Goal: Task Accomplishment & Management: Use online tool/utility

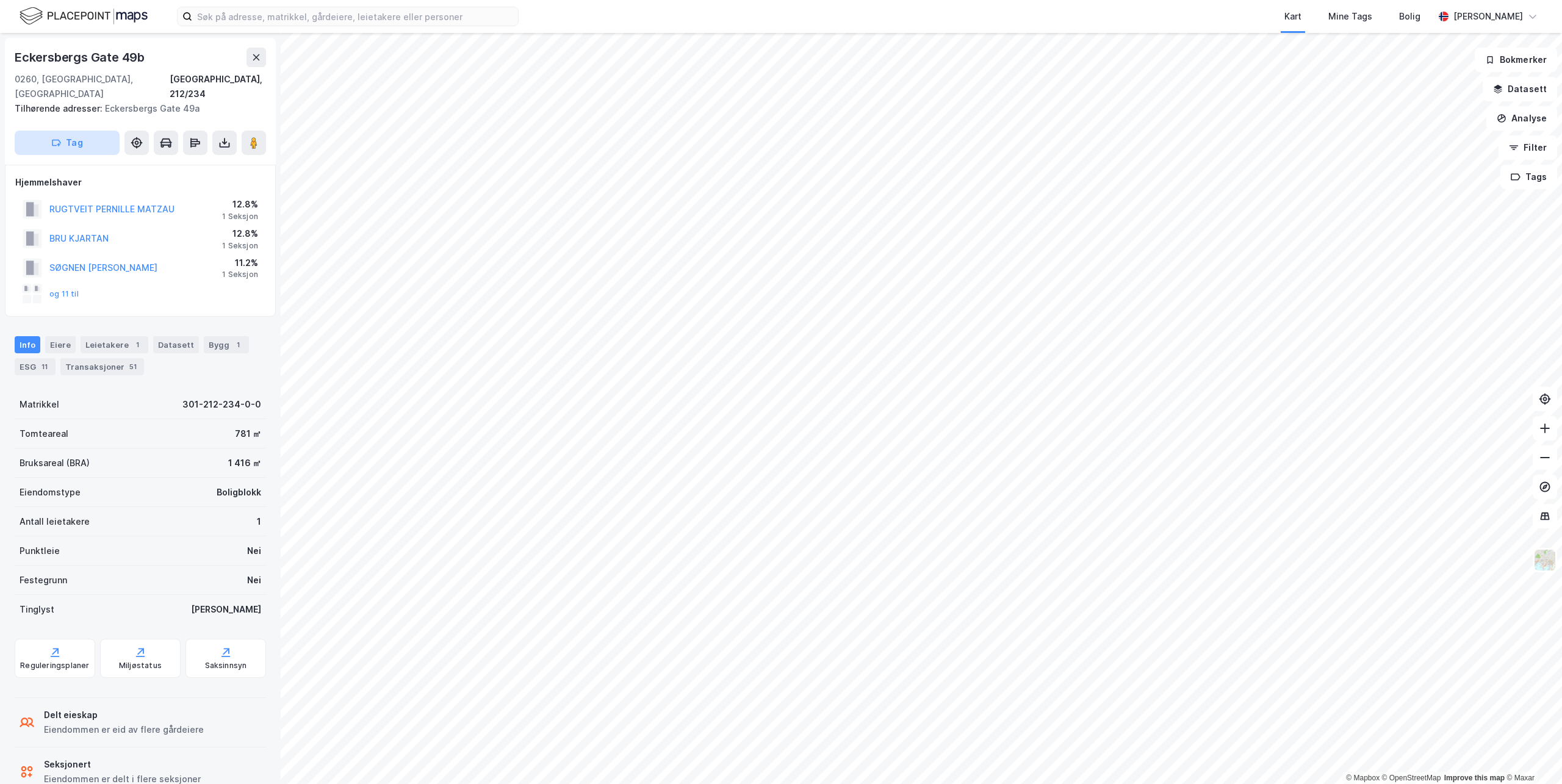
click at [89, 130] on button "Tag" at bounding box center [67, 142] width 105 height 24
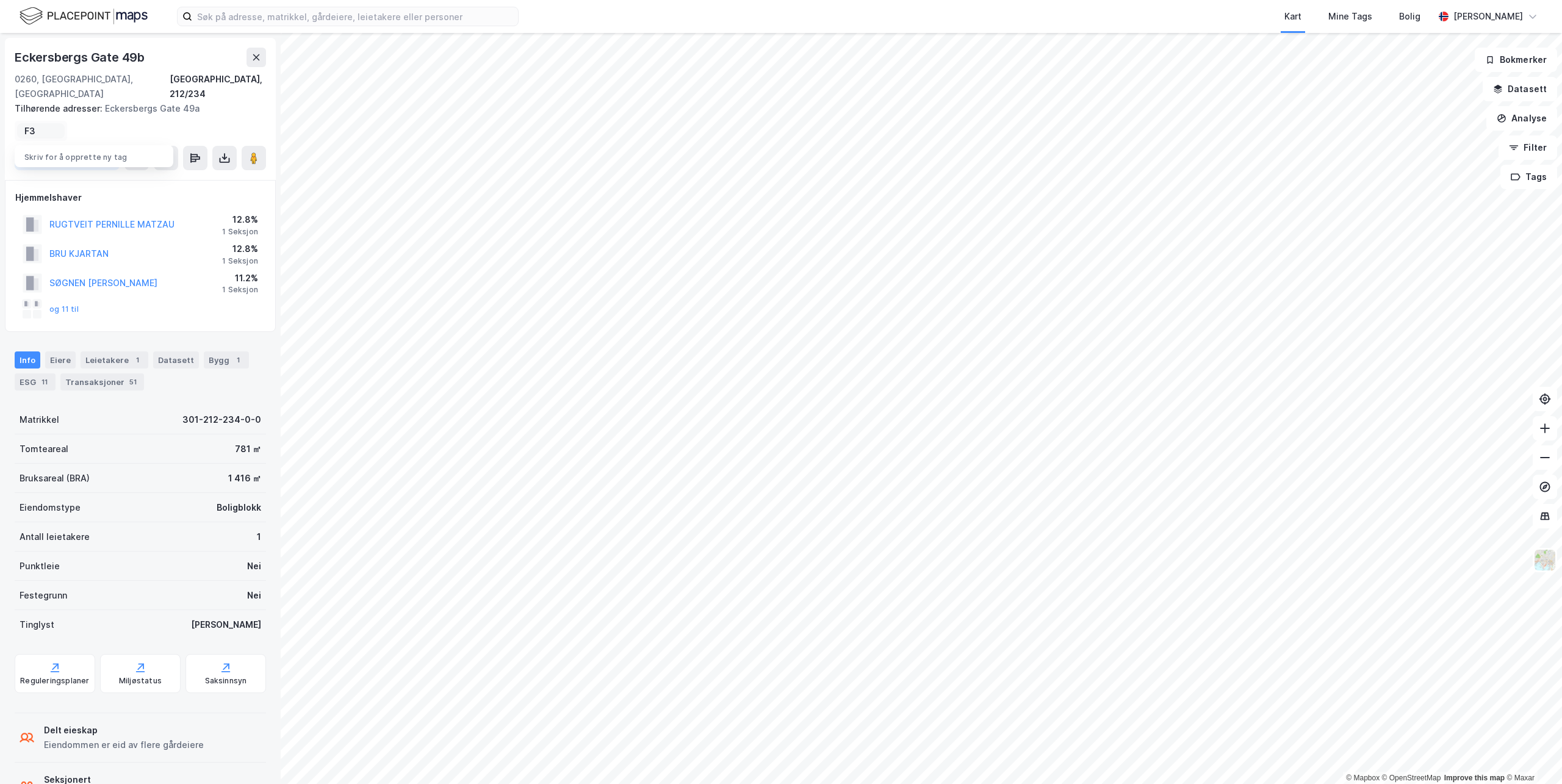
type input "F"
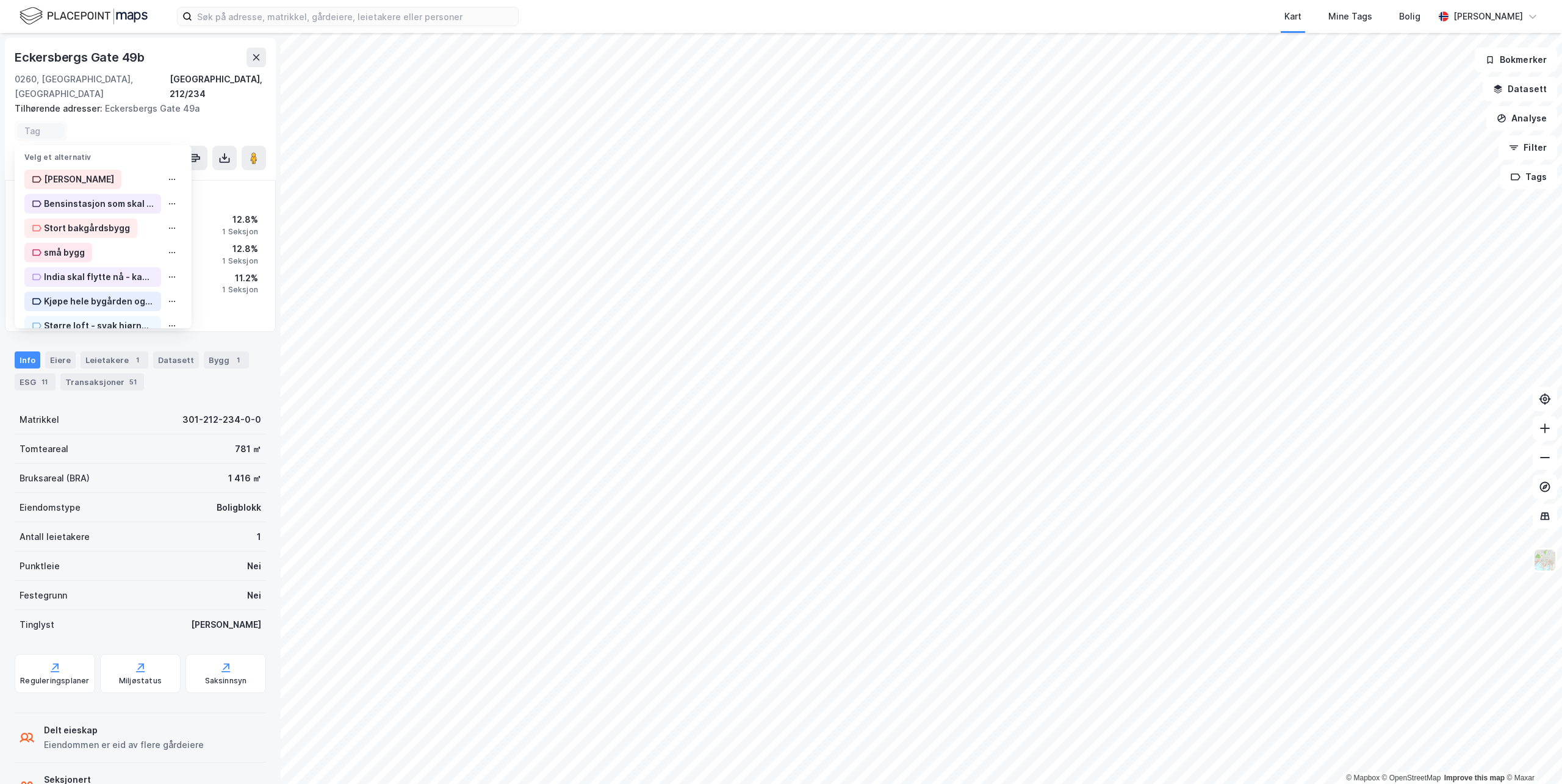
type input "F"
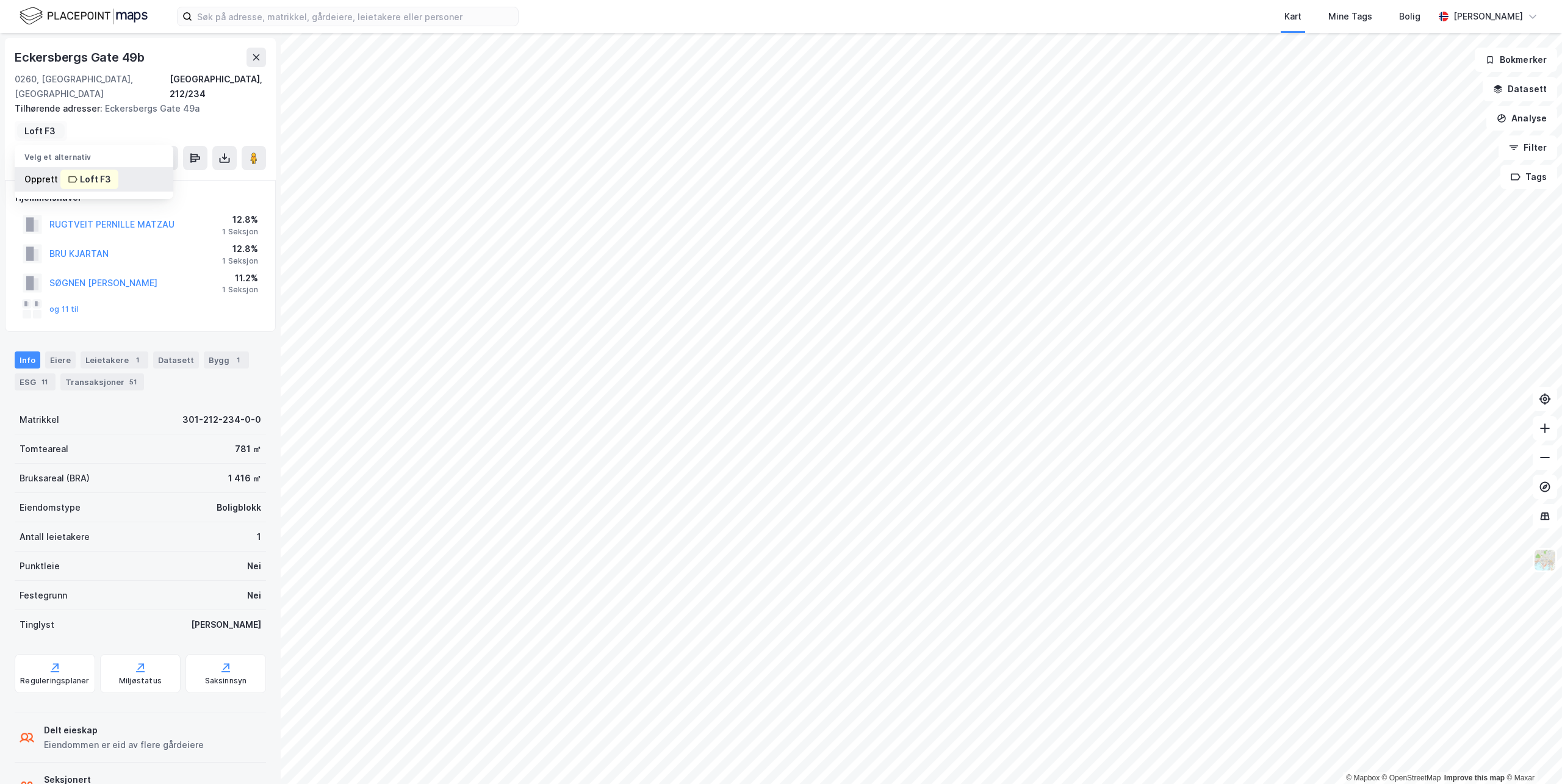
type input "Loft F3"
click at [96, 172] on div "Loft F3" at bounding box center [95, 179] width 31 height 14
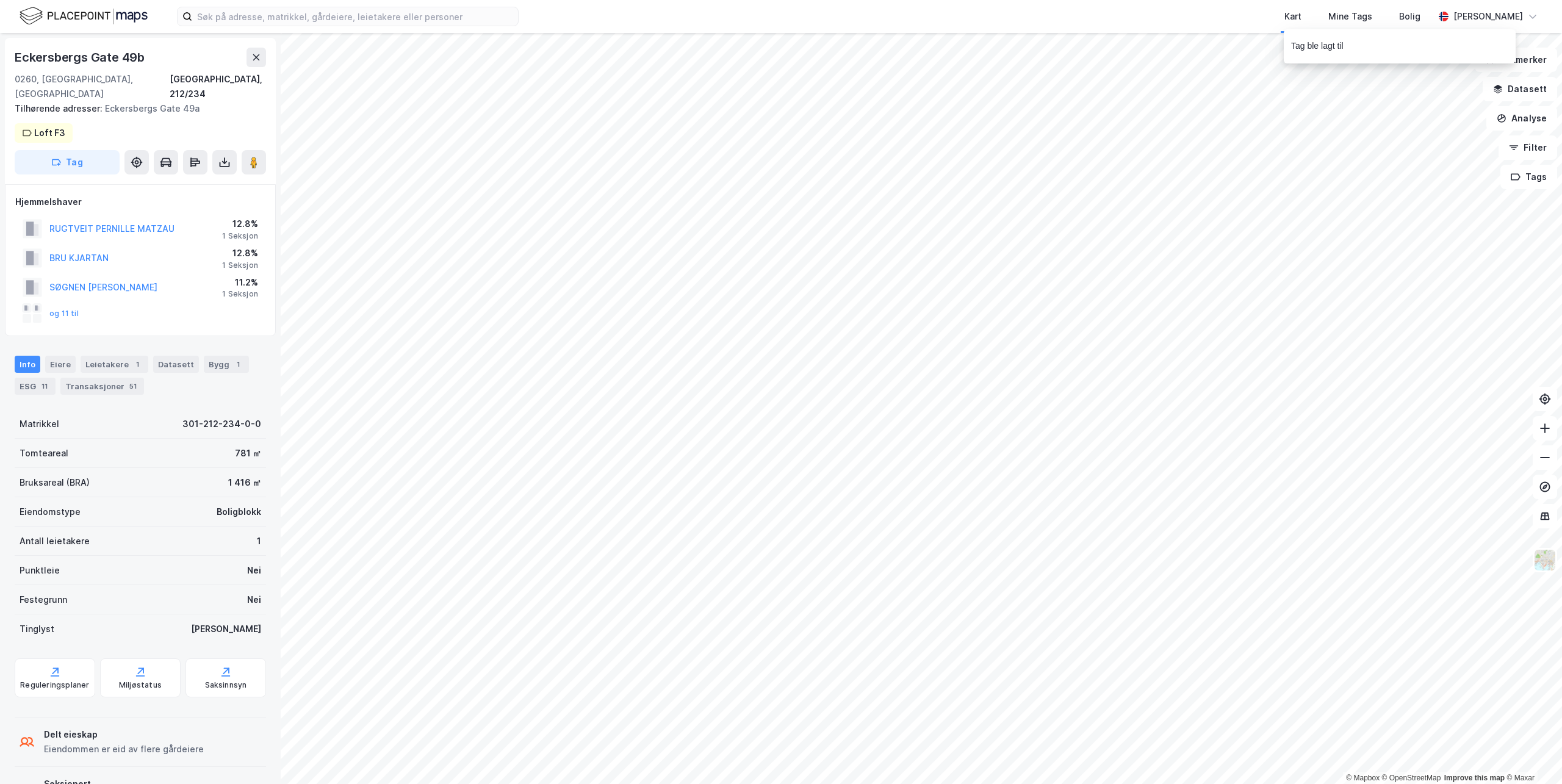
click at [96, 115] on div "[STREET_ADDRESS], 212/234 Tilhørende adresser: [STREET_ADDRESS] F3 Tag" at bounding box center [140, 111] width 271 height 146
click at [86, 150] on button "Tag" at bounding box center [67, 163] width 105 height 24
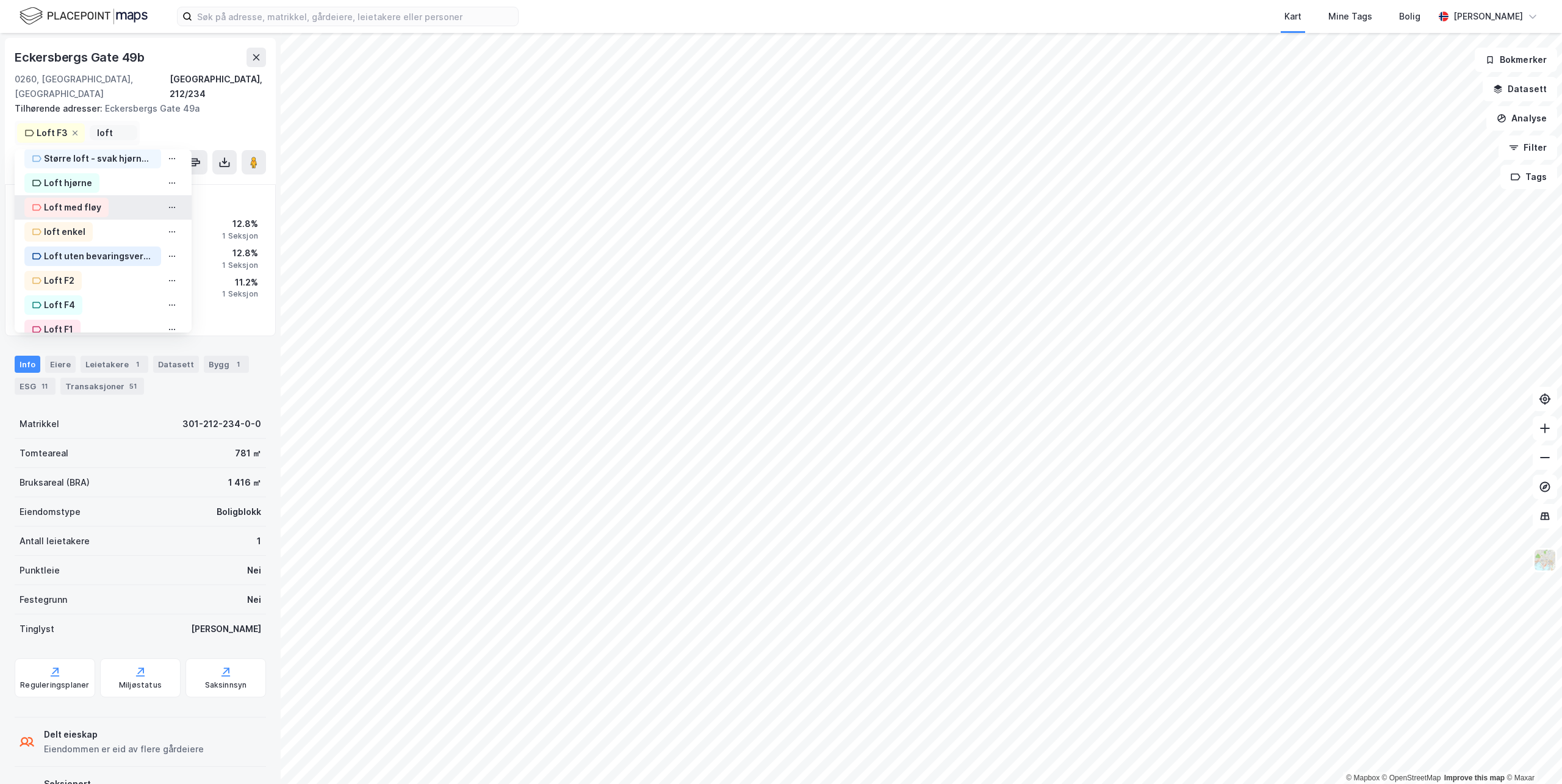
scroll to position [105, 0]
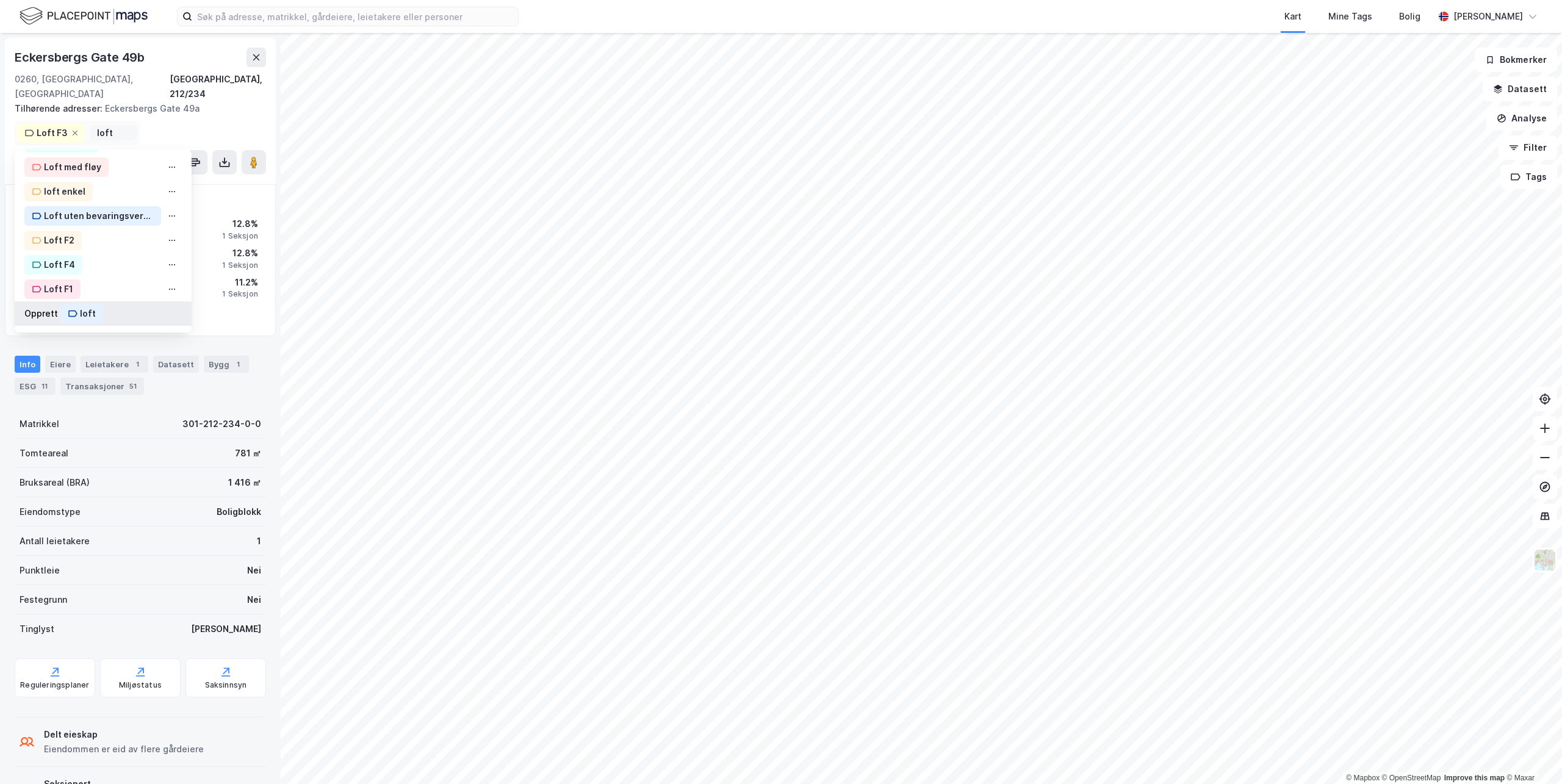
type input "loft"
click at [82, 304] on div "loft" at bounding box center [81, 313] width 42 height 19
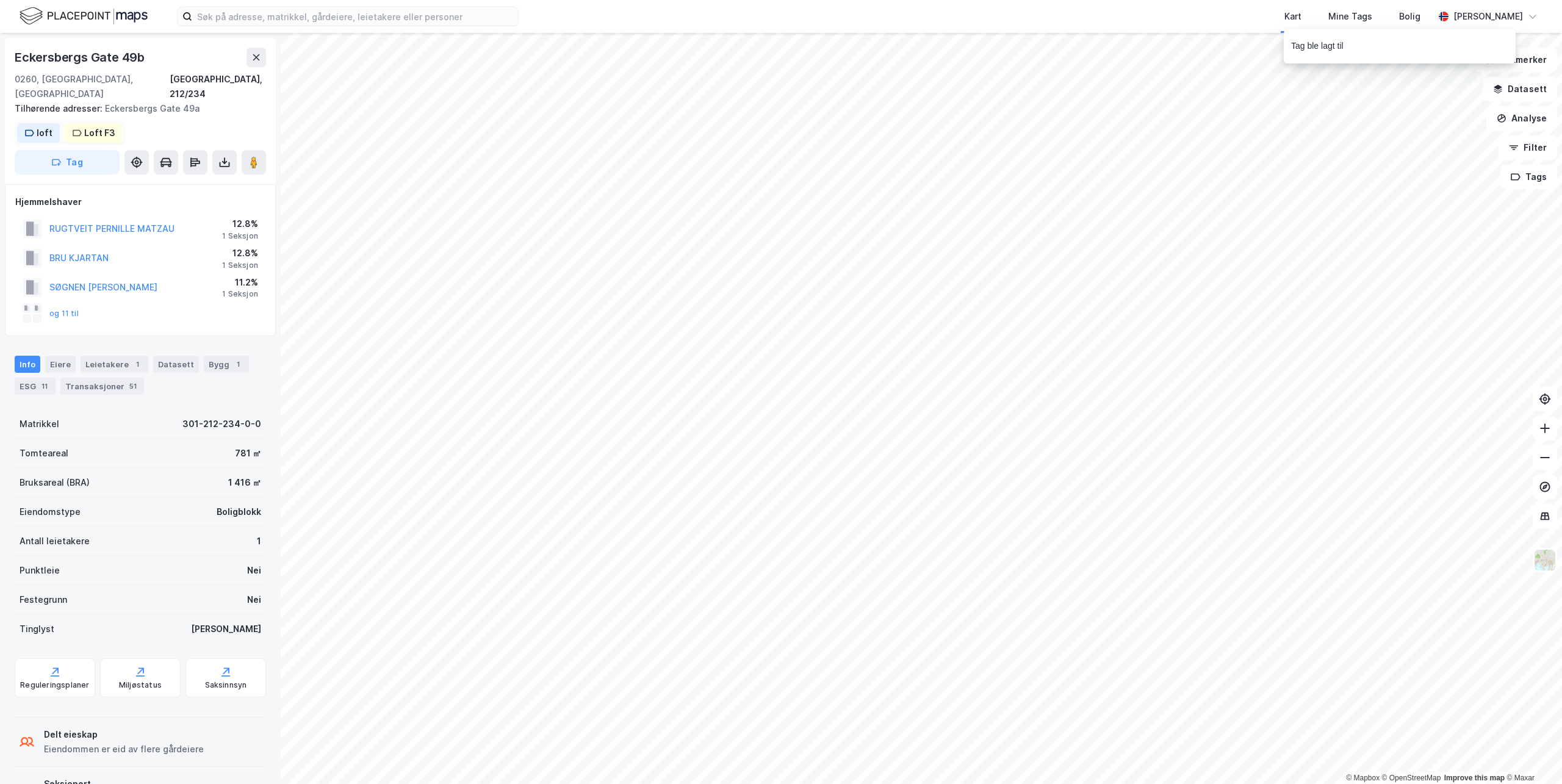
click at [42, 126] on div "loft" at bounding box center [45, 133] width 16 height 14
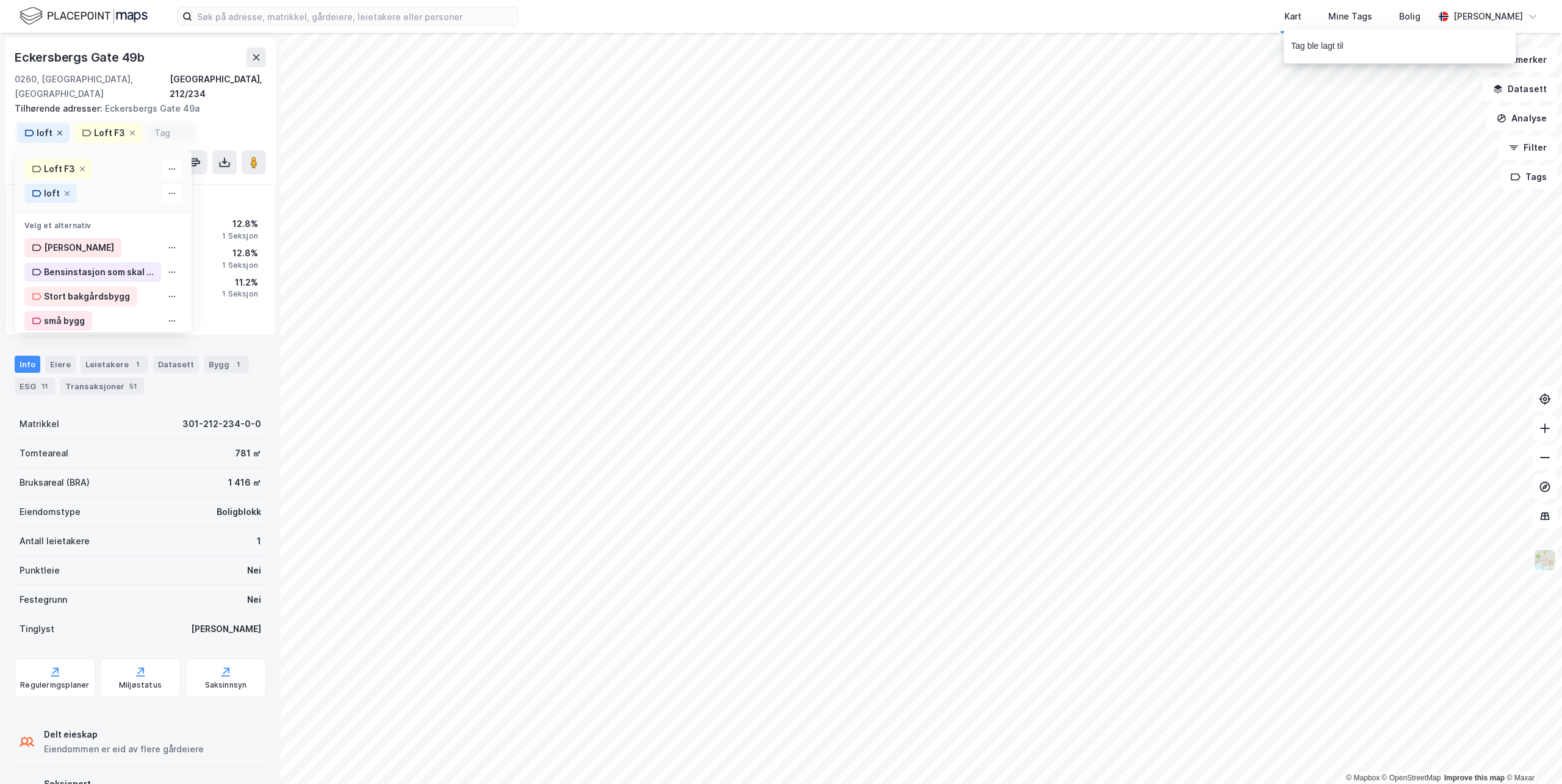
click at [58, 130] on icon at bounding box center [60, 132] width 5 height 5
click at [102, 127] on input at bounding box center [114, 132] width 33 height 10
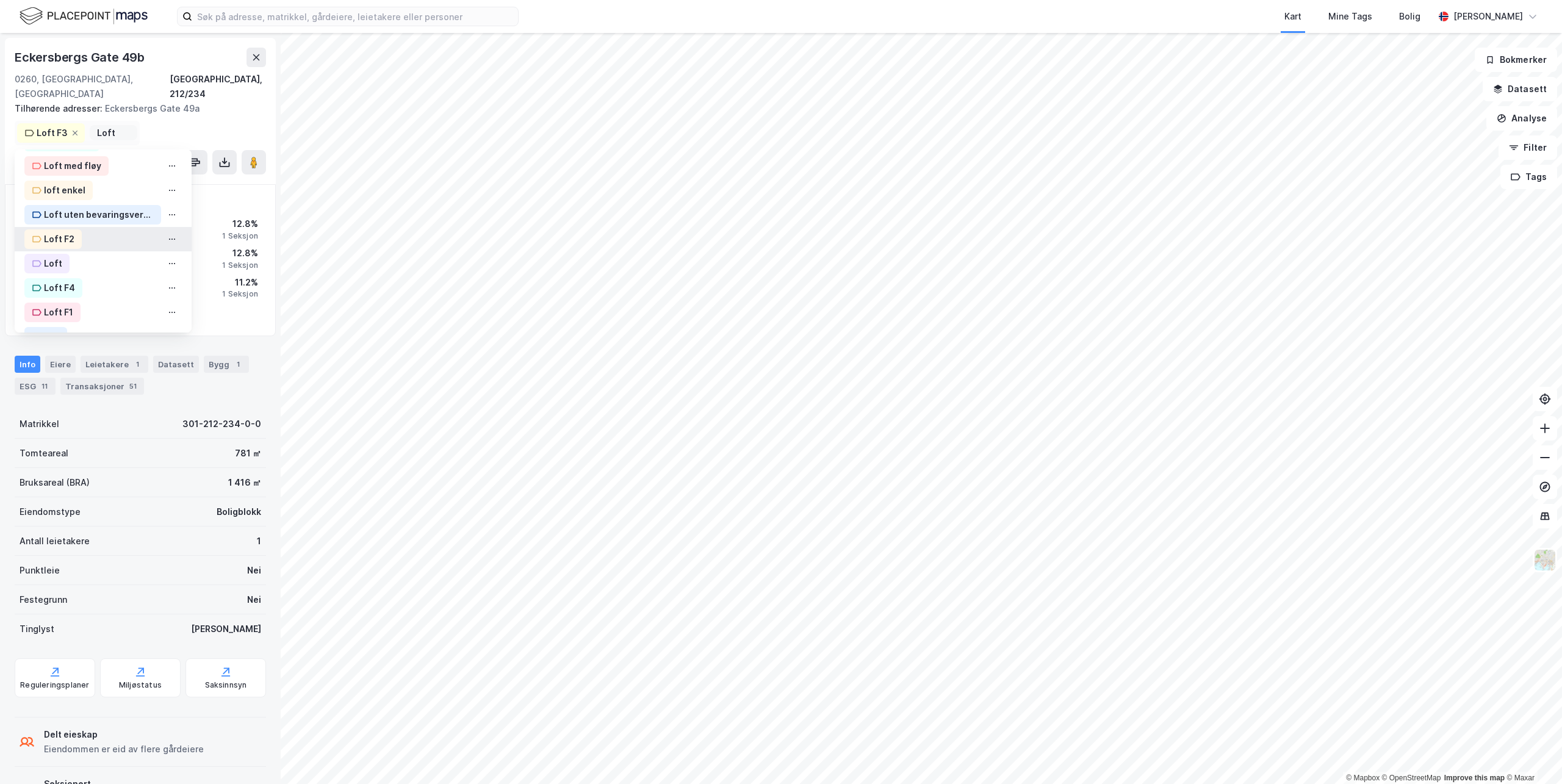
scroll to position [154, 0]
type input "Loft"
click at [51, 233] on div "Loft" at bounding box center [53, 240] width 18 height 14
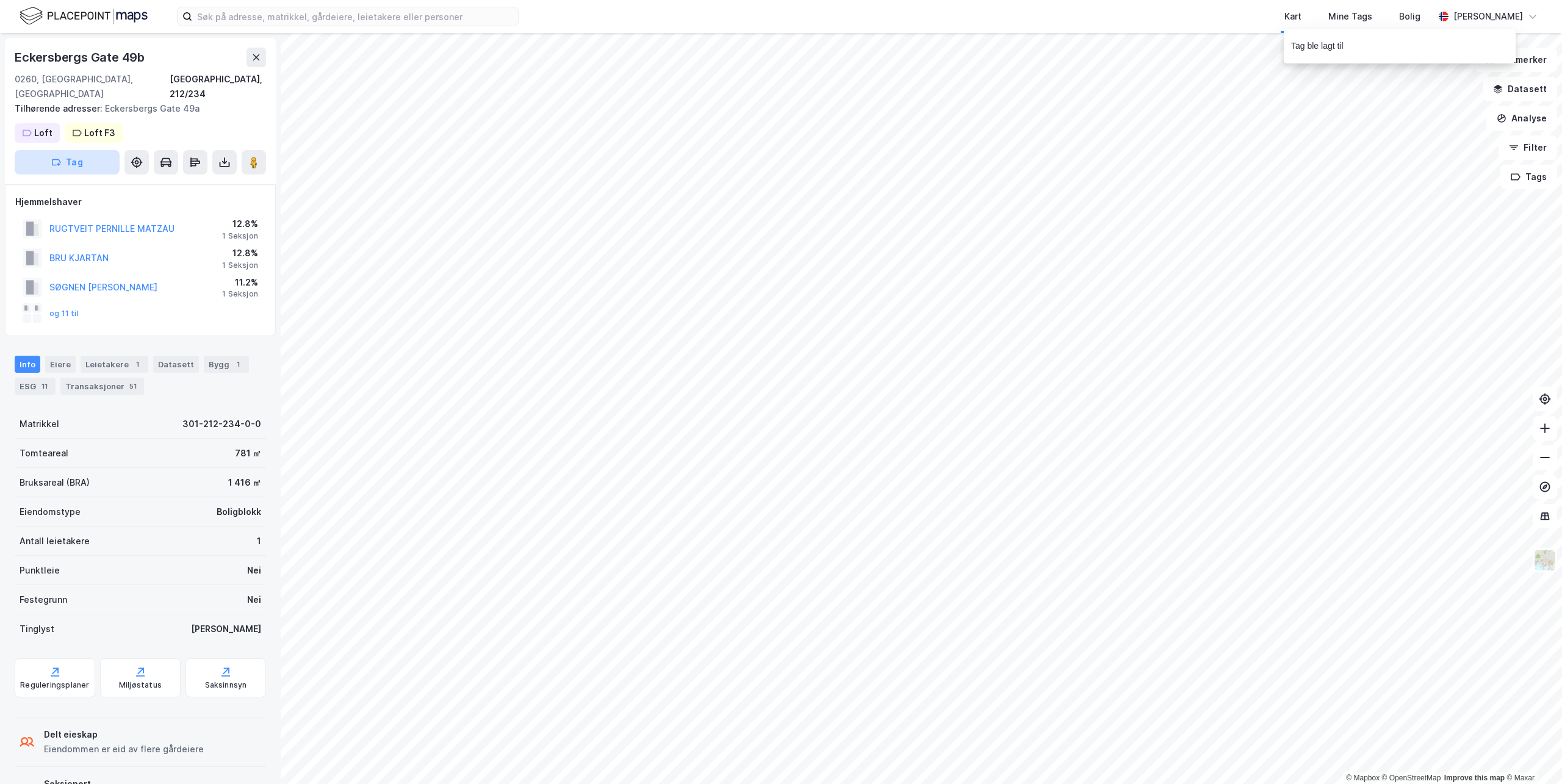
click at [86, 150] on button "Tag" at bounding box center [67, 163] width 105 height 24
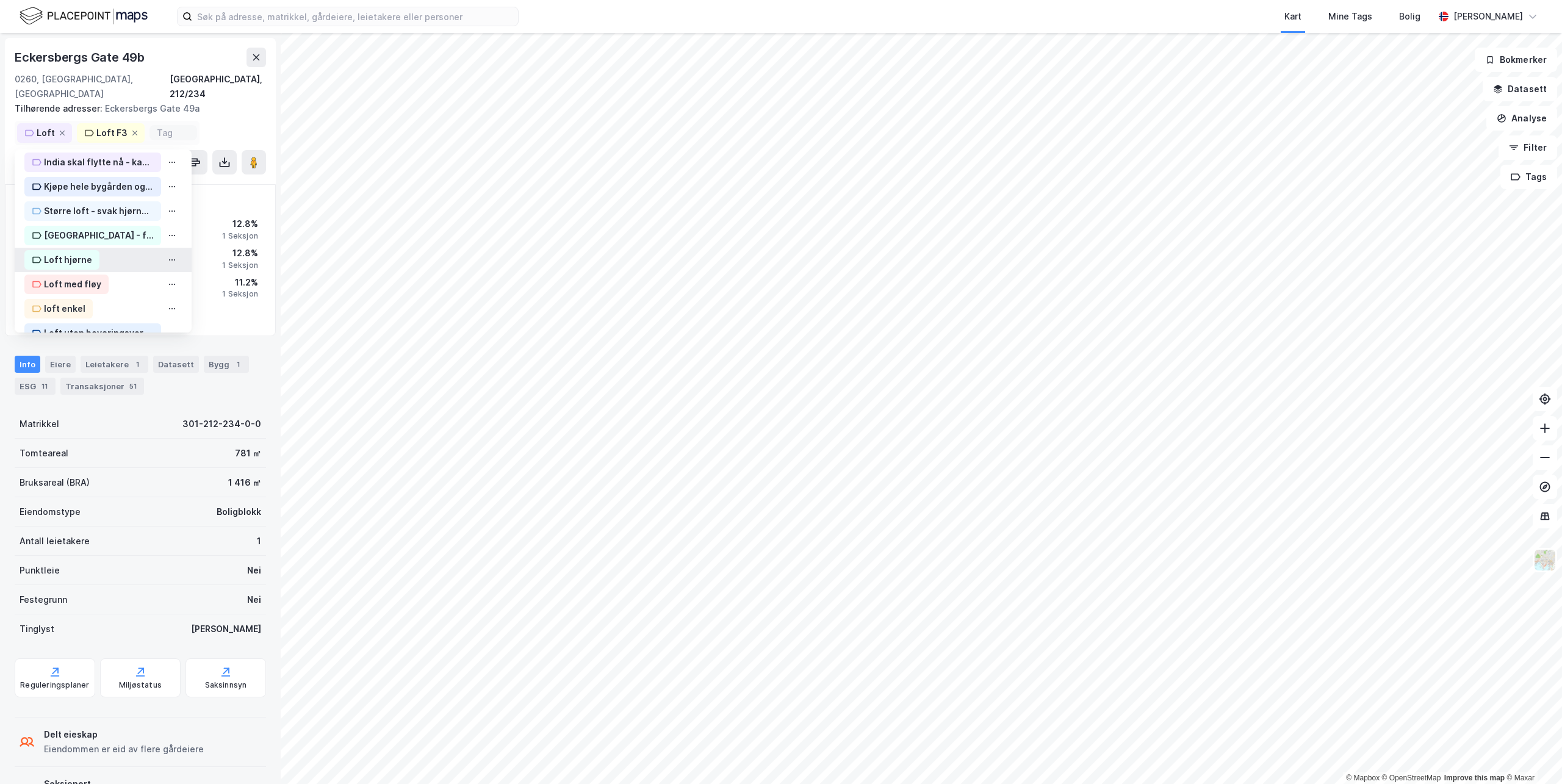
scroll to position [244, 0]
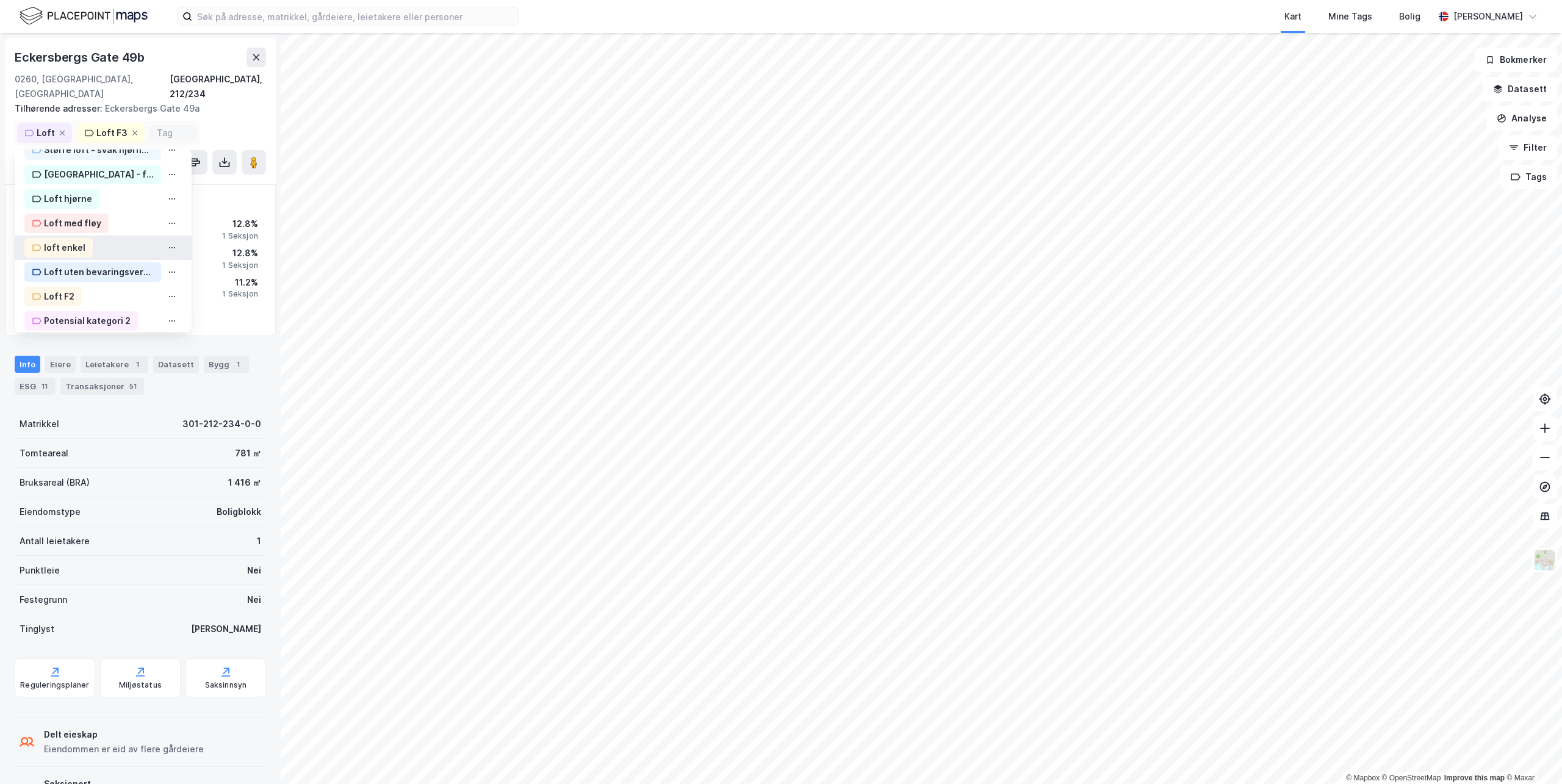
click at [76, 240] on div "loft enkel" at bounding box center [65, 247] width 42 height 14
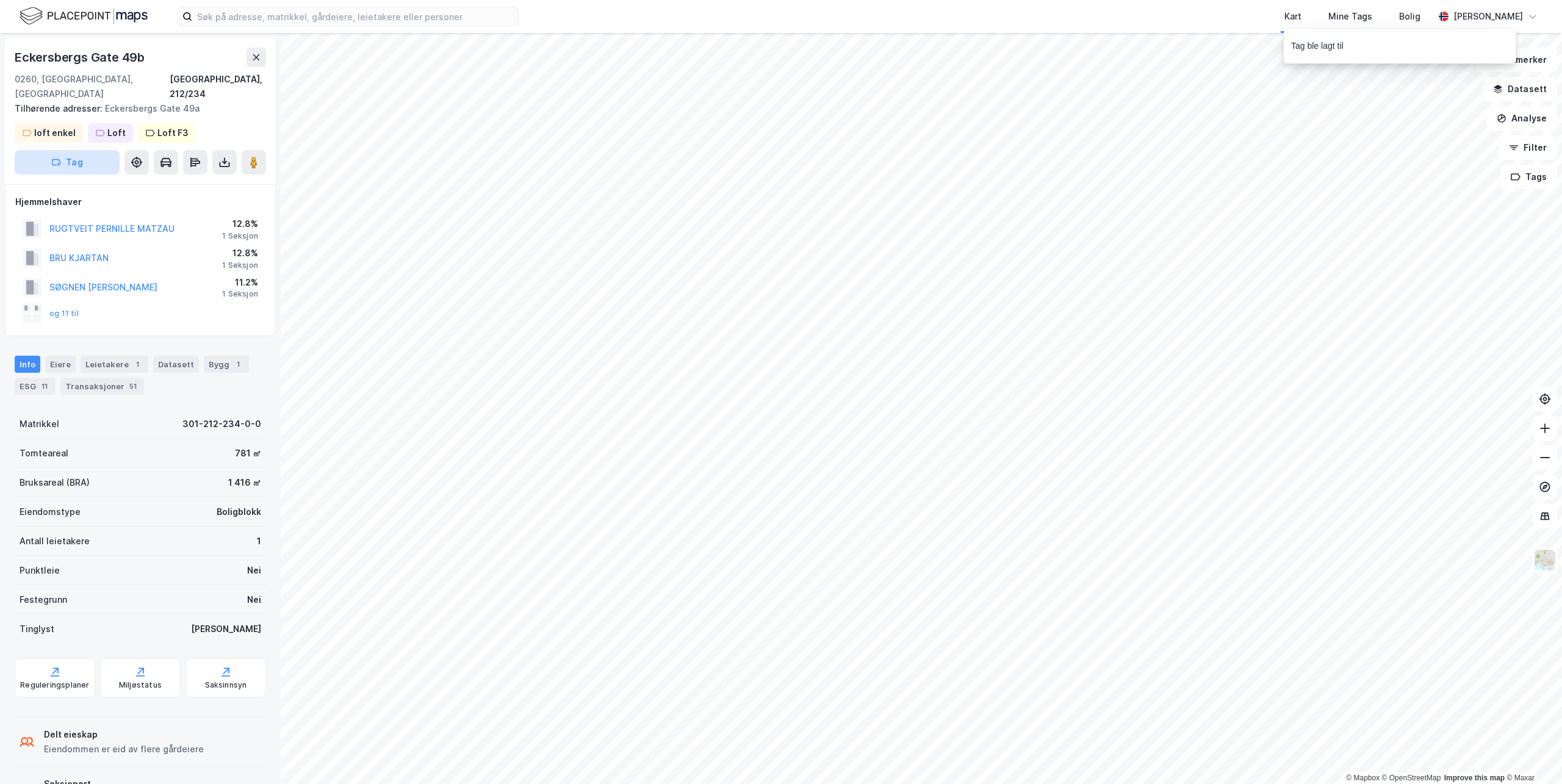
click at [88, 150] on button "Tag" at bounding box center [67, 163] width 105 height 24
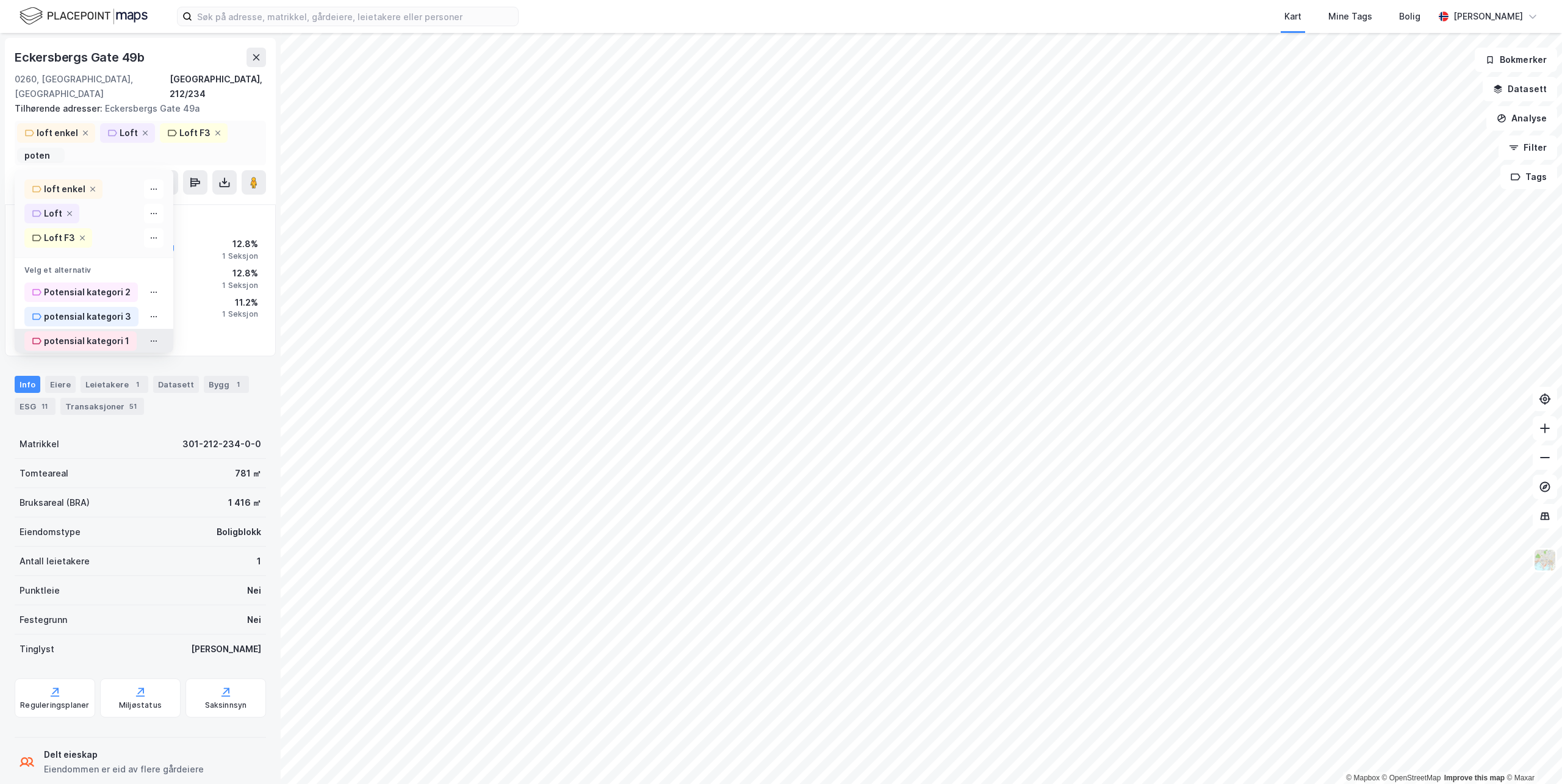
type input "poten"
click at [71, 334] on div "potensial kategori 1" at bounding box center [86, 341] width 86 height 14
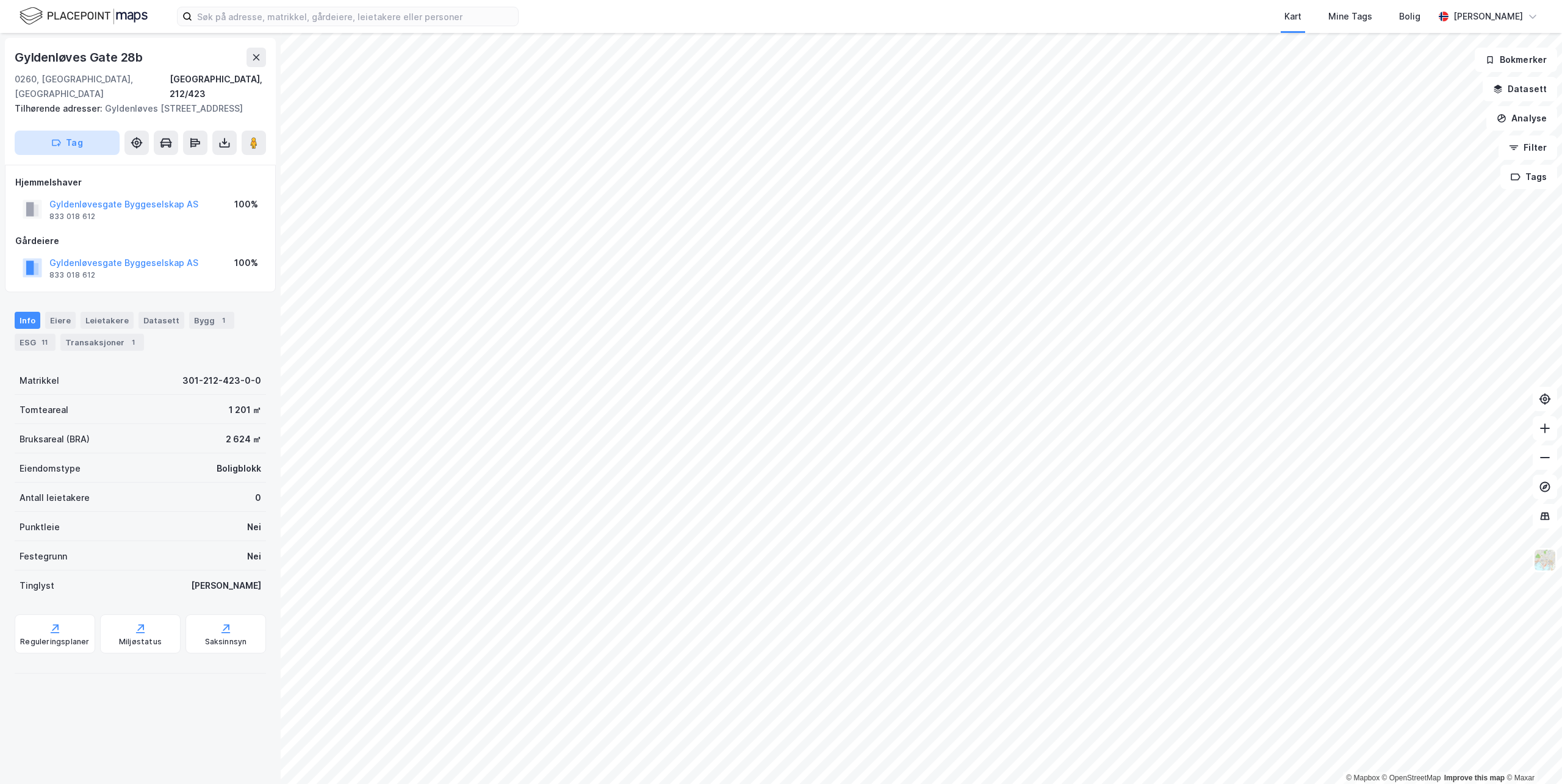
click at [86, 144] on button "Tag" at bounding box center [67, 142] width 105 height 24
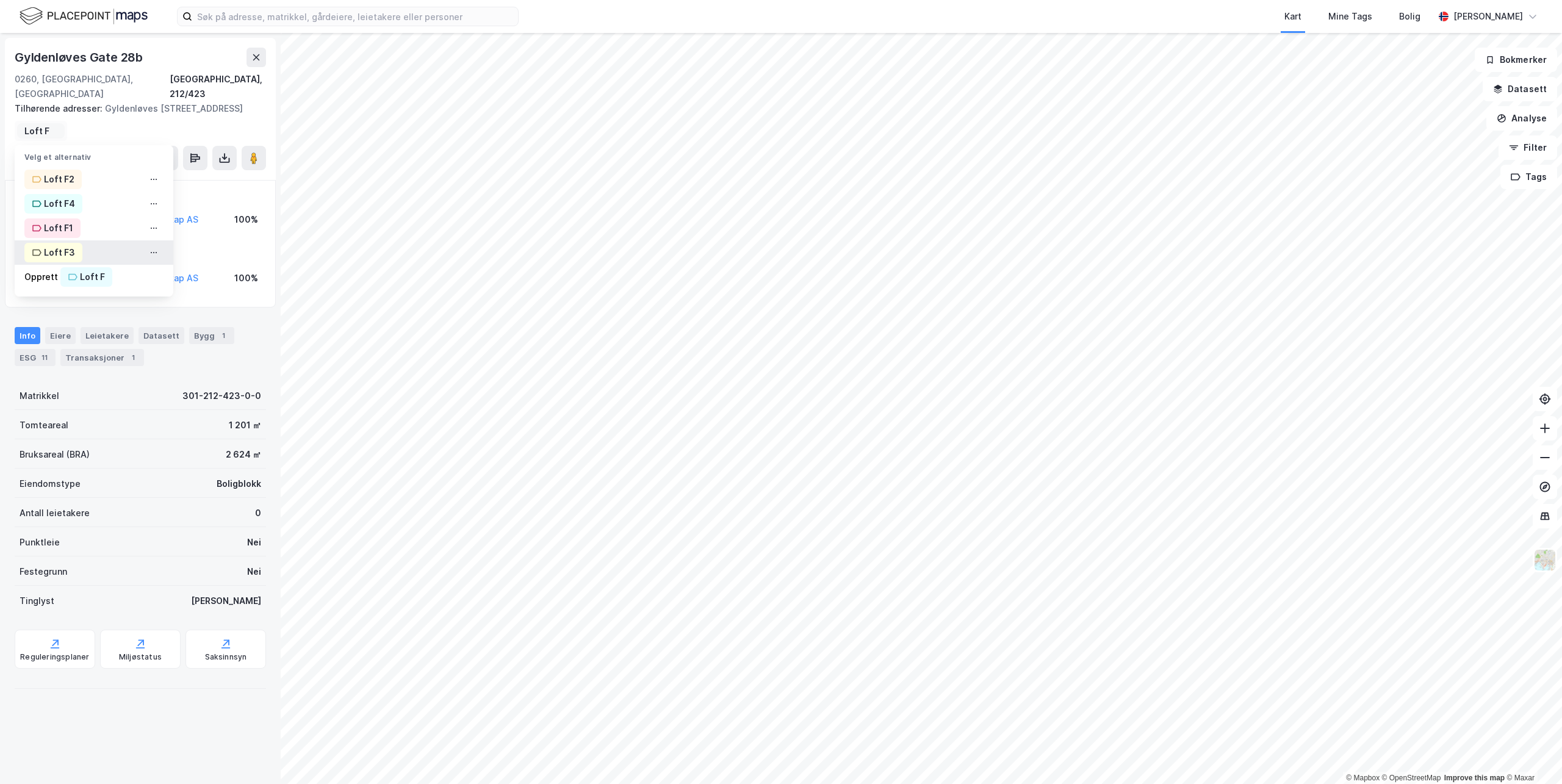
type input "Loft F"
click at [34, 250] on icon at bounding box center [37, 252] width 10 height 10
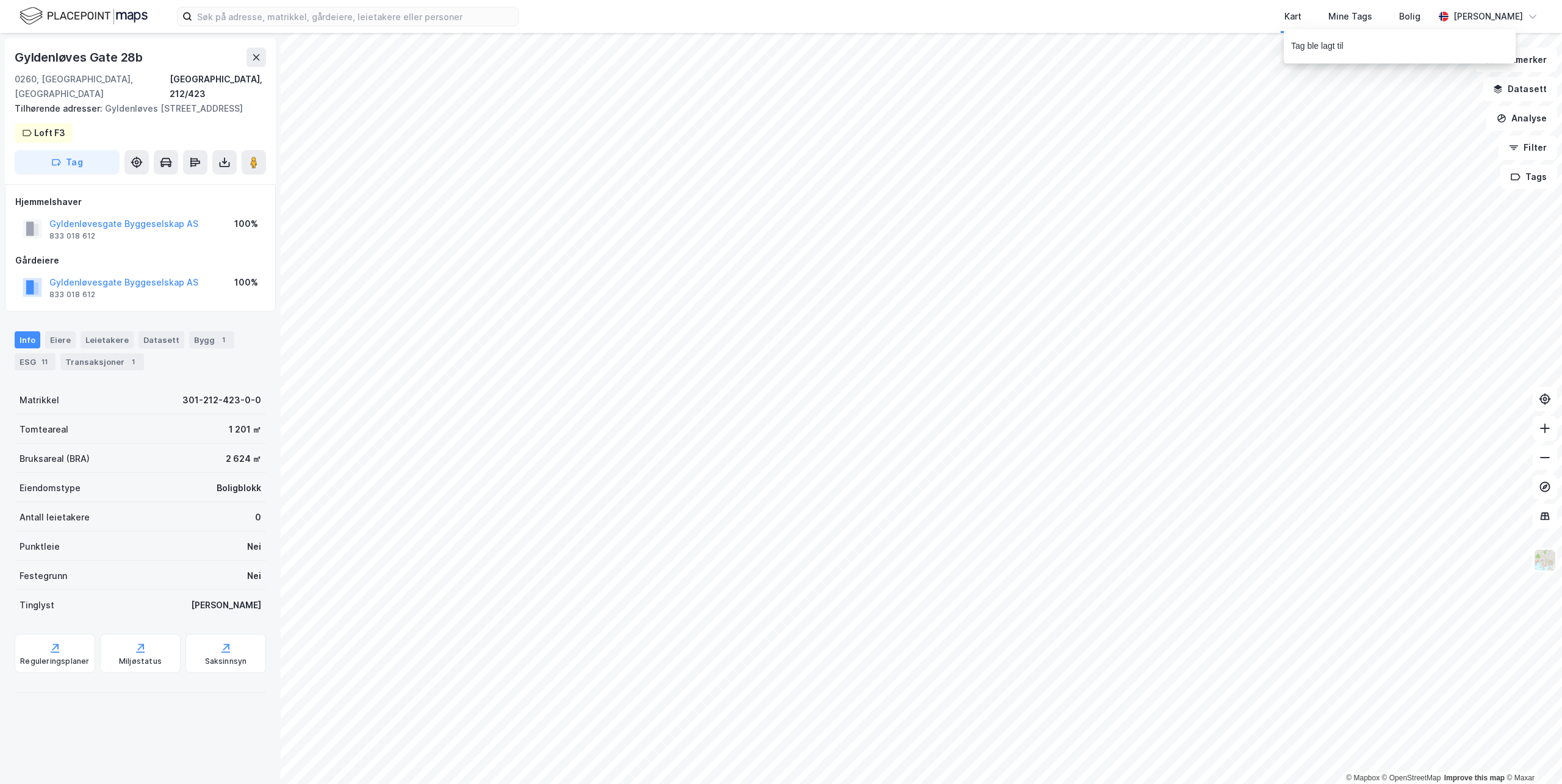
click at [99, 134] on div "Gyldenløves [STREET_ADDRESS], 212/423 Tilhørende adresser: [STREET_ADDRESS] F3 …" at bounding box center [140, 111] width 271 height 146
click at [94, 134] on div "Gyldenløves [STREET_ADDRESS], 212/423 Tilhørende adresser: [STREET_ADDRESS] F3 …" at bounding box center [140, 111] width 271 height 146
click at [86, 130] on div "Gyldenløves [STREET_ADDRESS], 212/423 Tilhørende adresser: [STREET_ADDRESS] F3 …" at bounding box center [140, 111] width 271 height 146
click at [88, 132] on div "Gyldenløves [STREET_ADDRESS], 212/423 Tilhørende adresser: [STREET_ADDRESS] F3 …" at bounding box center [140, 111] width 271 height 146
drag, startPoint x: 89, startPoint y: 118, endPoint x: 80, endPoint y: 138, distance: 21.9
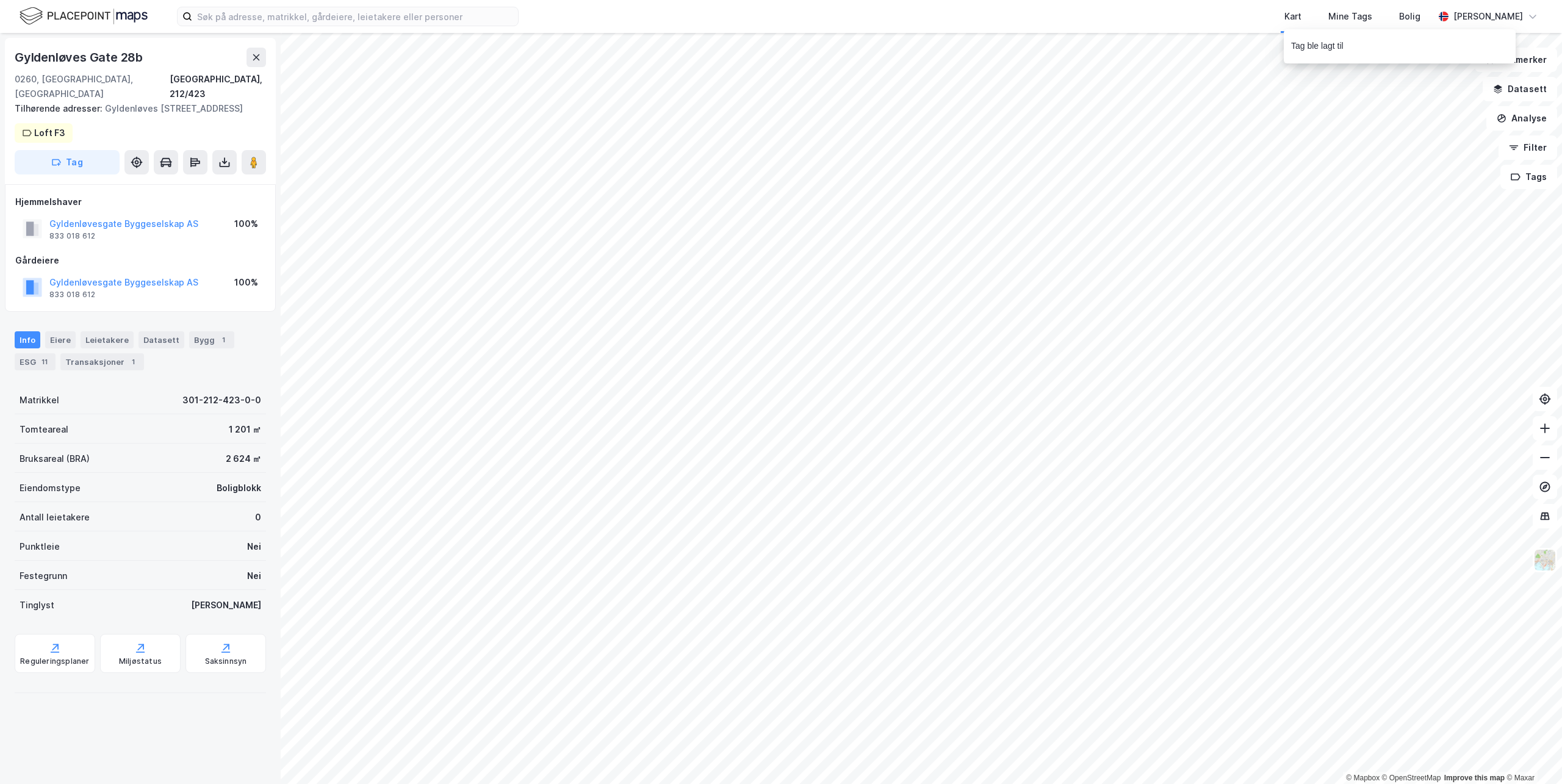
click at [88, 118] on div "Gyldenløves [STREET_ADDRESS], 212/423 Tilhørende adresser: [STREET_ADDRESS] F3 …" at bounding box center [140, 111] width 271 height 146
click at [75, 168] on button "Tag" at bounding box center [67, 163] width 105 height 24
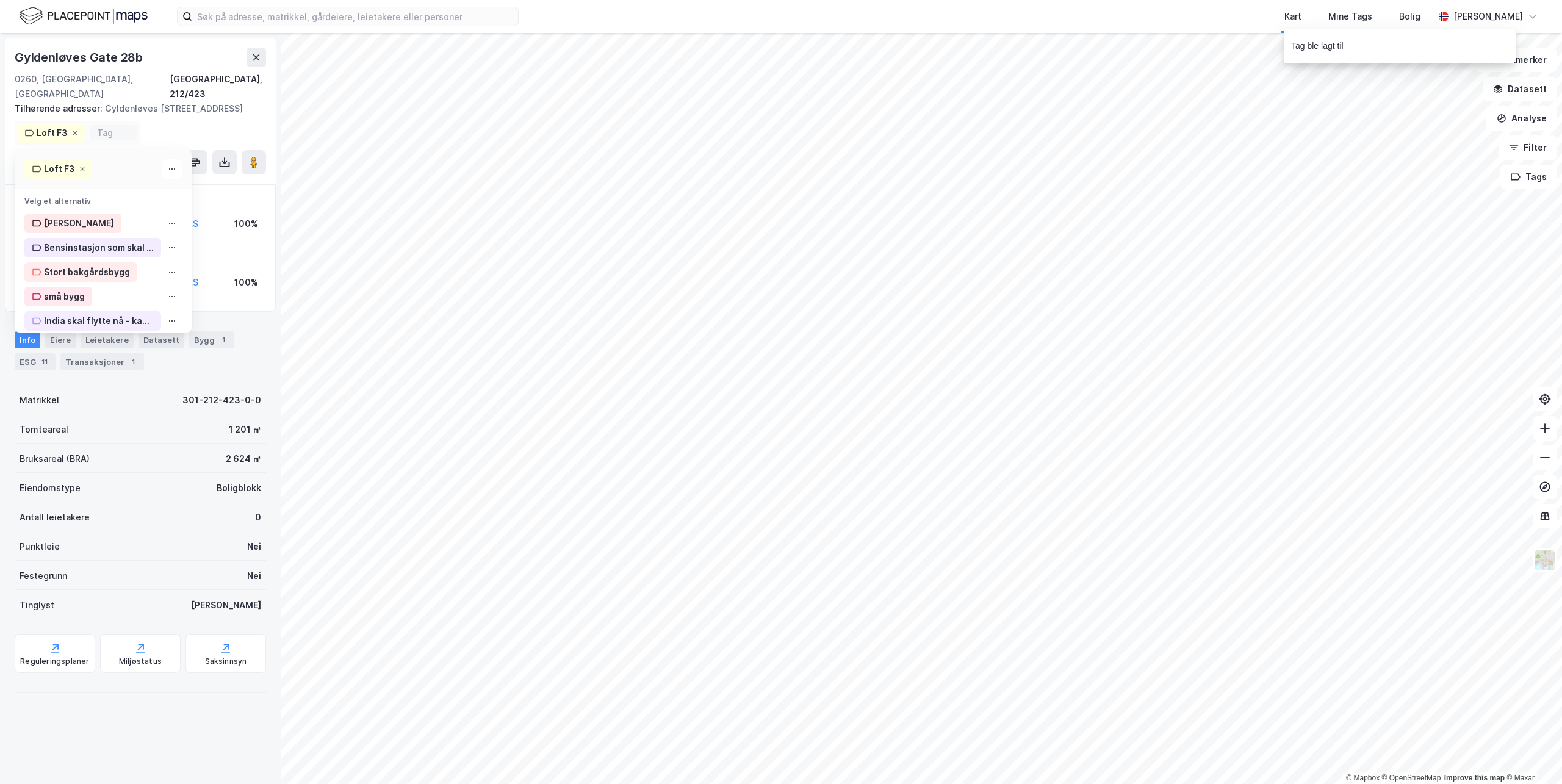
type input "F"
type input "l"
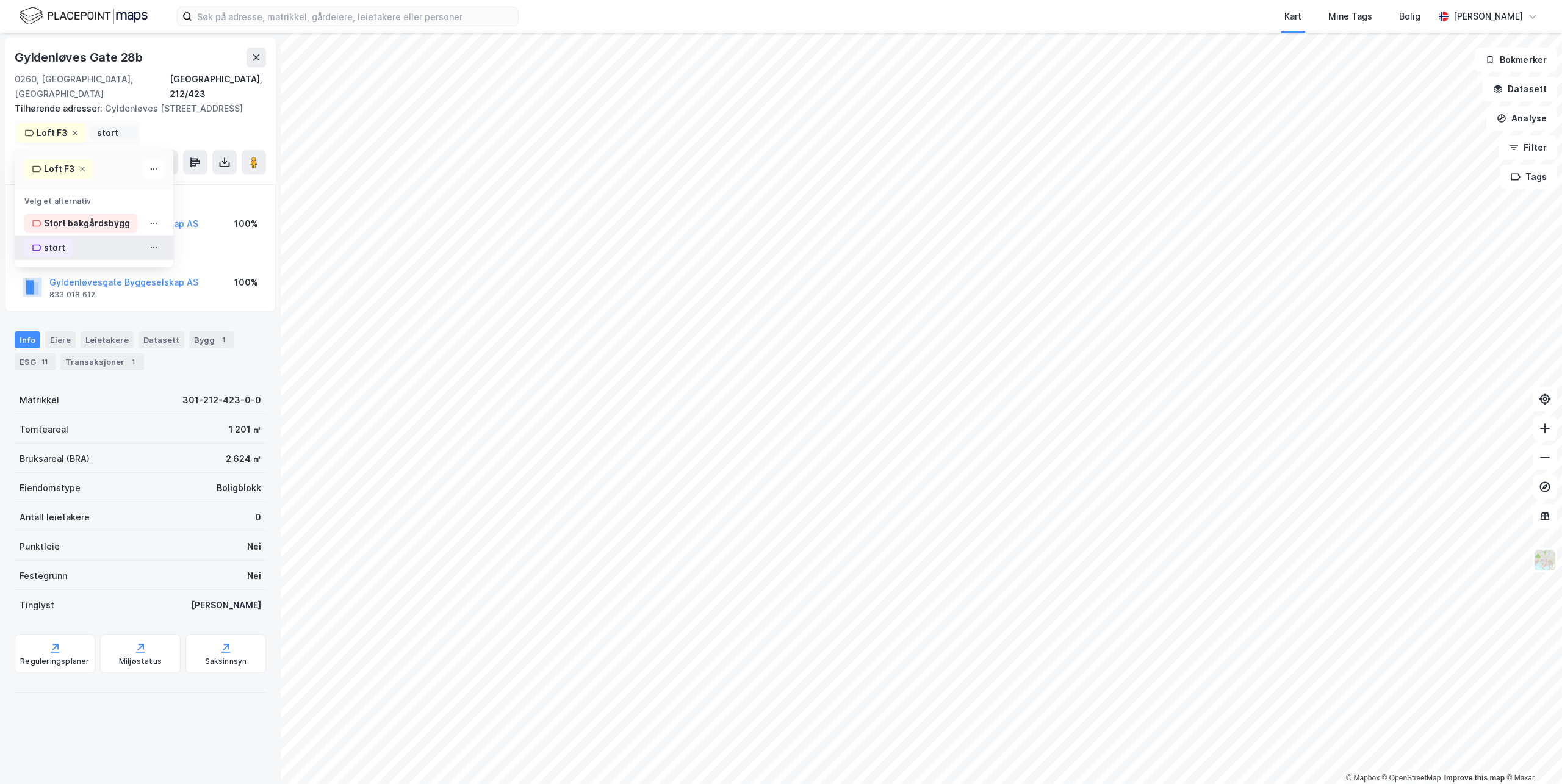
type input "stort"
click at [56, 242] on div "stort" at bounding box center [55, 247] width 22 height 14
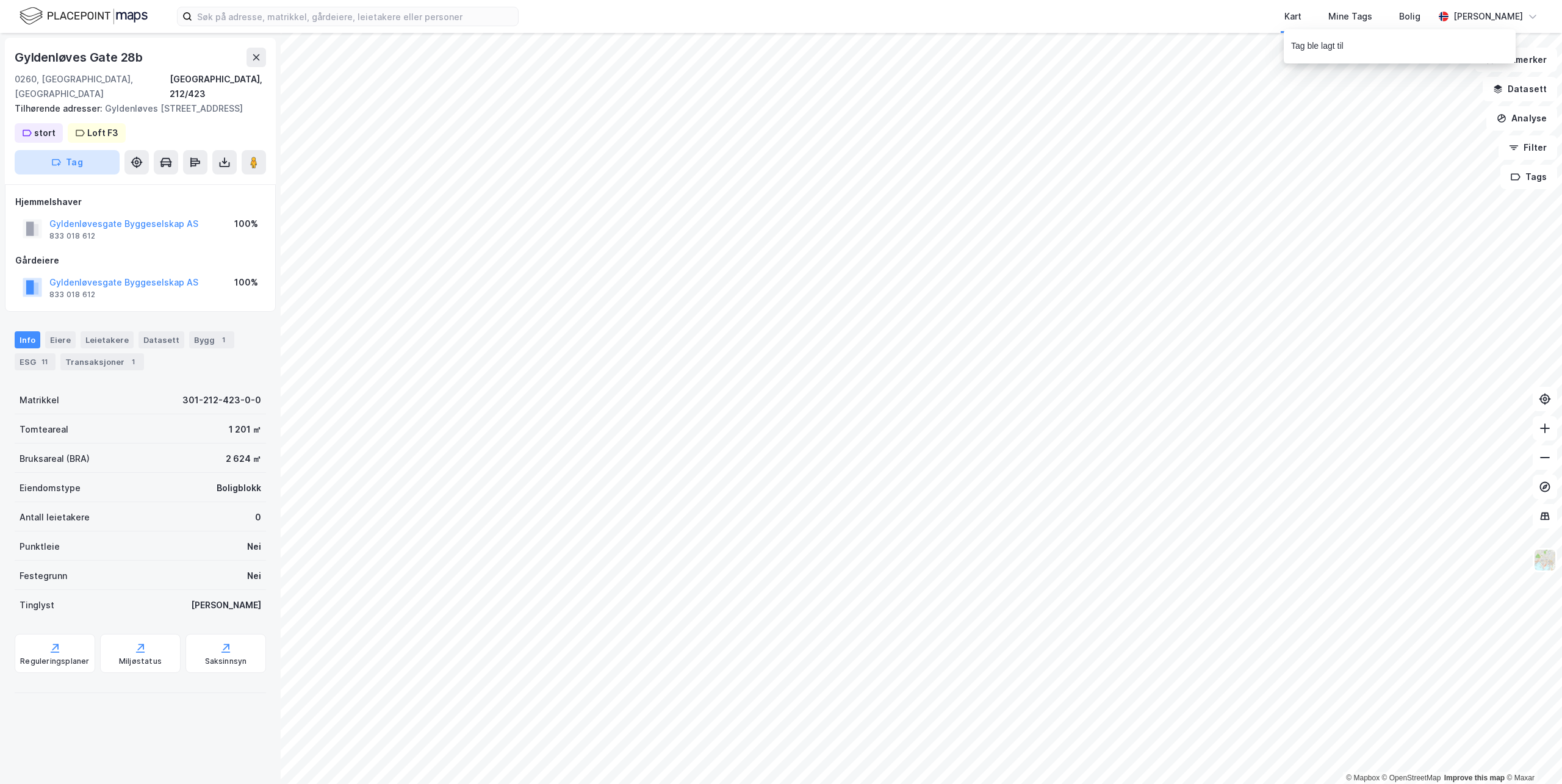
click at [78, 163] on button "Tag" at bounding box center [67, 163] width 105 height 24
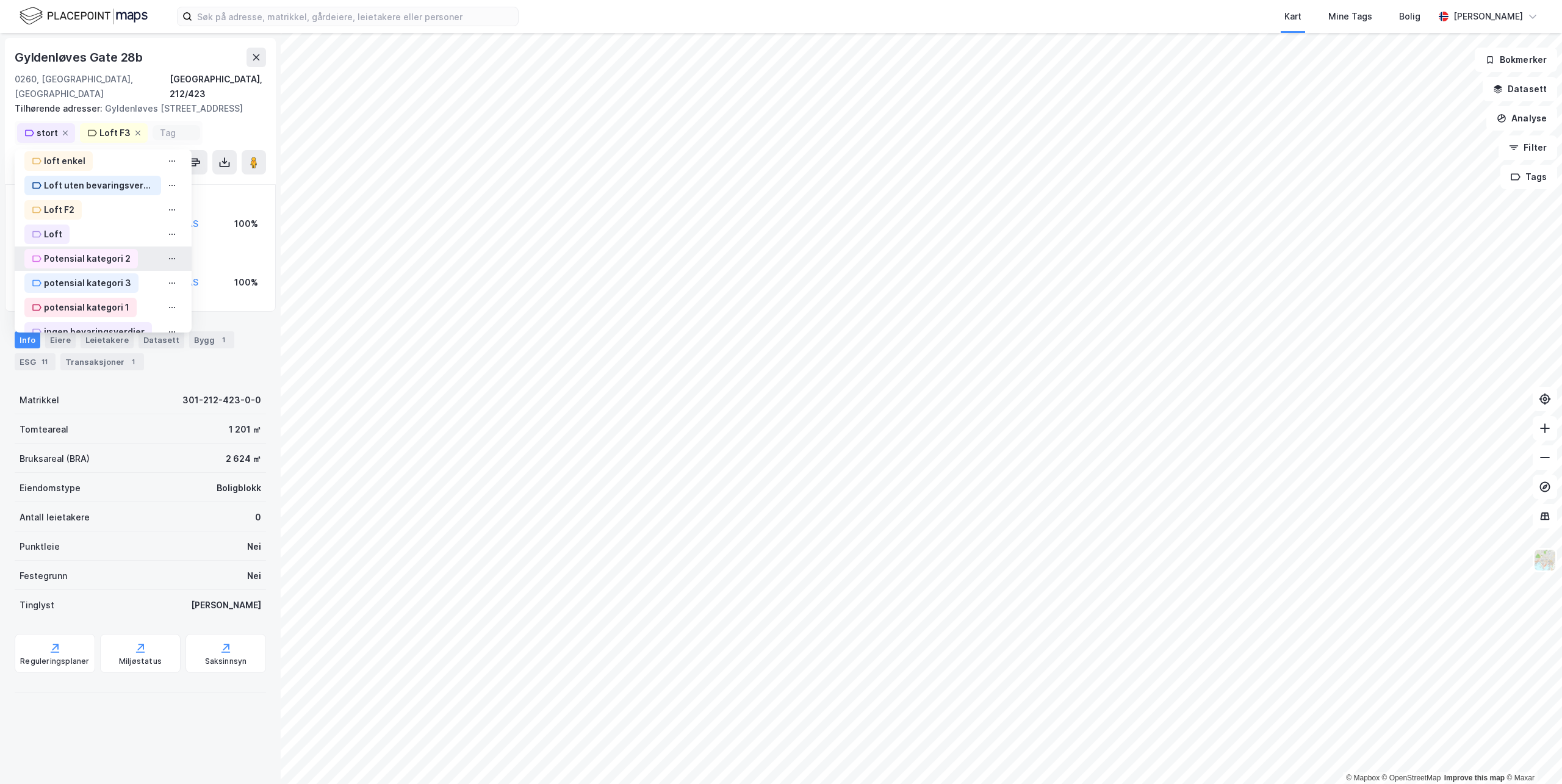
scroll to position [366, 0]
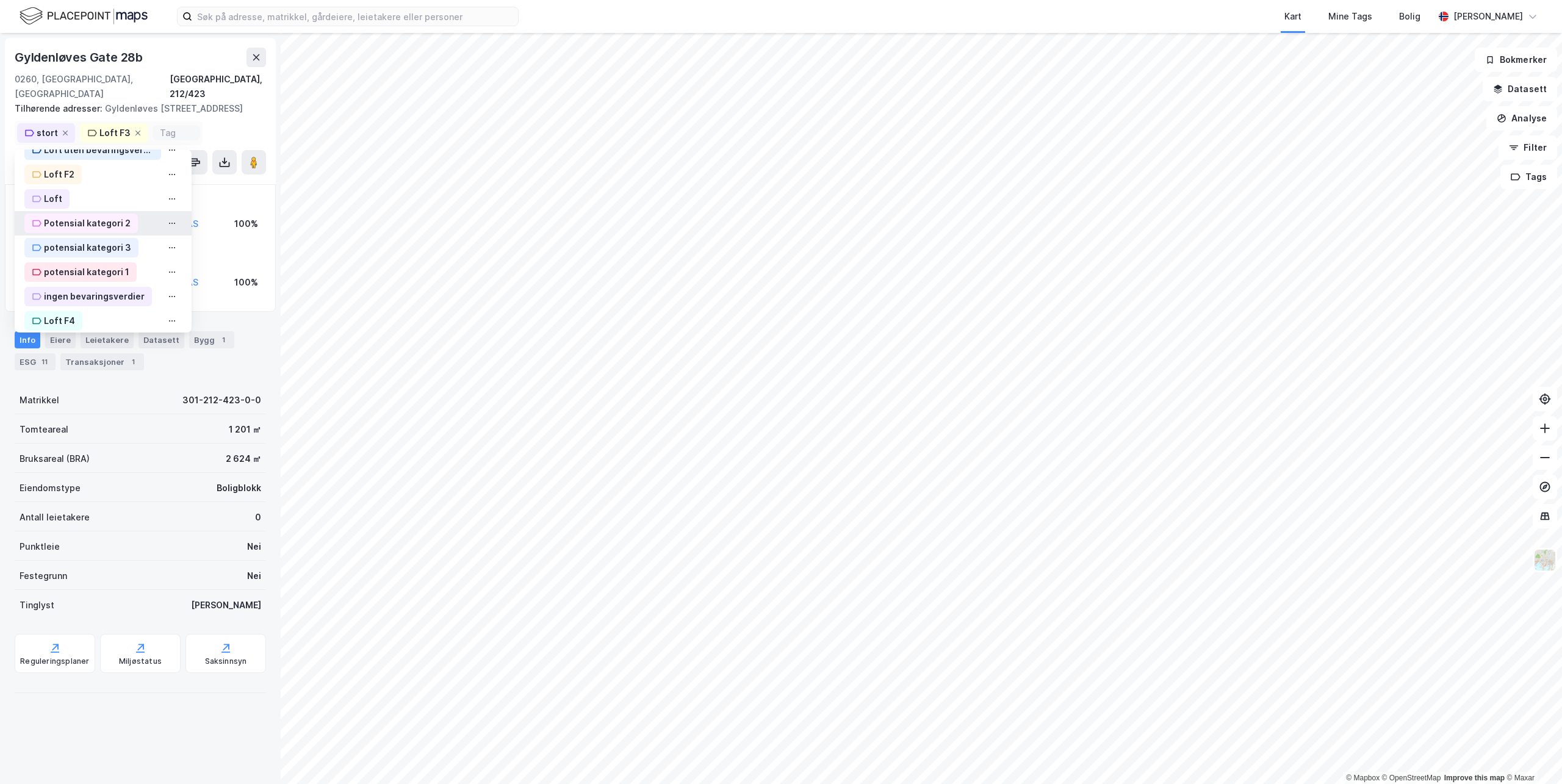
click at [88, 230] on div "Potensial kategori 2" at bounding box center [81, 223] width 114 height 19
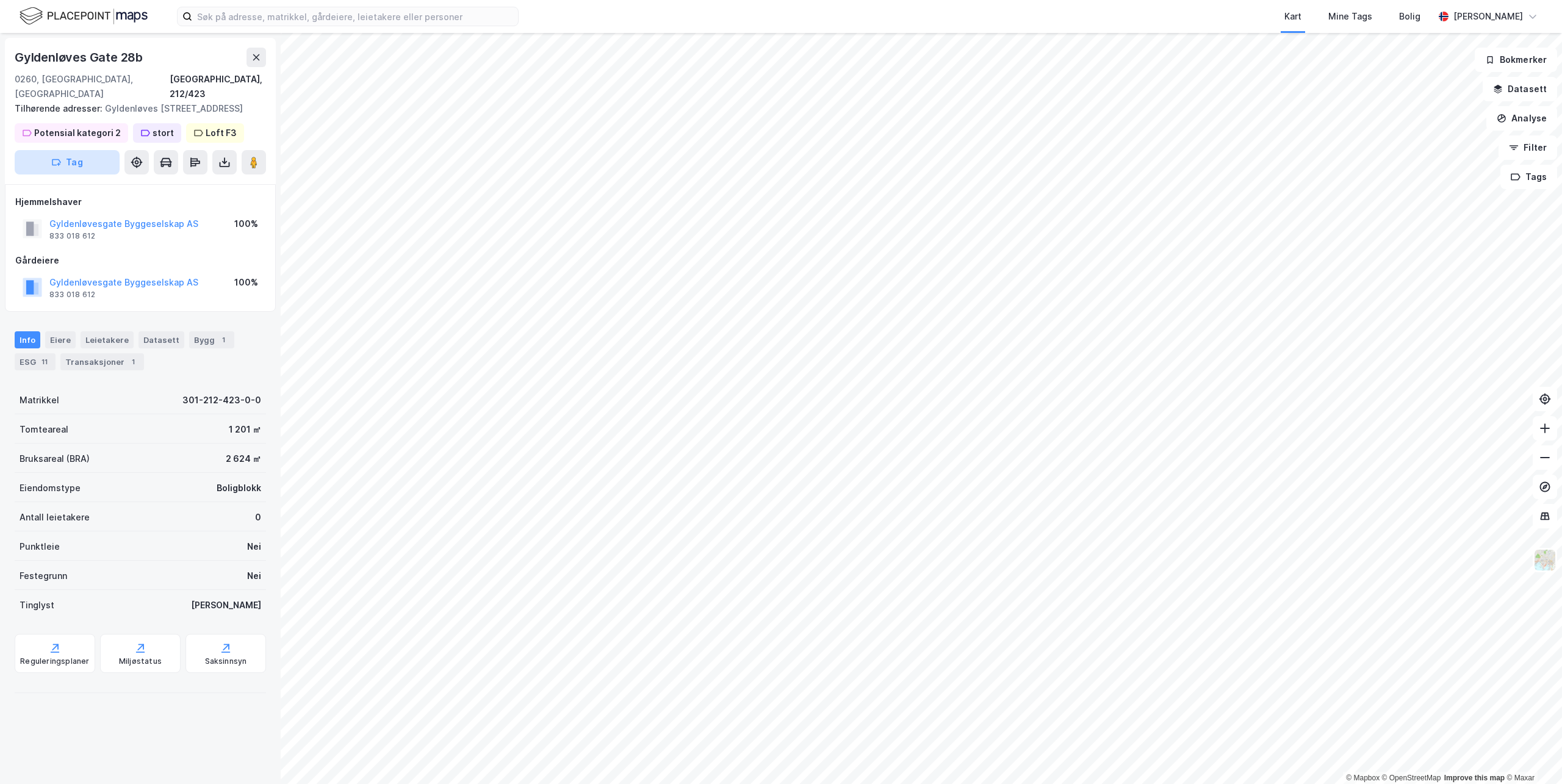
click at [72, 163] on button "Tag" at bounding box center [67, 163] width 105 height 24
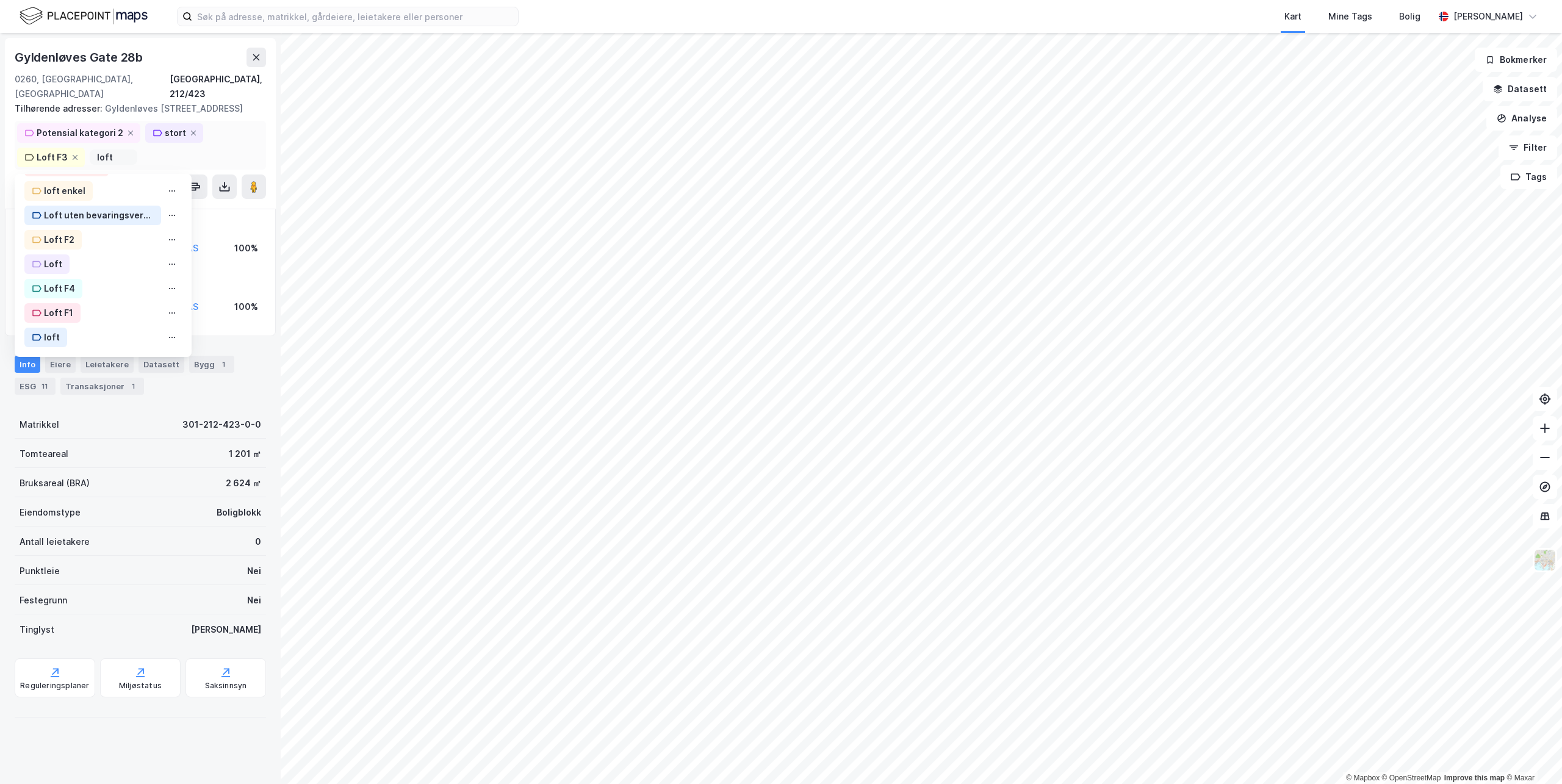
scroll to position [203, 0]
type input "loft"
click at [54, 266] on div "Loft" at bounding box center [53, 265] width 18 height 14
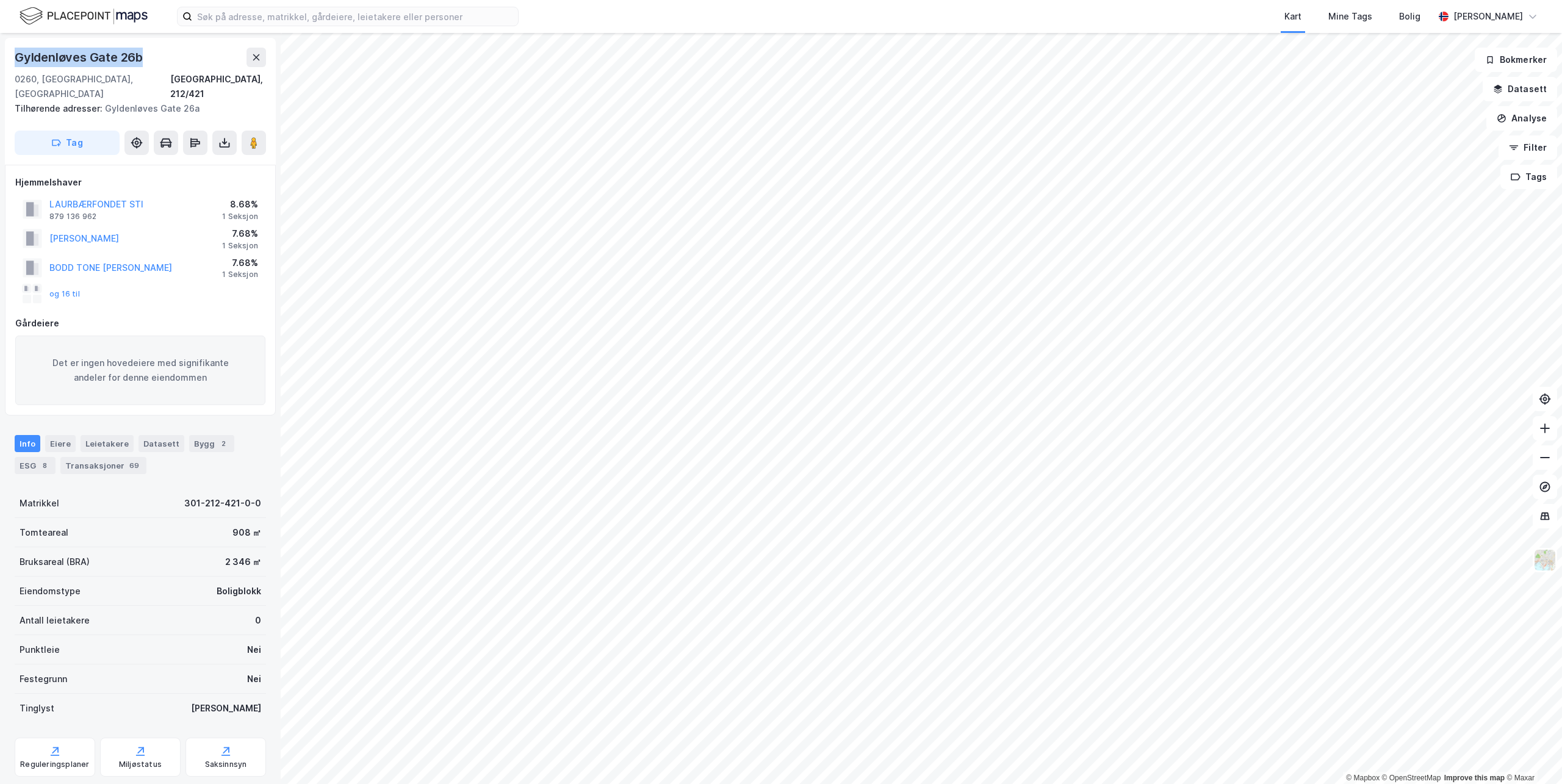
drag, startPoint x: 145, startPoint y: 60, endPoint x: 16, endPoint y: 59, distance: 129.0
click at [16, 59] on div "Gyldenløves Gate 26b" at bounding box center [140, 57] width 251 height 19
copy div "Gyldenløves Gate 26b"
click at [61, 138] on icon "button" at bounding box center [56, 143] width 10 height 10
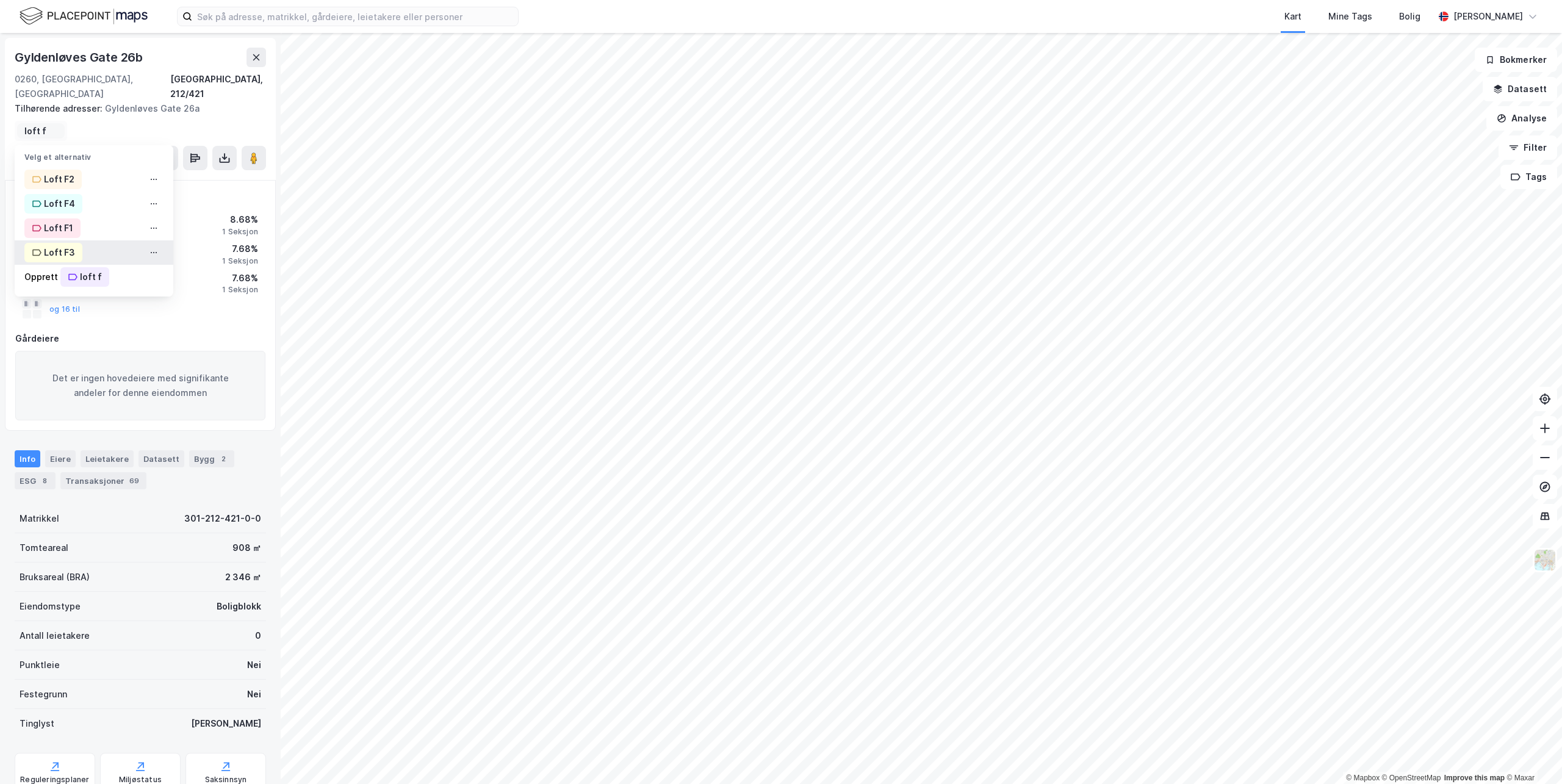
type input "loft f"
click at [58, 245] on div "Loft F3" at bounding box center [59, 252] width 31 height 14
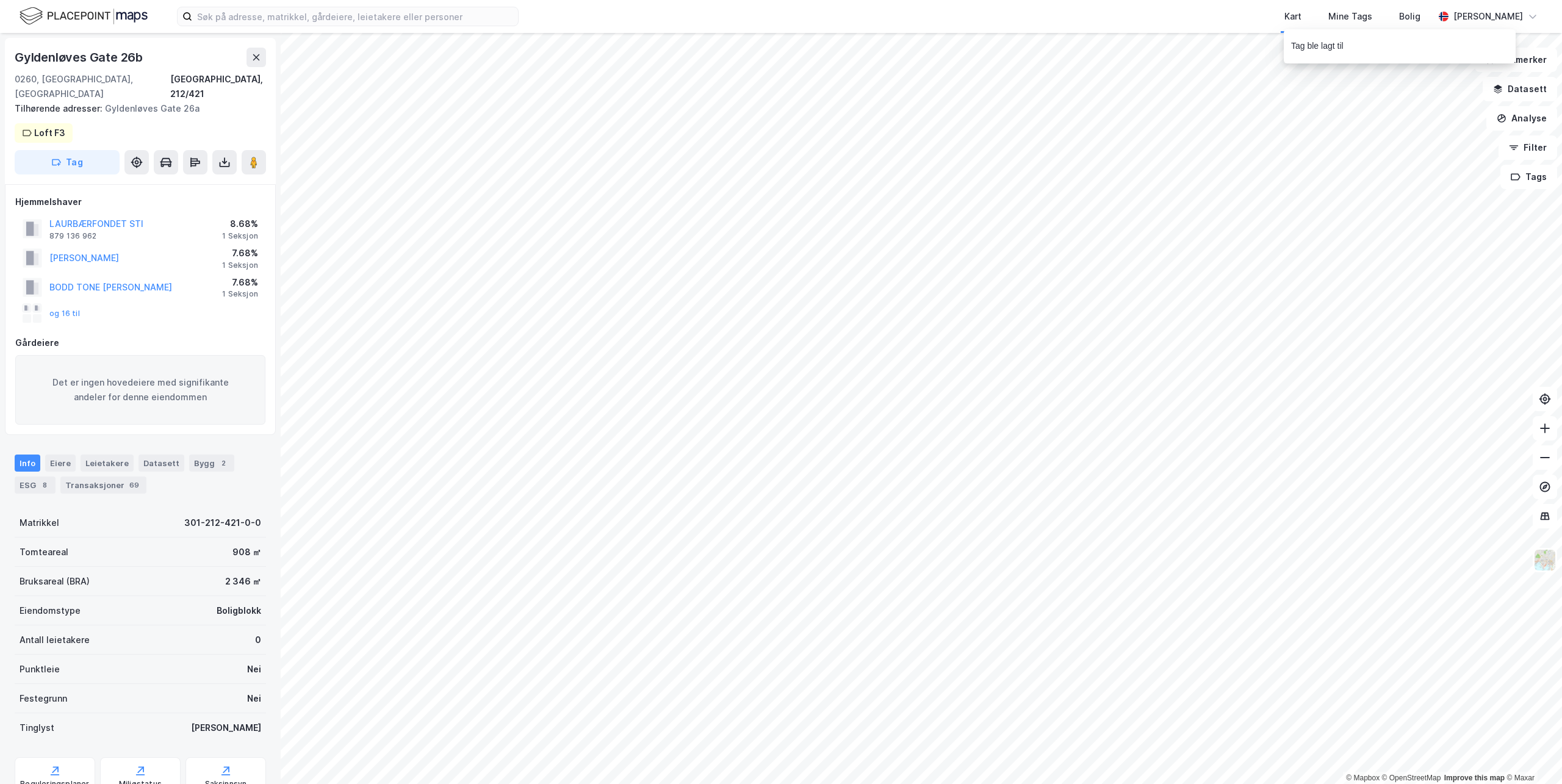
click at [90, 114] on div "Gyldenløves [STREET_ADDRESS] Tilhørende adresser: Gyldenløves Gate 26a Loft F3 …" at bounding box center [140, 111] width 271 height 146
click at [79, 150] on button "Tag" at bounding box center [67, 163] width 105 height 24
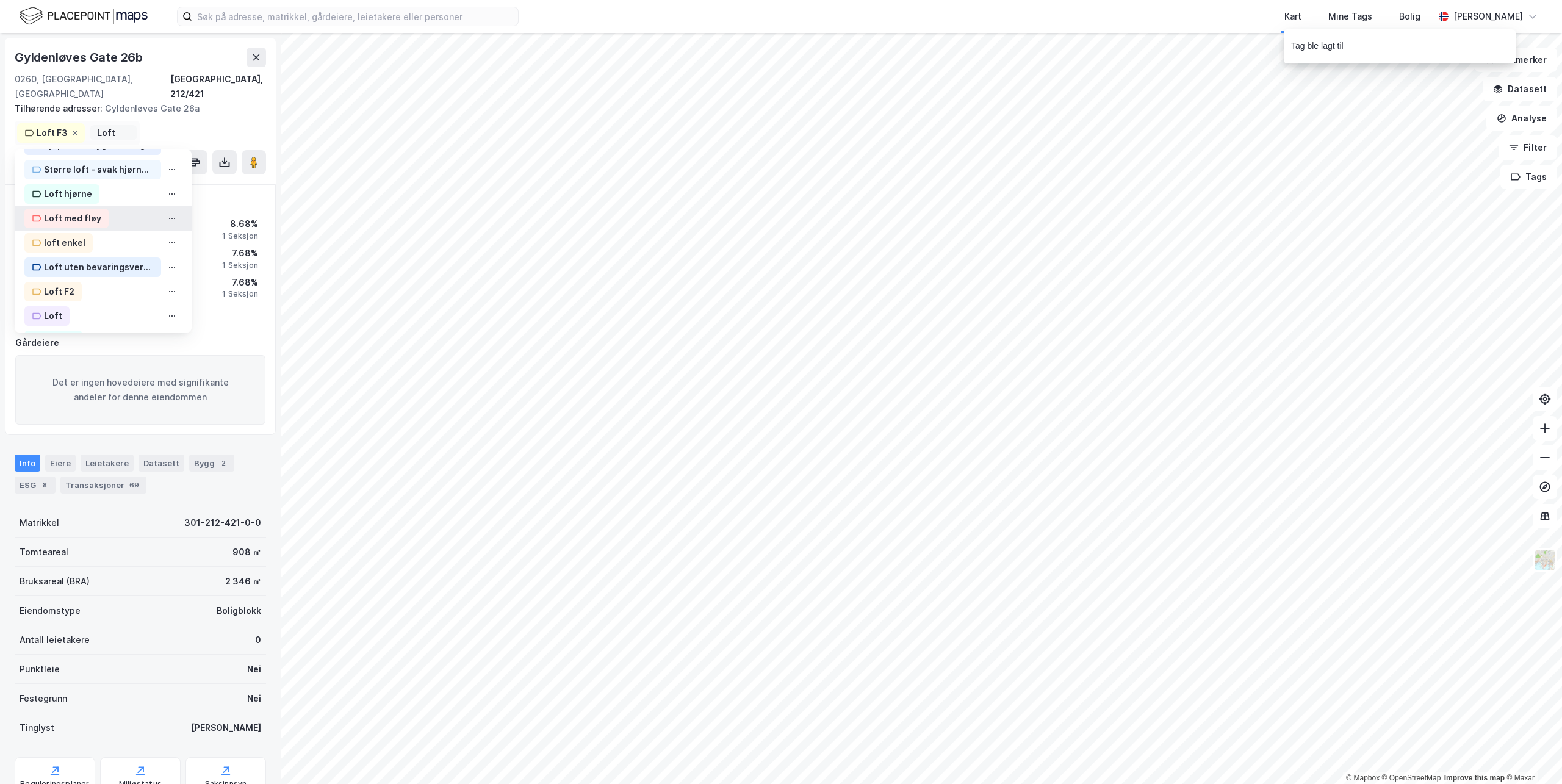
scroll to position [122, 0]
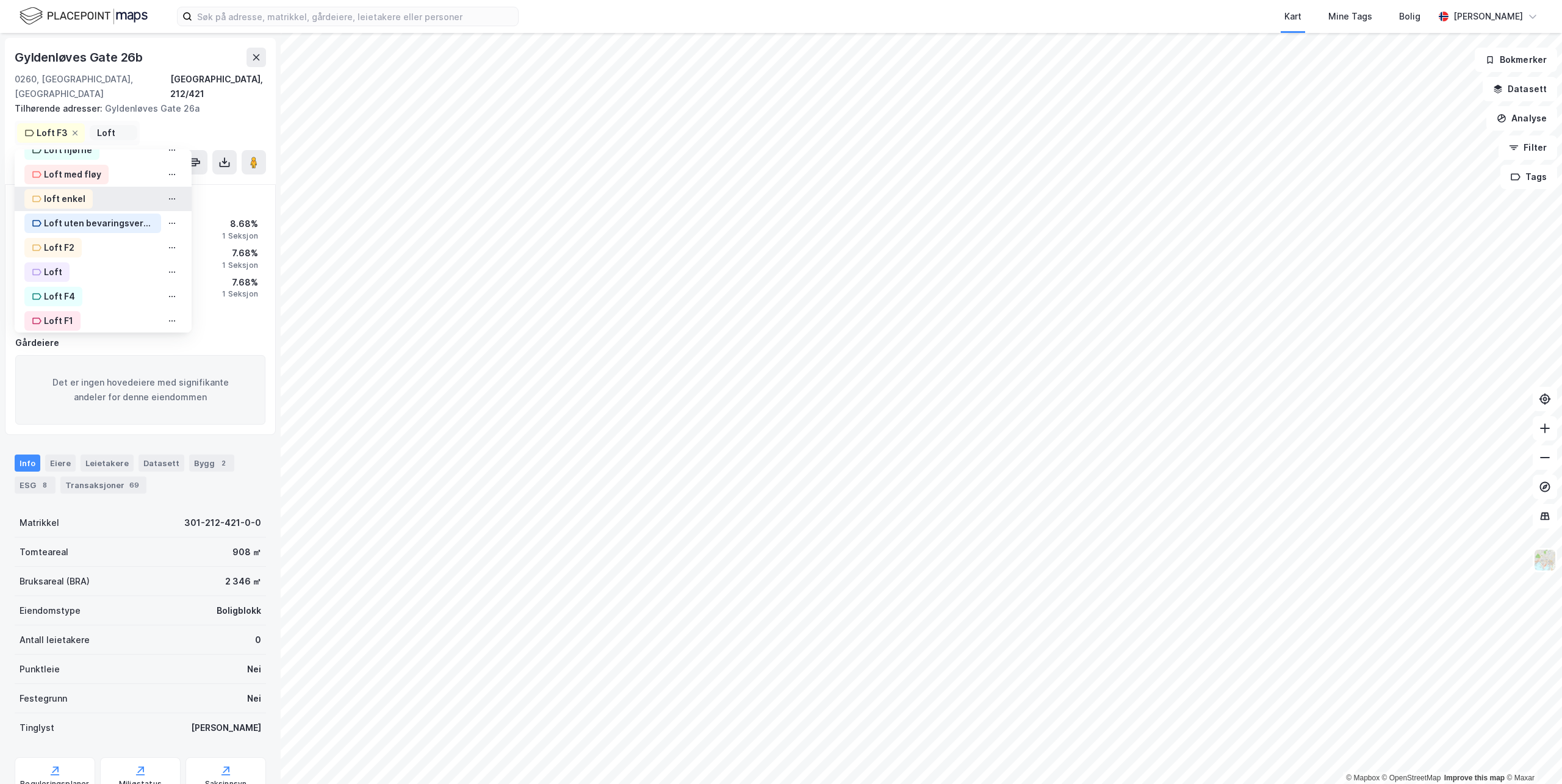
type input "Loft"
click at [73, 191] on div "loft enkel" at bounding box center [65, 199] width 42 height 14
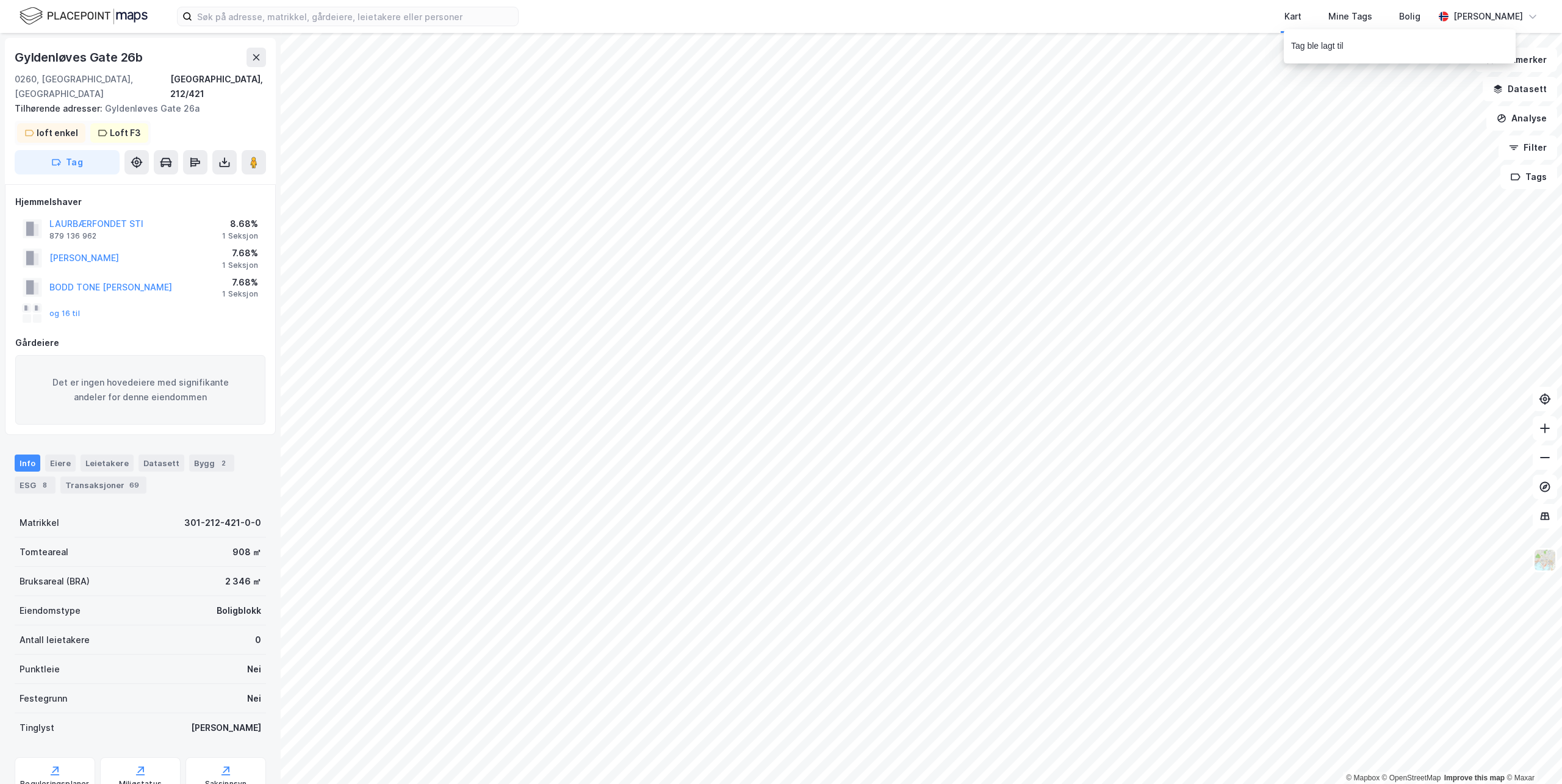
click at [130, 126] on div "Loft F3" at bounding box center [125, 133] width 31 height 14
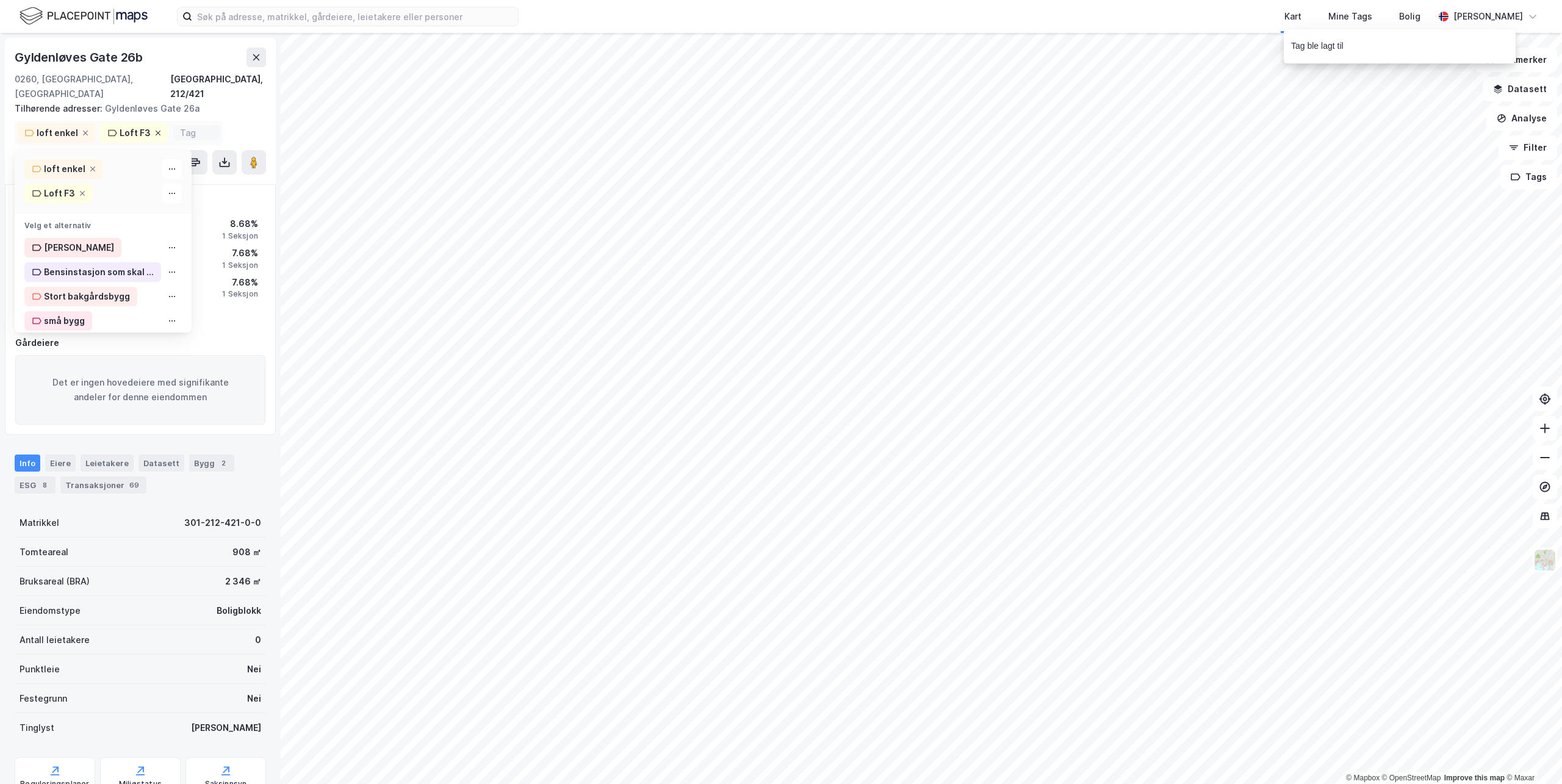
click at [156, 128] on span at bounding box center [158, 133] width 10 height 10
click at [83, 130] on icon at bounding box center [85, 132] width 5 height 5
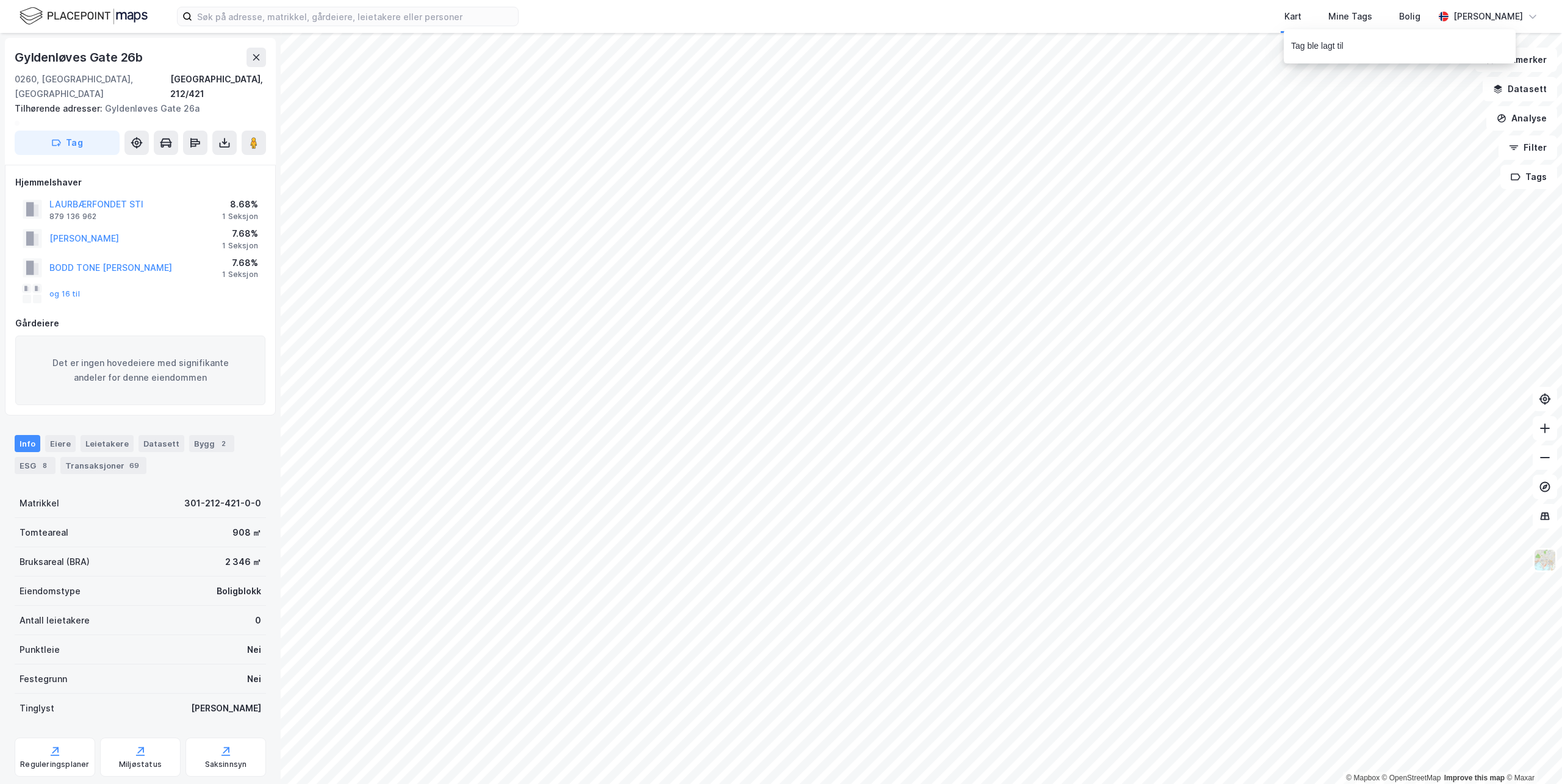
click at [71, 120] on div "Gyldenløves [STREET_ADDRESS] Tilhørende adresser: [STREET_ADDRESS] Tag" at bounding box center [140, 101] width 271 height 127
click at [70, 130] on button "Tag" at bounding box center [67, 142] width 105 height 24
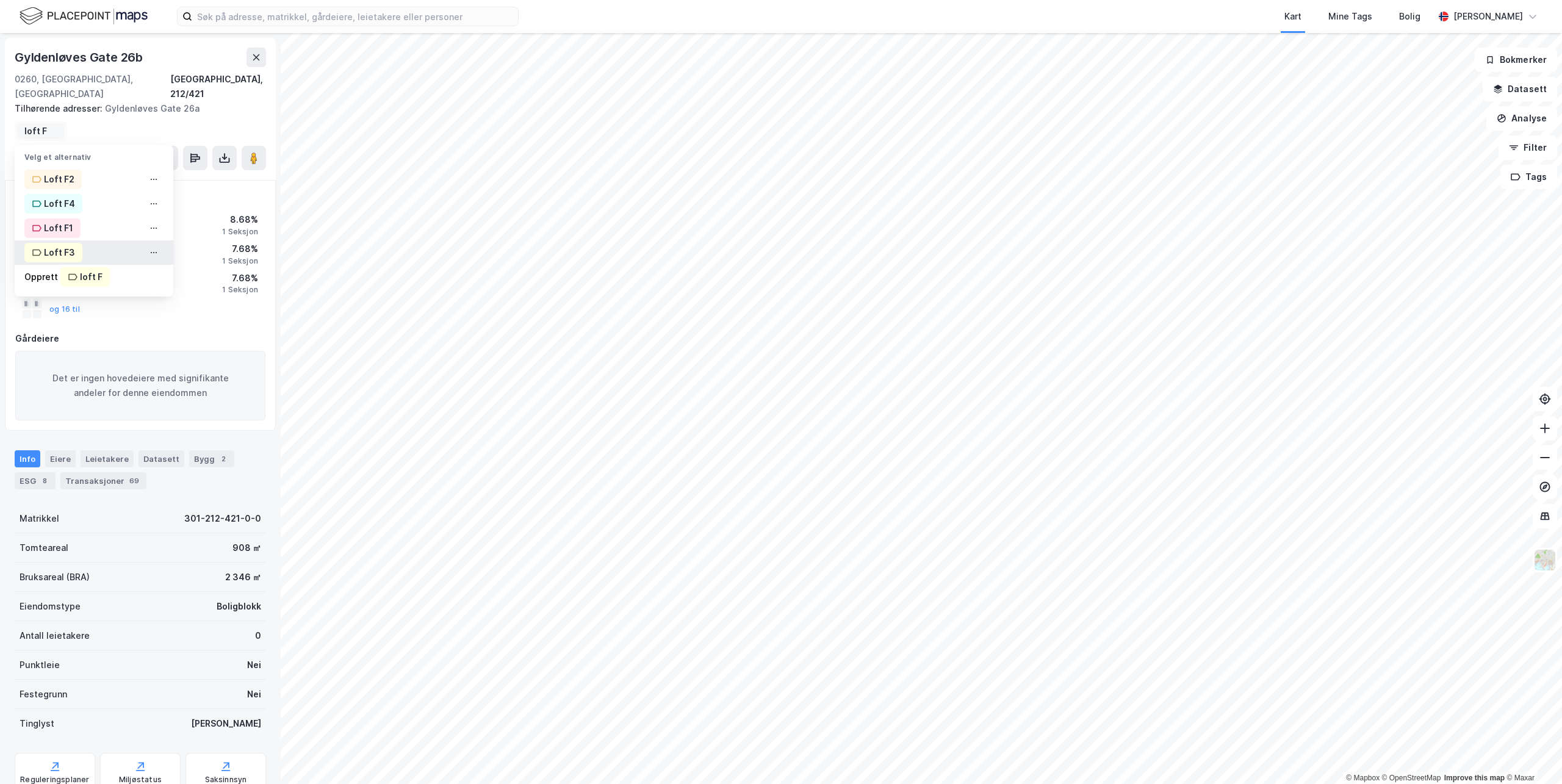
type input "loft F"
click at [49, 245] on div "Loft F3" at bounding box center [59, 252] width 31 height 14
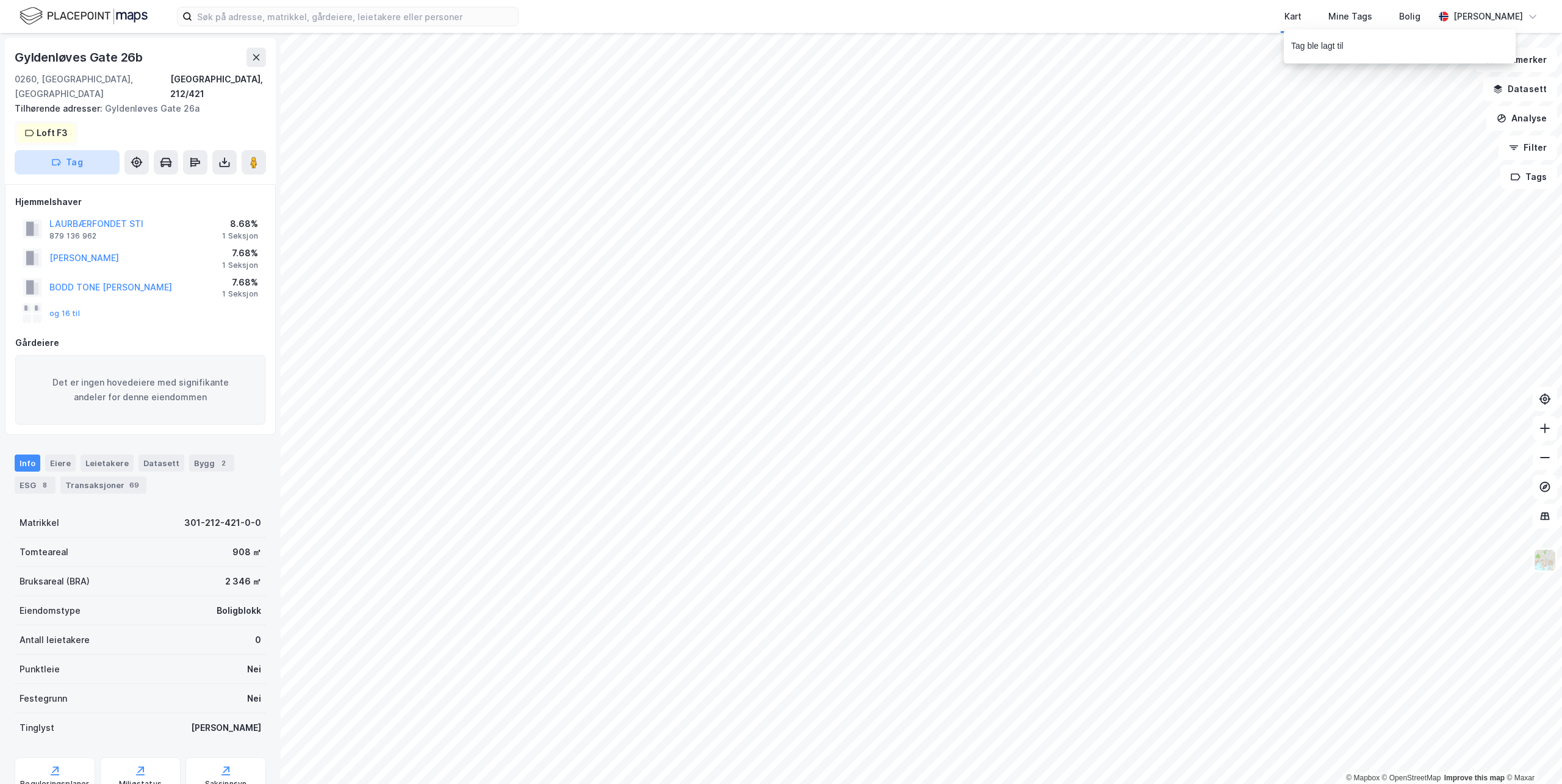
click at [86, 150] on button "Tag" at bounding box center [67, 163] width 105 height 24
type input "Loft hjø"
click at [68, 216] on div "Loft hjørne" at bounding box center [68, 223] width 48 height 14
click at [82, 150] on button "Tag" at bounding box center [67, 163] width 105 height 24
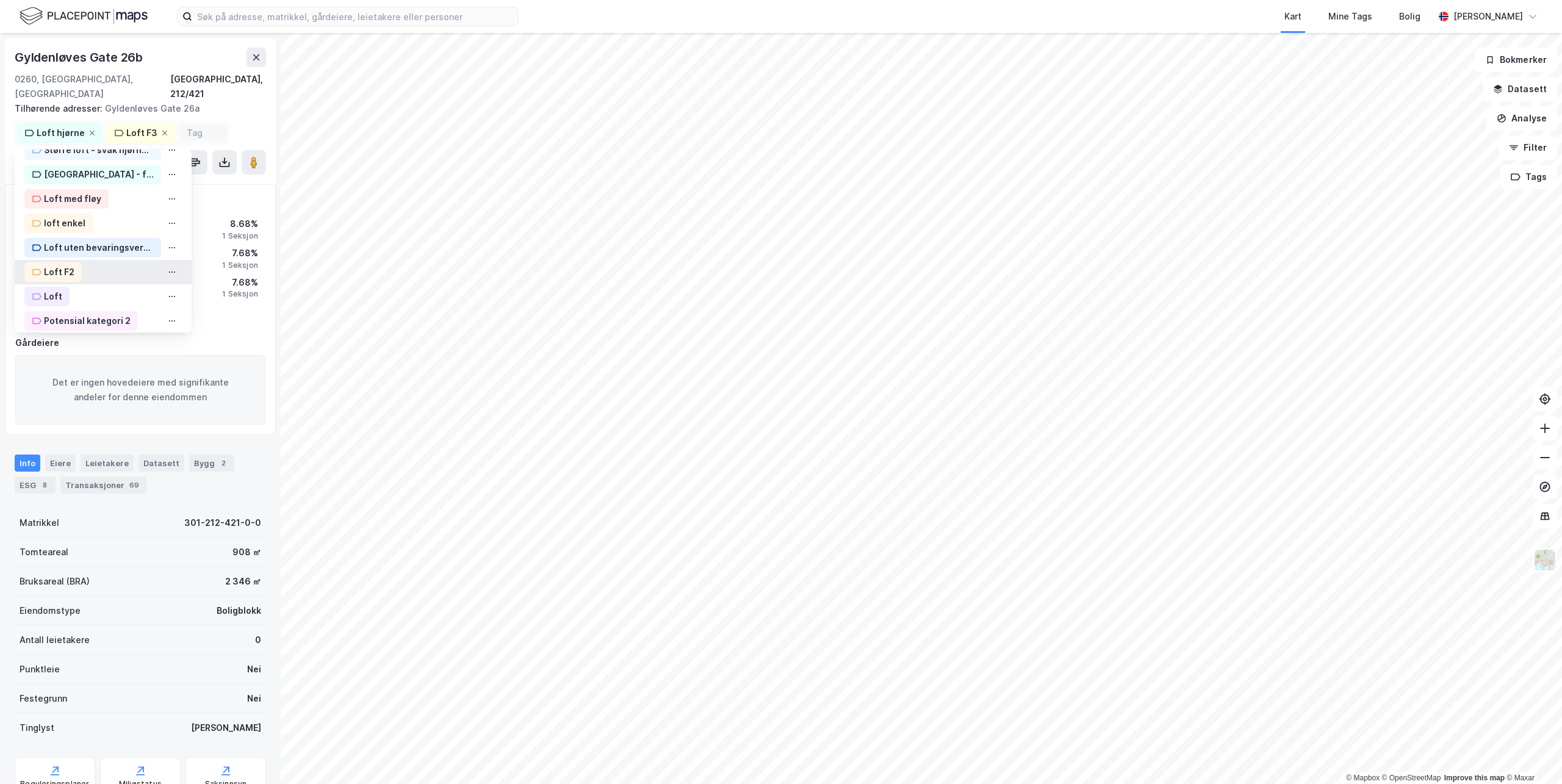
scroll to position [305, 0]
click at [90, 252] on div "Potensial kategori 2" at bounding box center [87, 260] width 86 height 14
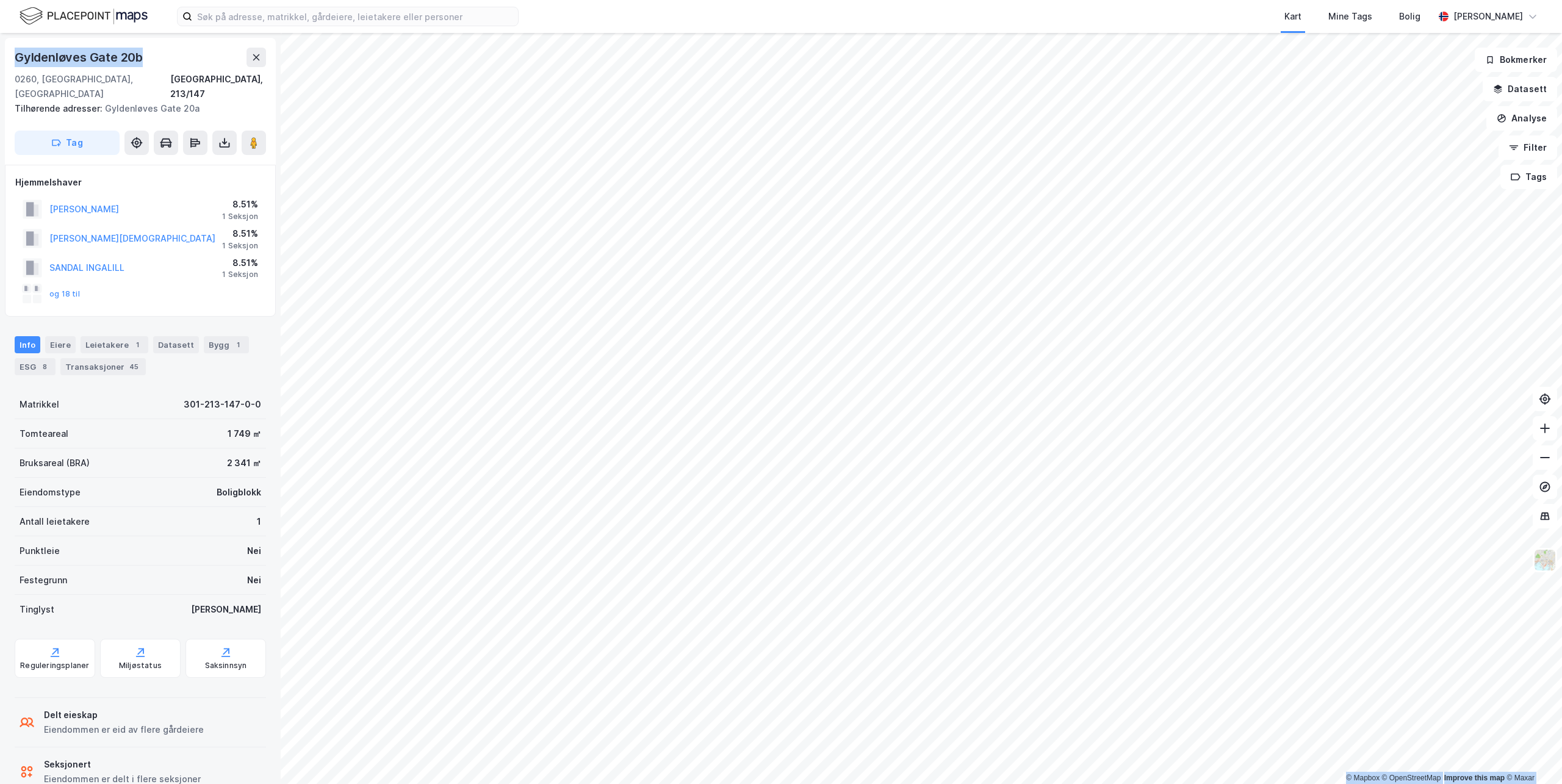
drag, startPoint x: 139, startPoint y: 59, endPoint x: -103, endPoint y: 66, distance: 242.1
click at [0, 66] on html "Kart Mine Tags [PERSON_NAME] Thrygg © Mapbox © OpenStreetMap Improve this map ©…" at bounding box center [781, 392] width 1562 height 784
copy div "© Mapbox © OpenStreetMap Improve this map © [PERSON_NAME] Gate 20b"
click at [55, 139] on button "Tag" at bounding box center [67, 142] width 105 height 24
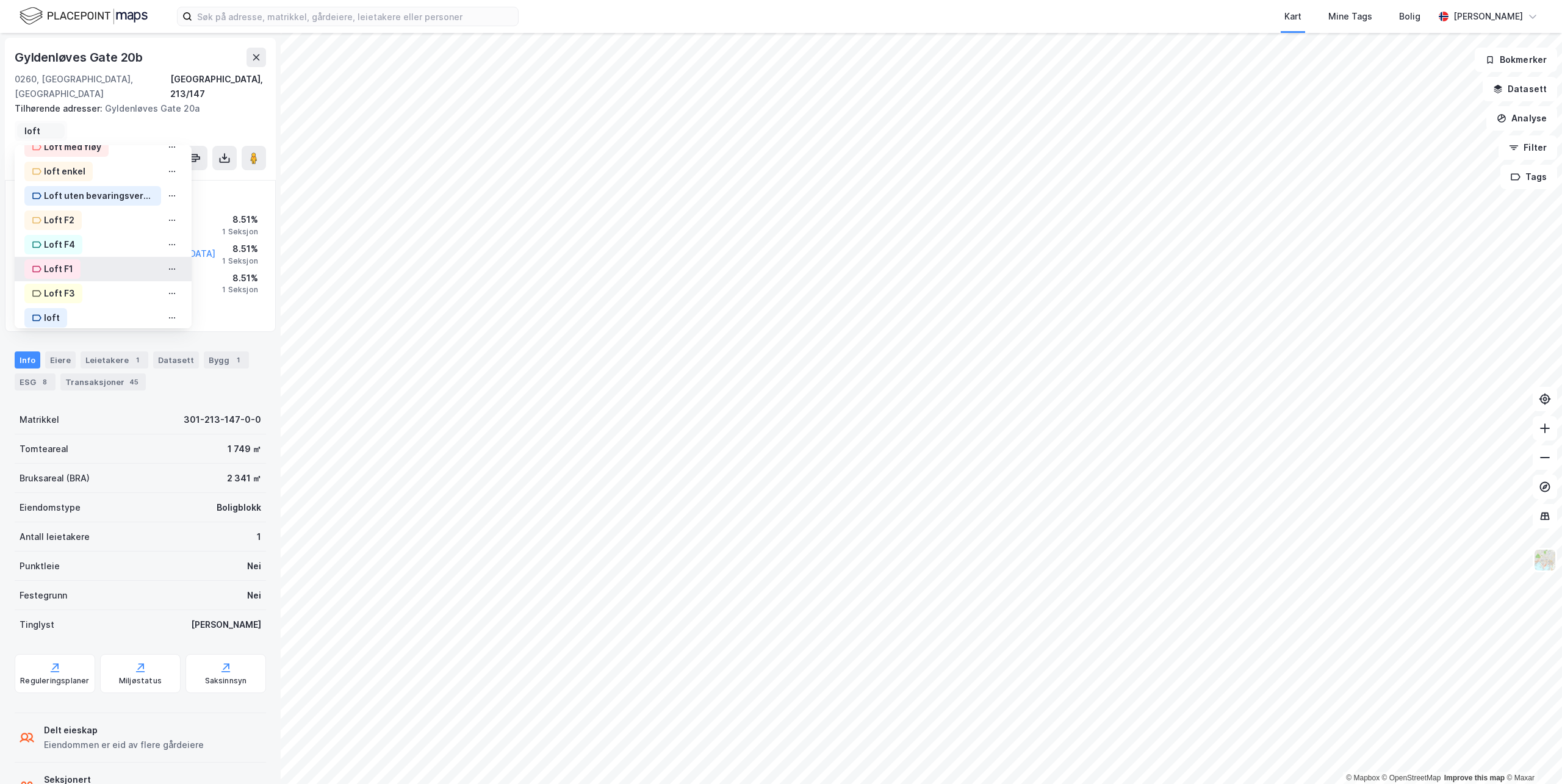
scroll to position [90, 0]
type input "loft"
click at [66, 277] on div "Loft F3" at bounding box center [59, 284] width 31 height 14
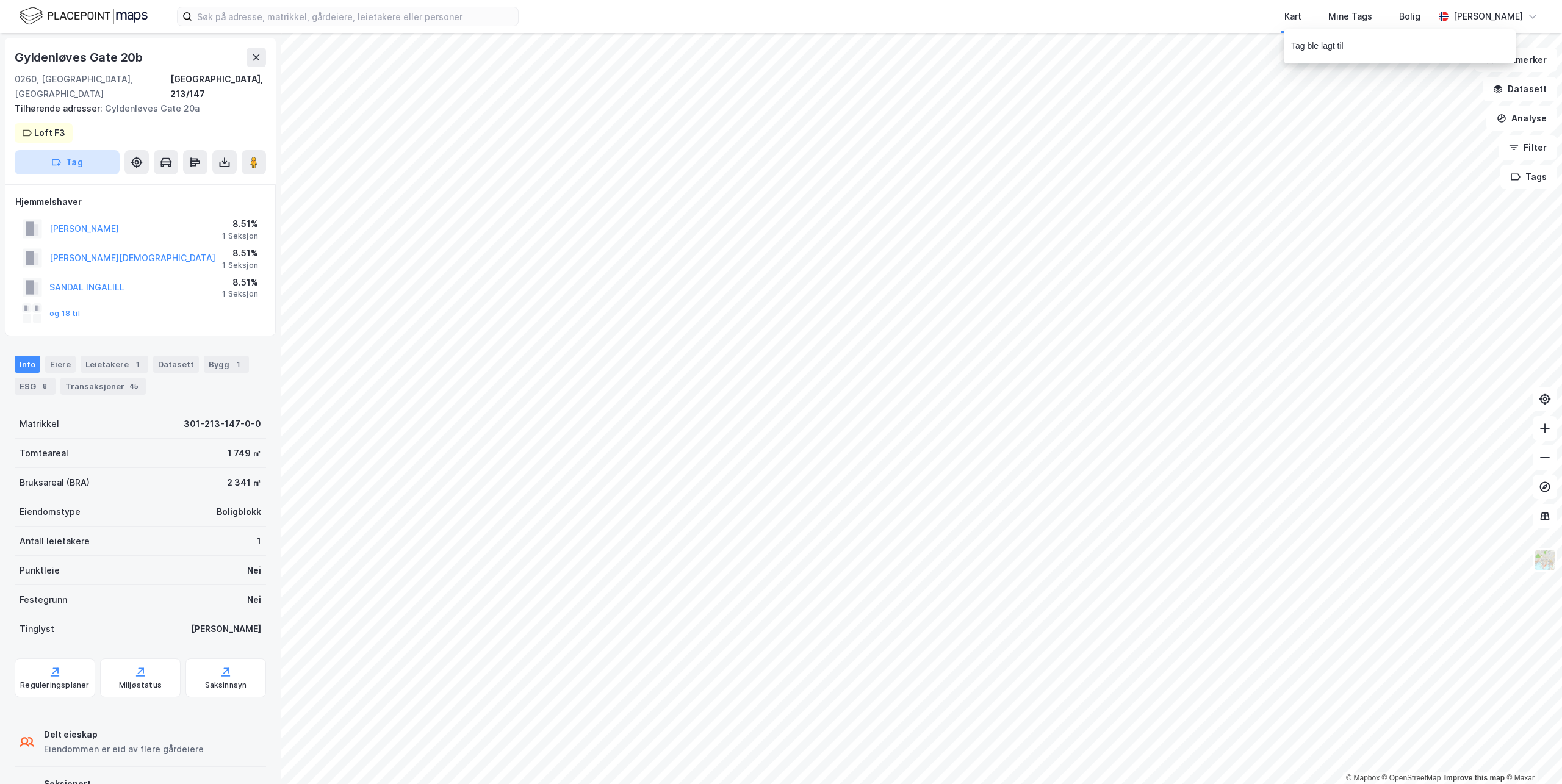
click at [78, 150] on button "Tag" at bounding box center [67, 163] width 105 height 24
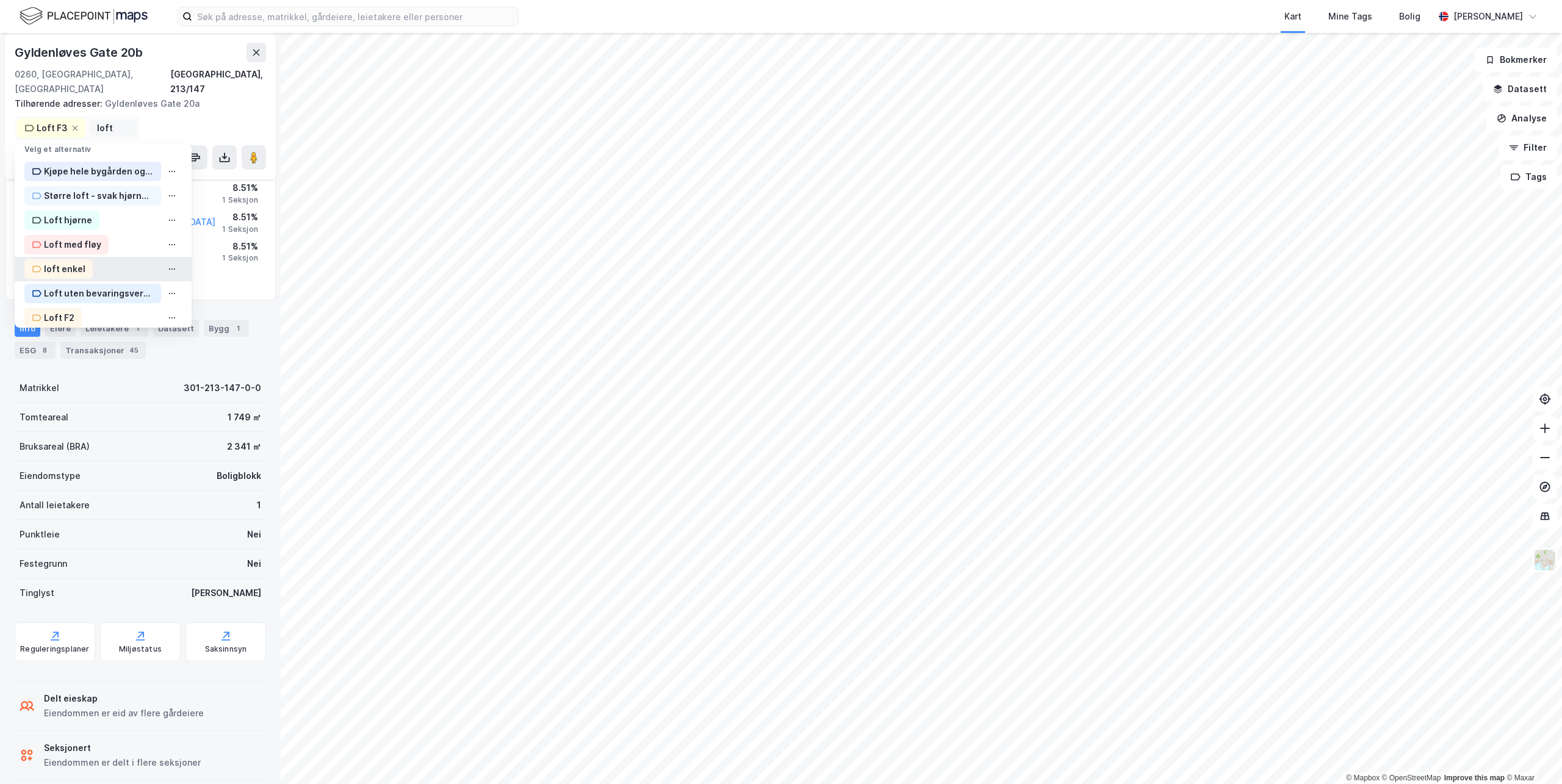
scroll to position [32, 0]
type input "loft"
click at [68, 228] on div "Loft hjørne" at bounding box center [68, 235] width 48 height 14
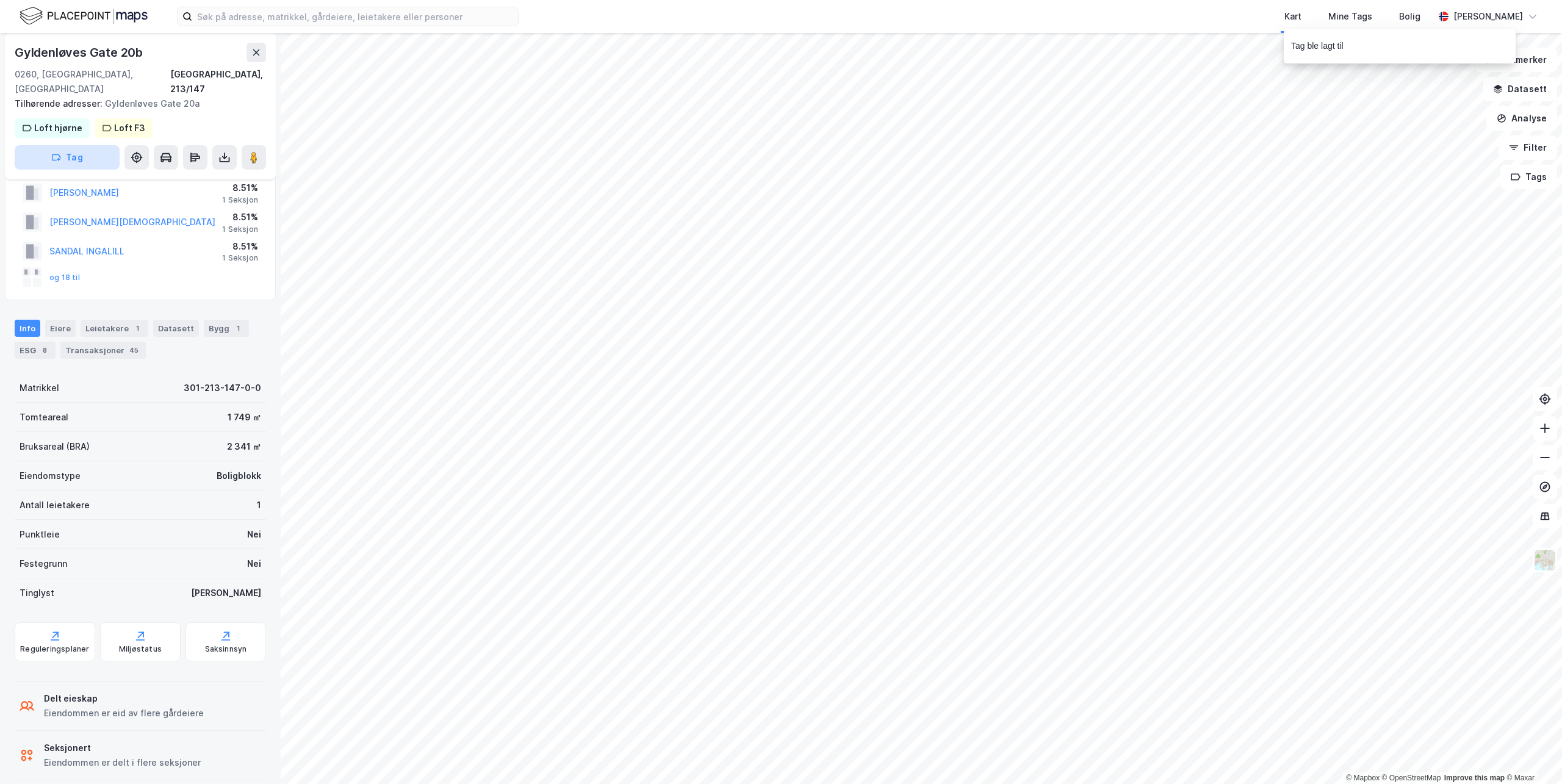
click at [68, 145] on button "Tag" at bounding box center [67, 158] width 105 height 24
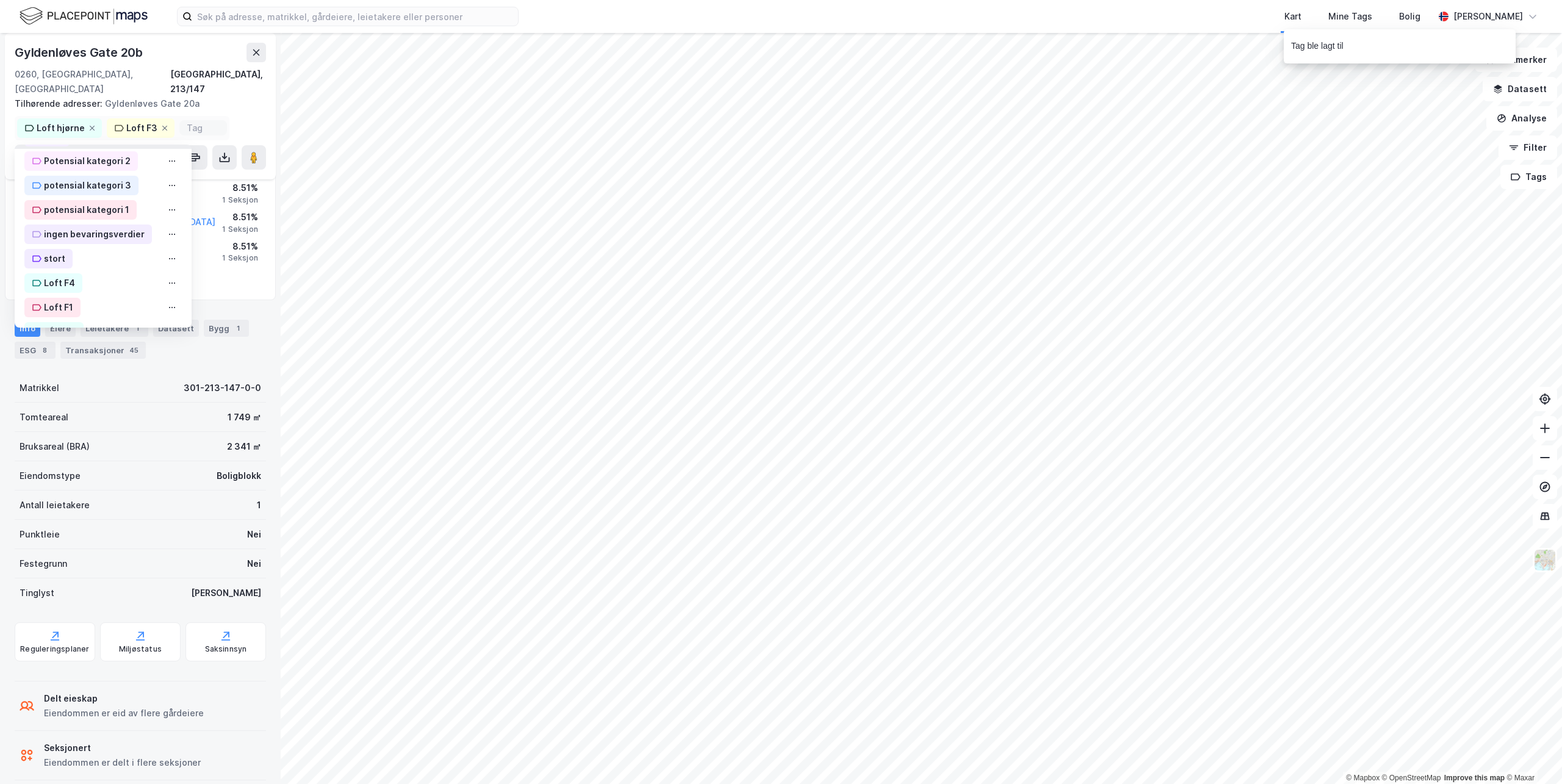
scroll to position [366, 0]
click at [96, 186] on div "Potensial kategori 2" at bounding box center [87, 193] width 86 height 14
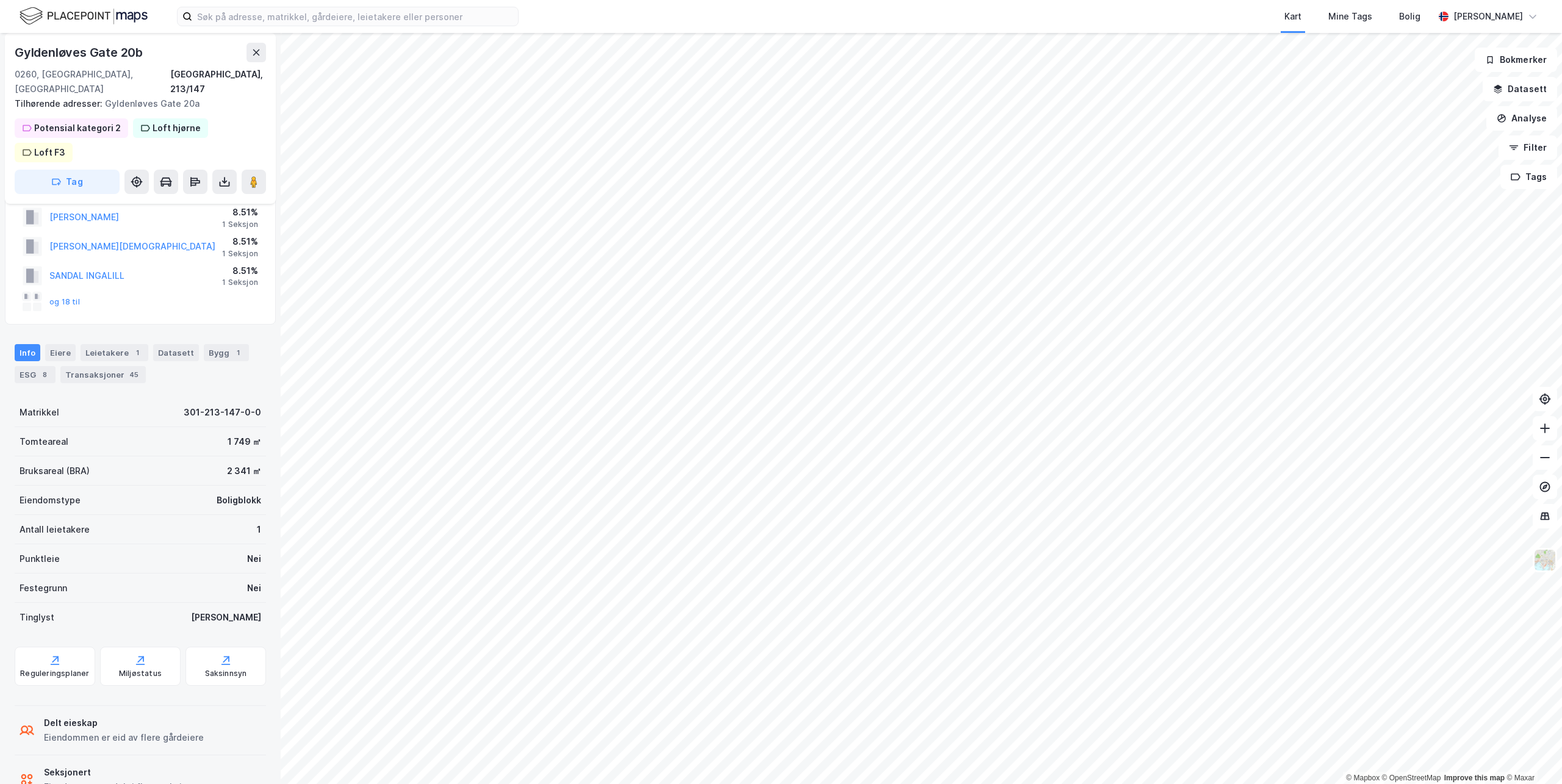
scroll to position [0, 0]
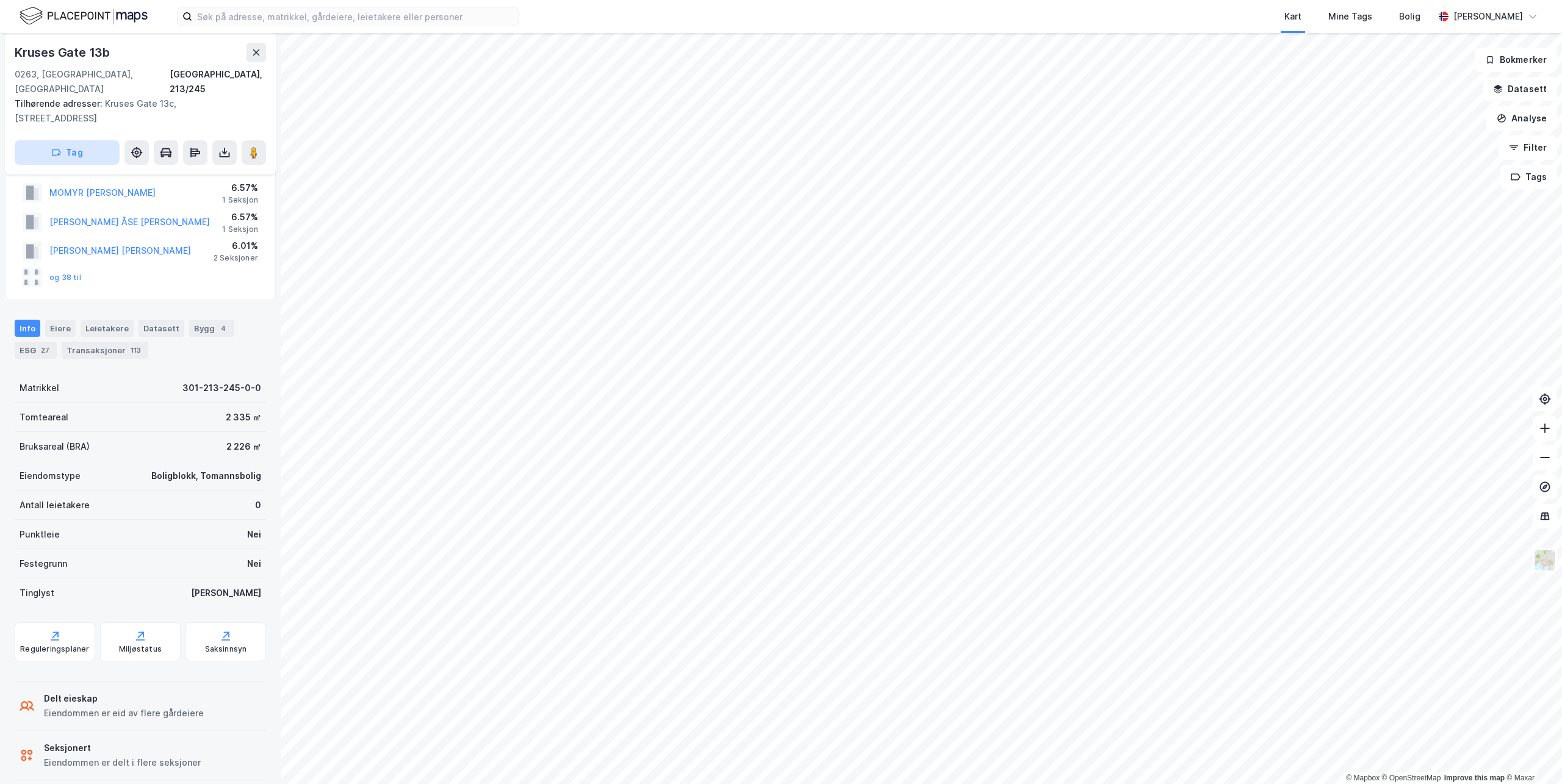
click at [78, 140] on button "Tag" at bounding box center [67, 152] width 105 height 24
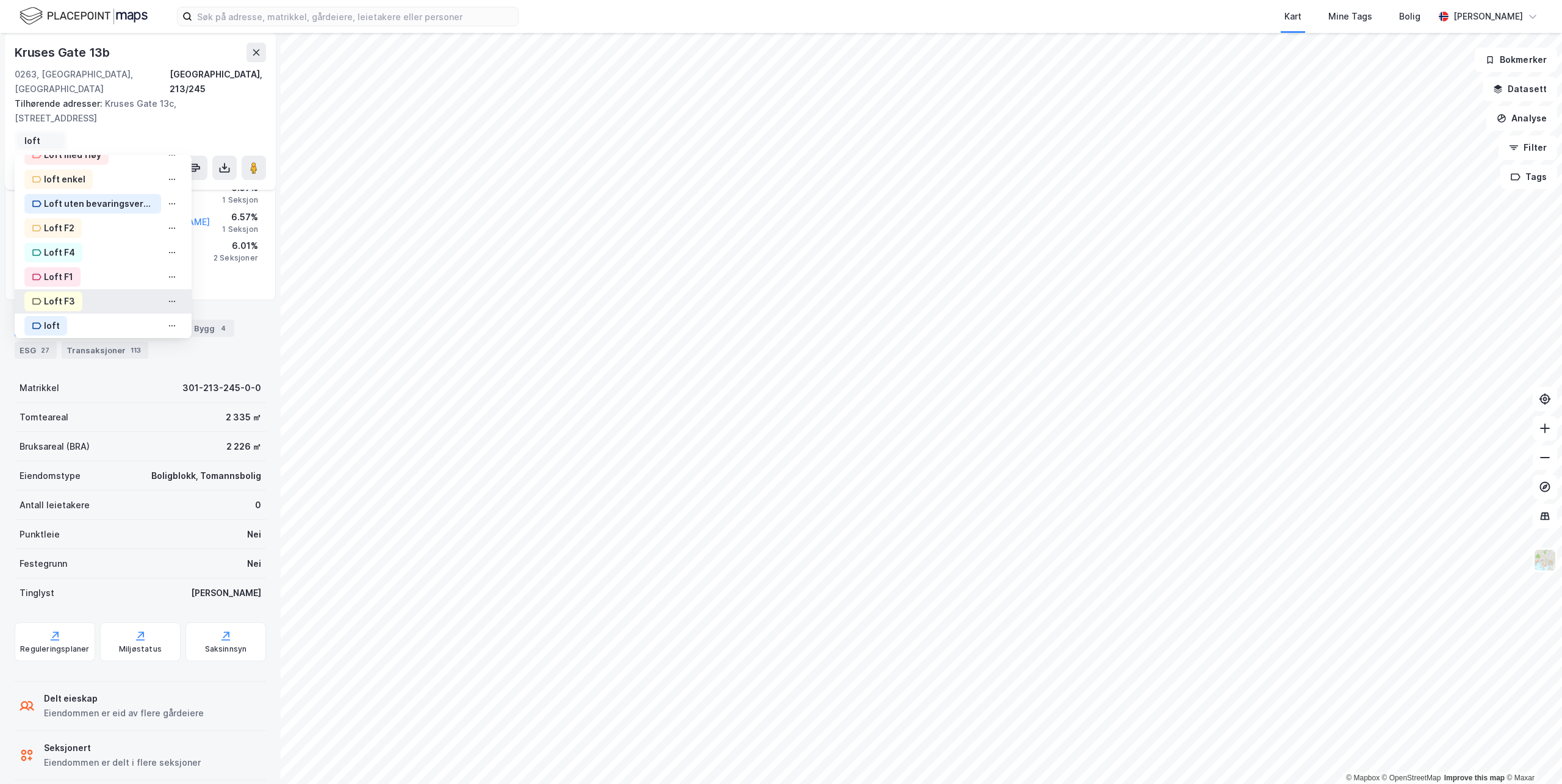
scroll to position [90, 0]
type input "loft"
click at [61, 287] on div "Loft F3" at bounding box center [59, 294] width 31 height 14
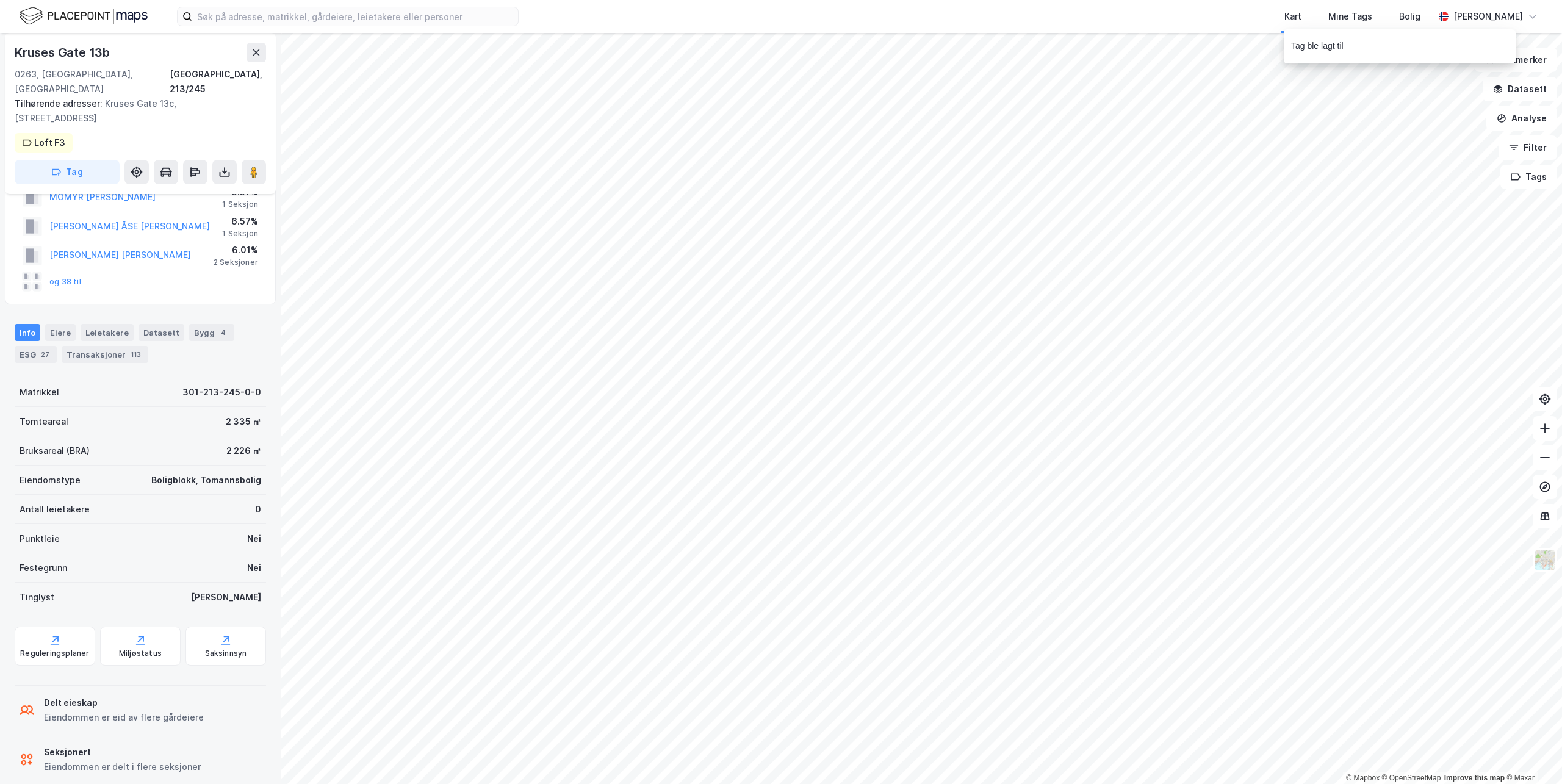
scroll to position [50, 0]
click at [78, 135] on div "[STREET_ADDRESS] Tilhørende adresser: [STREET_ADDRESS], [STREET_ADDRESS], [STRE…" at bounding box center [140, 114] width 271 height 161
click at [86, 125] on div "[STREET_ADDRESS] Tilhørende adresser: [STREET_ADDRESS], [STREET_ADDRESS], [STRE…" at bounding box center [140, 114] width 271 height 161
click at [76, 160] on button "Tag" at bounding box center [67, 172] width 105 height 24
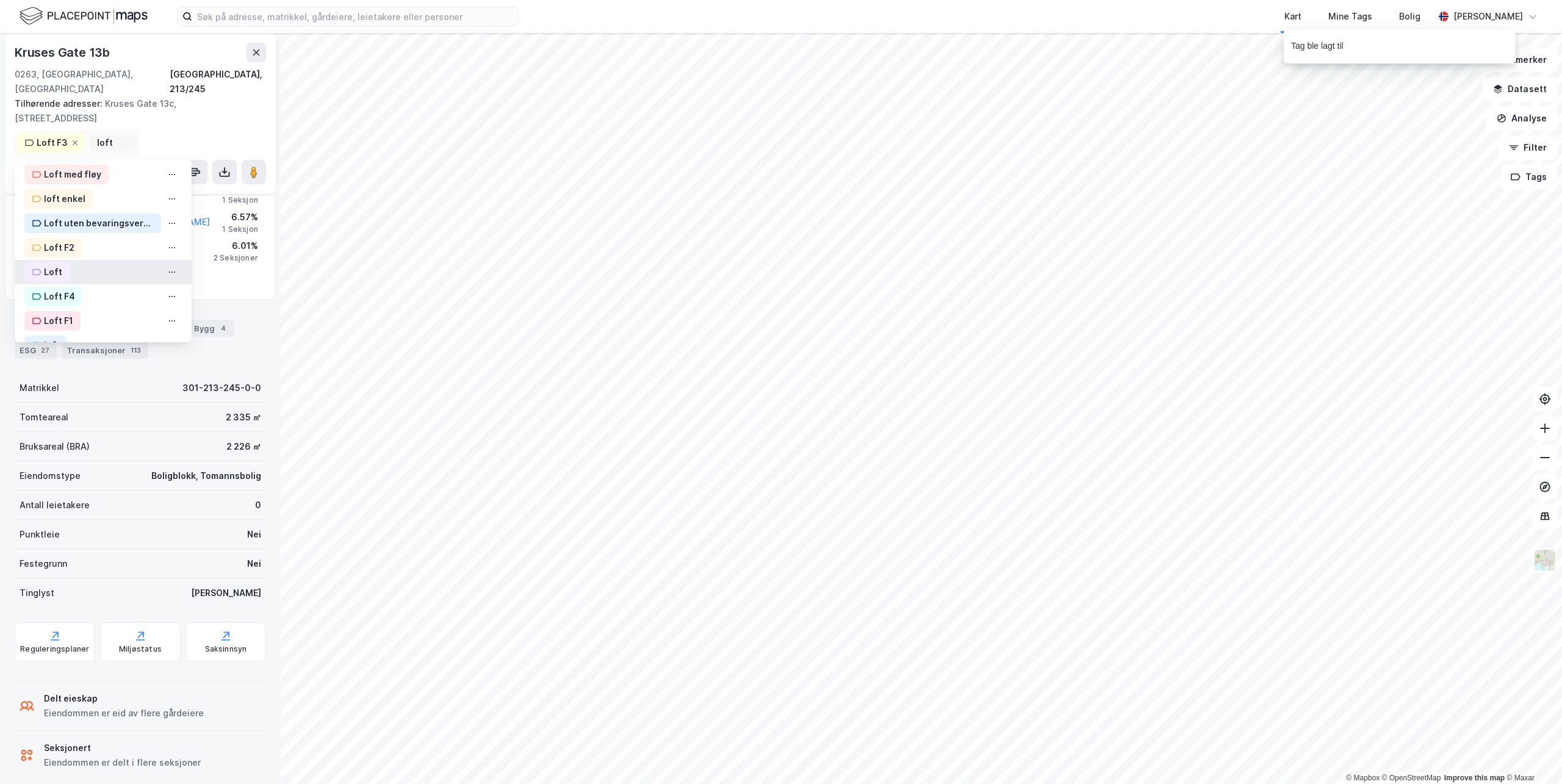
scroll to position [154, 0]
type input "loft"
click at [58, 316] on div "loft" at bounding box center [52, 323] width 16 height 14
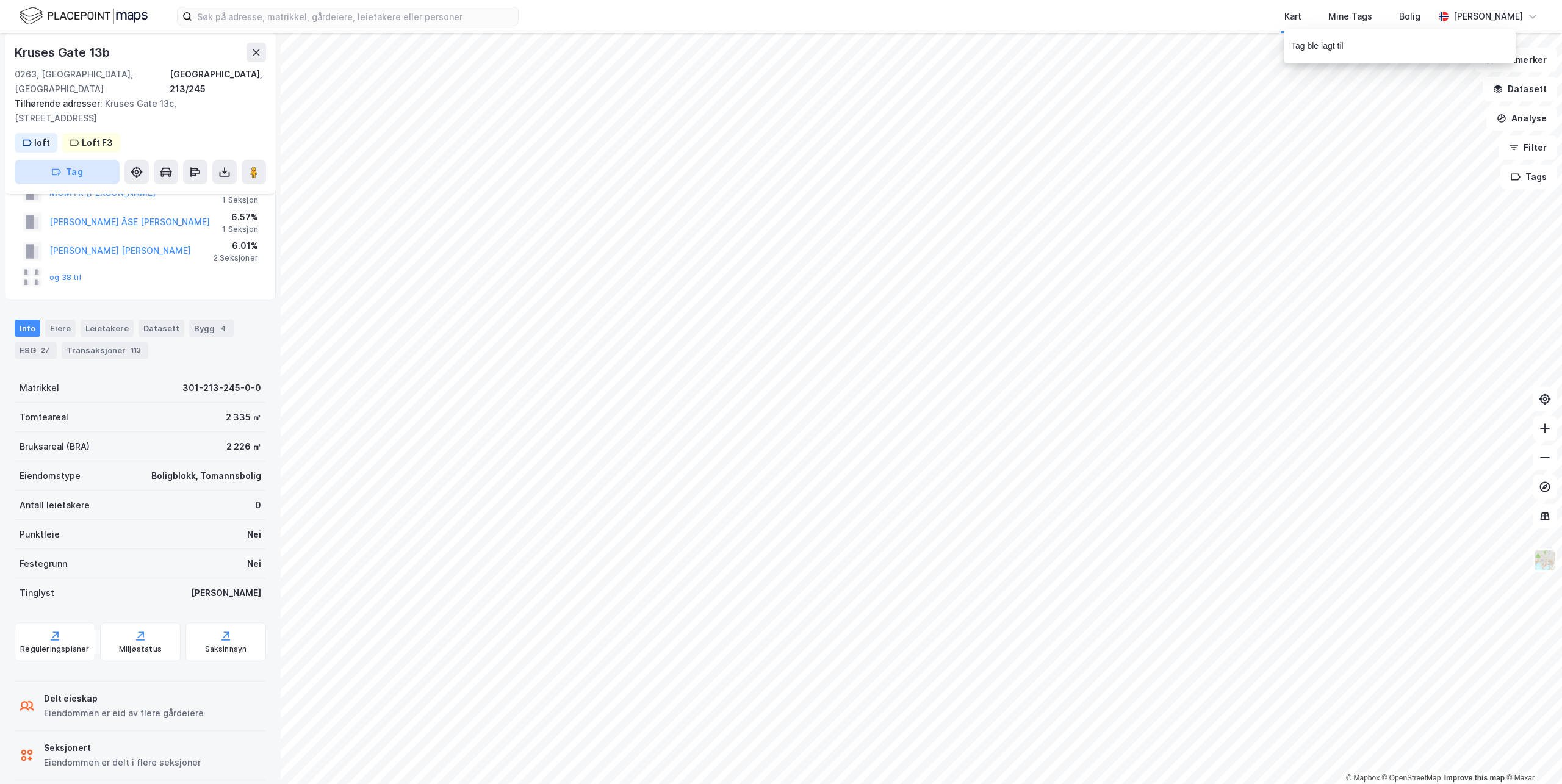
click at [82, 160] on button "Tag" at bounding box center [67, 172] width 105 height 24
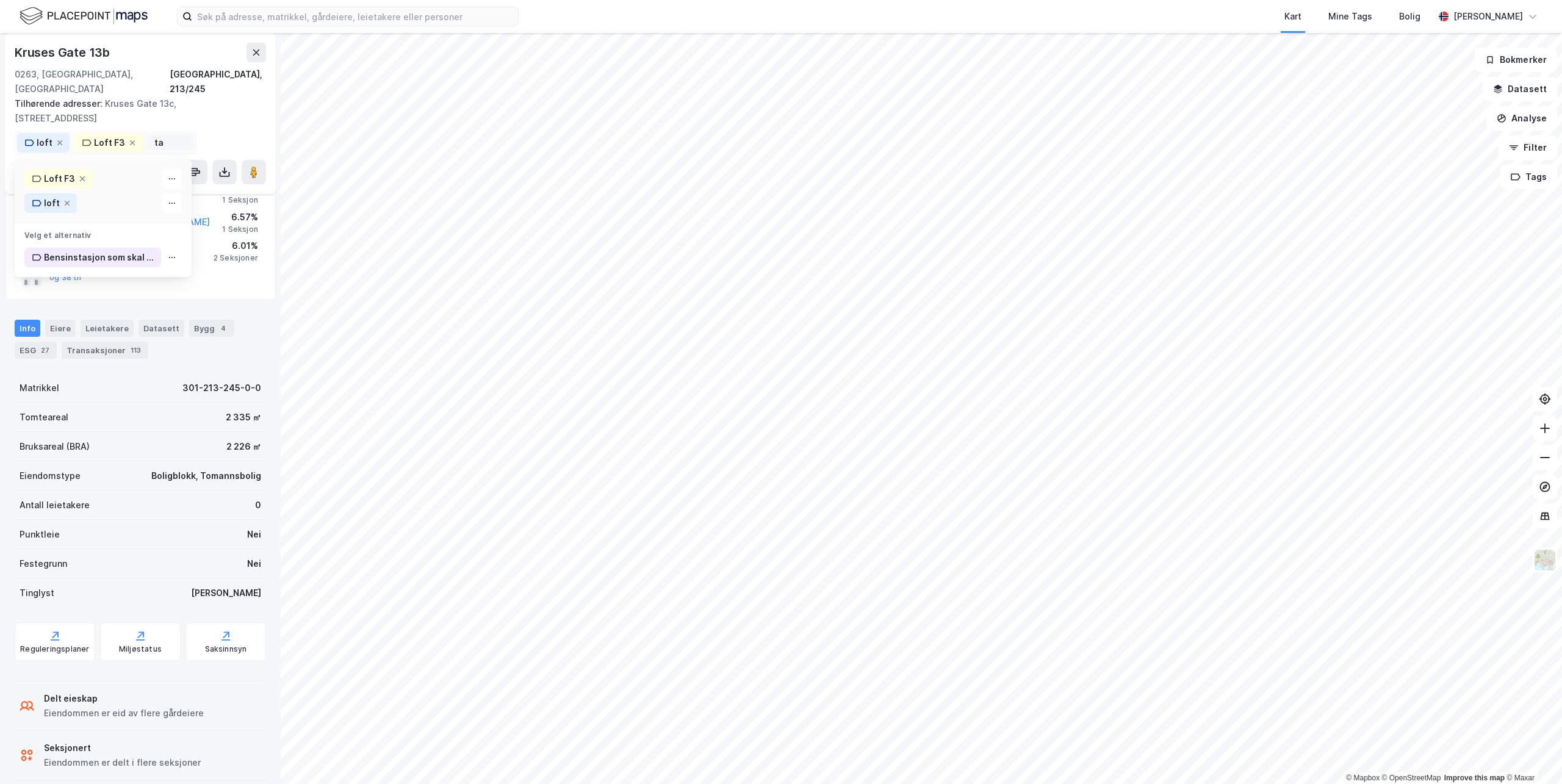
type input "t"
type input "påbygg"
click at [46, 247] on div "påbygg" at bounding box center [54, 257] width 59 height 19
click at [1540, 491] on icon at bounding box center [1544, 486] width 12 height 12
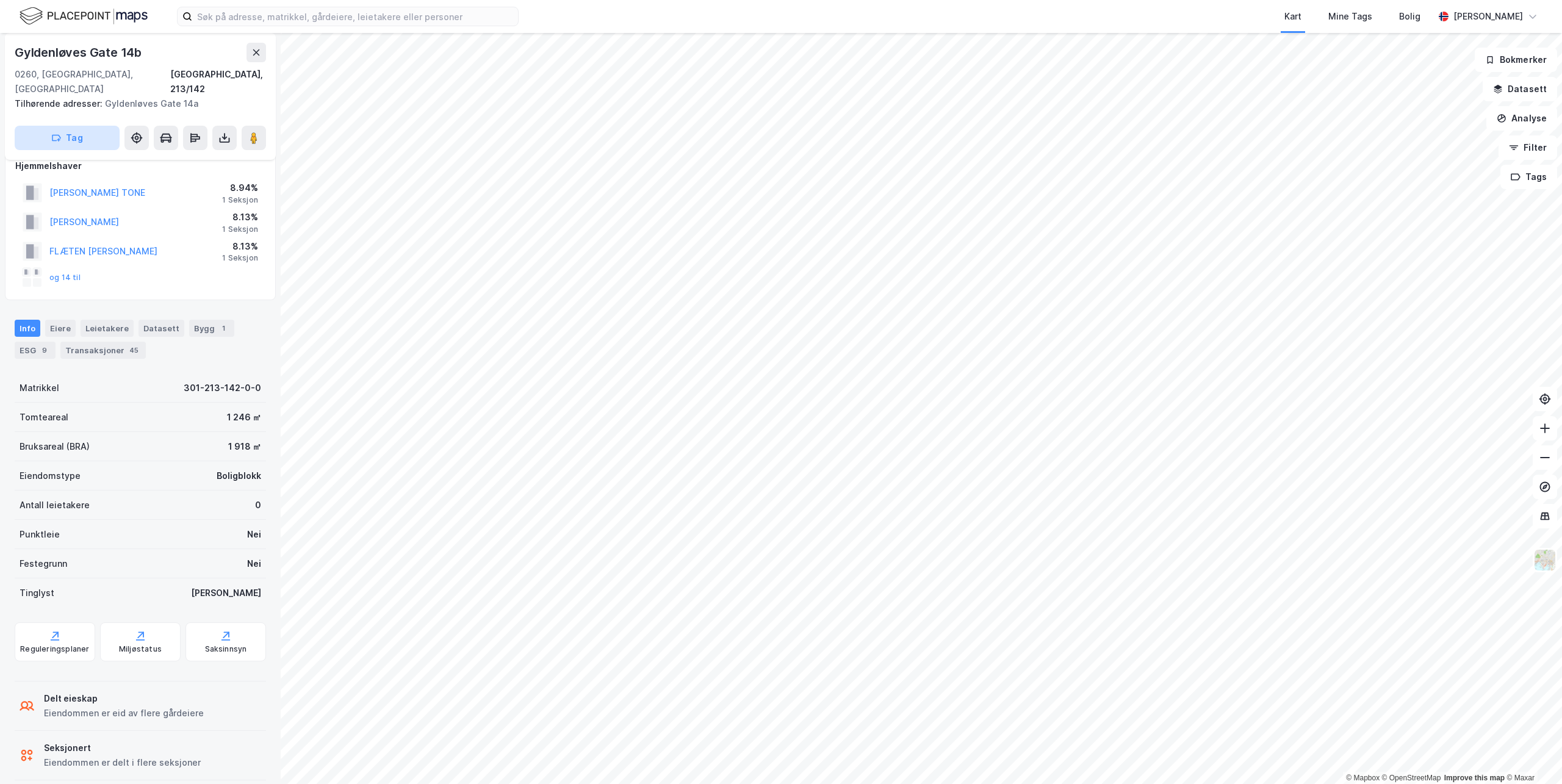
click at [65, 127] on button "Tag" at bounding box center [67, 138] width 105 height 24
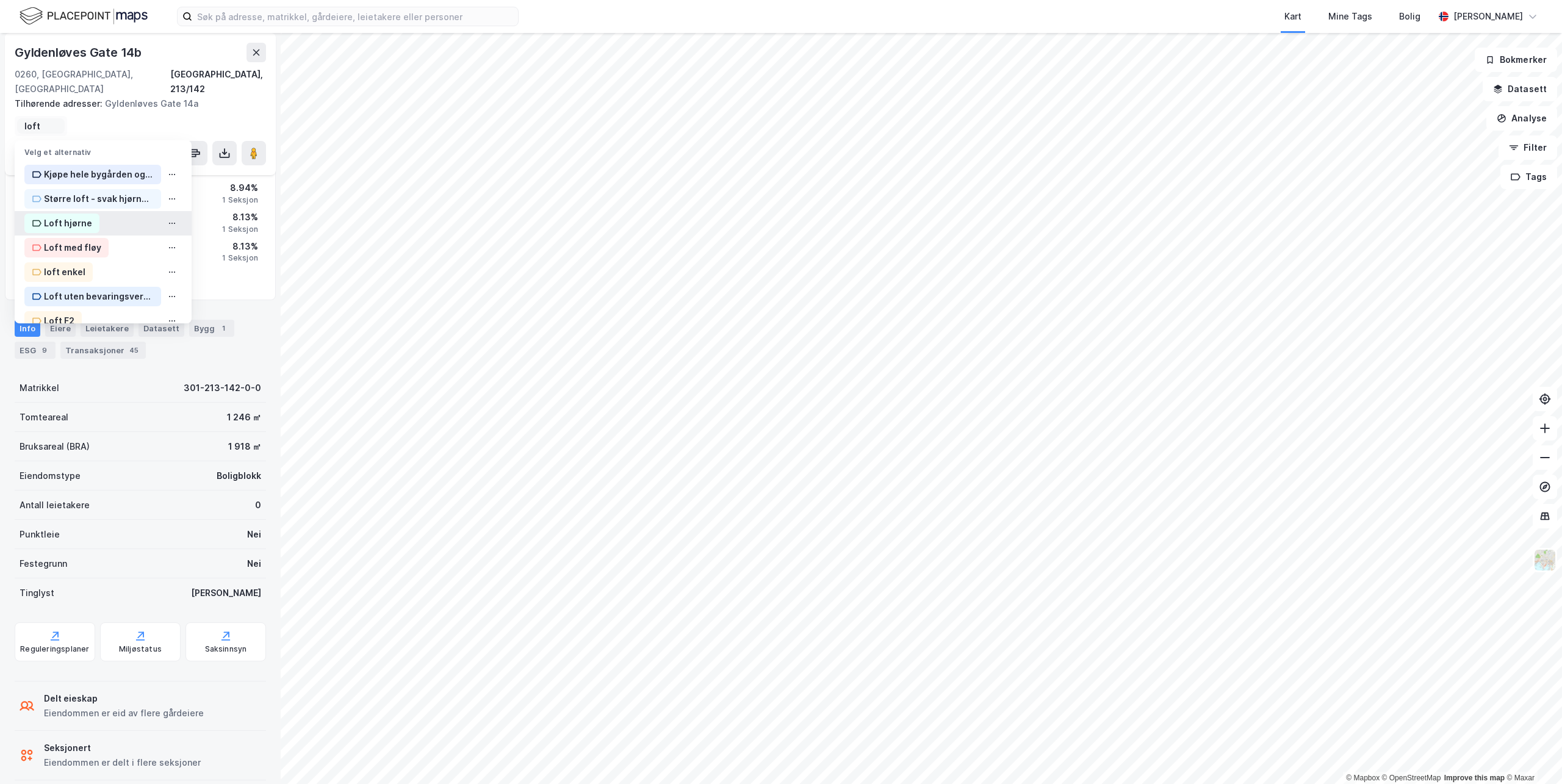
type input "loft"
click at [53, 214] on div "Loft hjørne" at bounding box center [62, 223] width 75 height 19
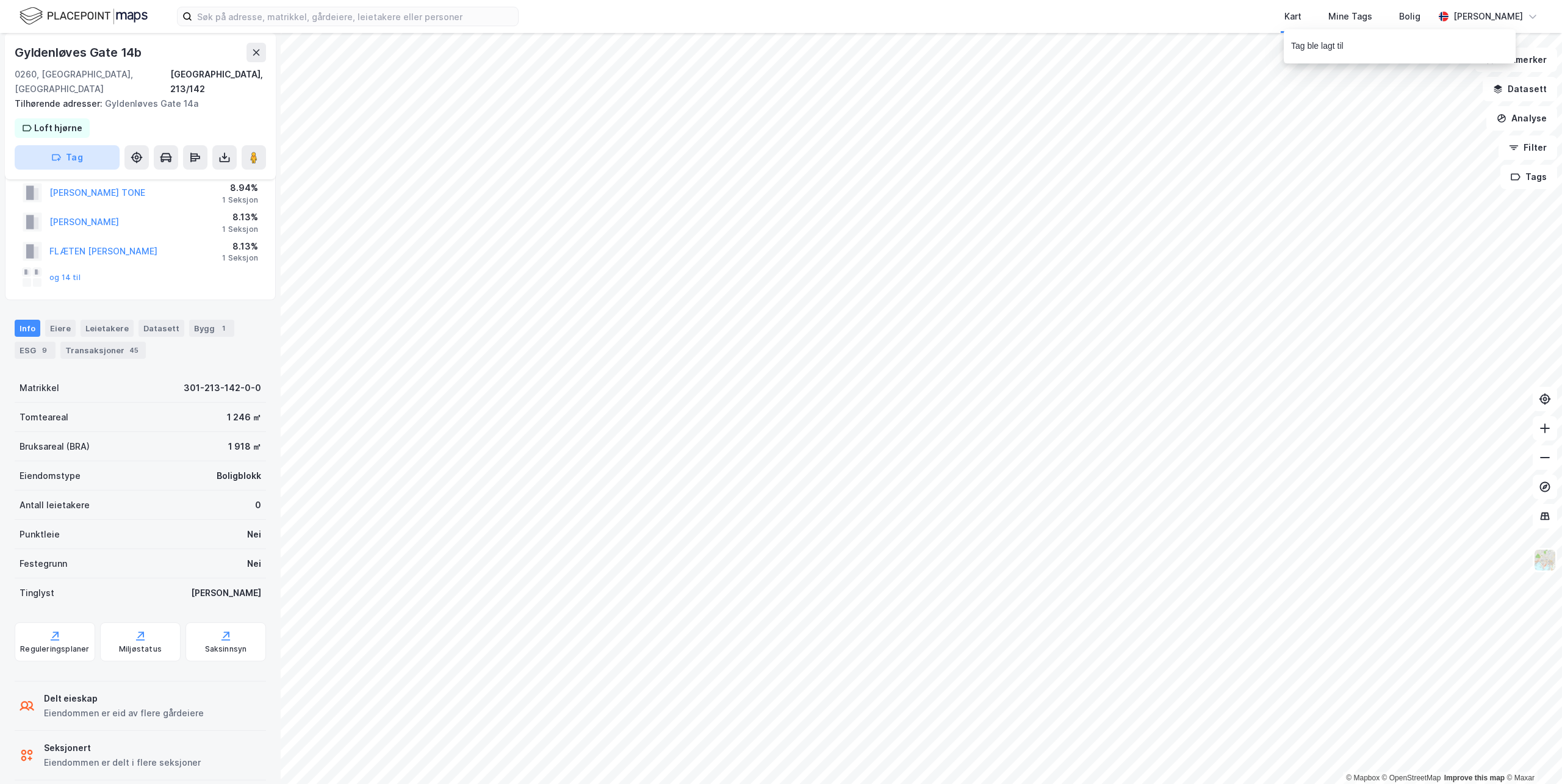
click at [67, 146] on button "Tag" at bounding box center [67, 158] width 105 height 24
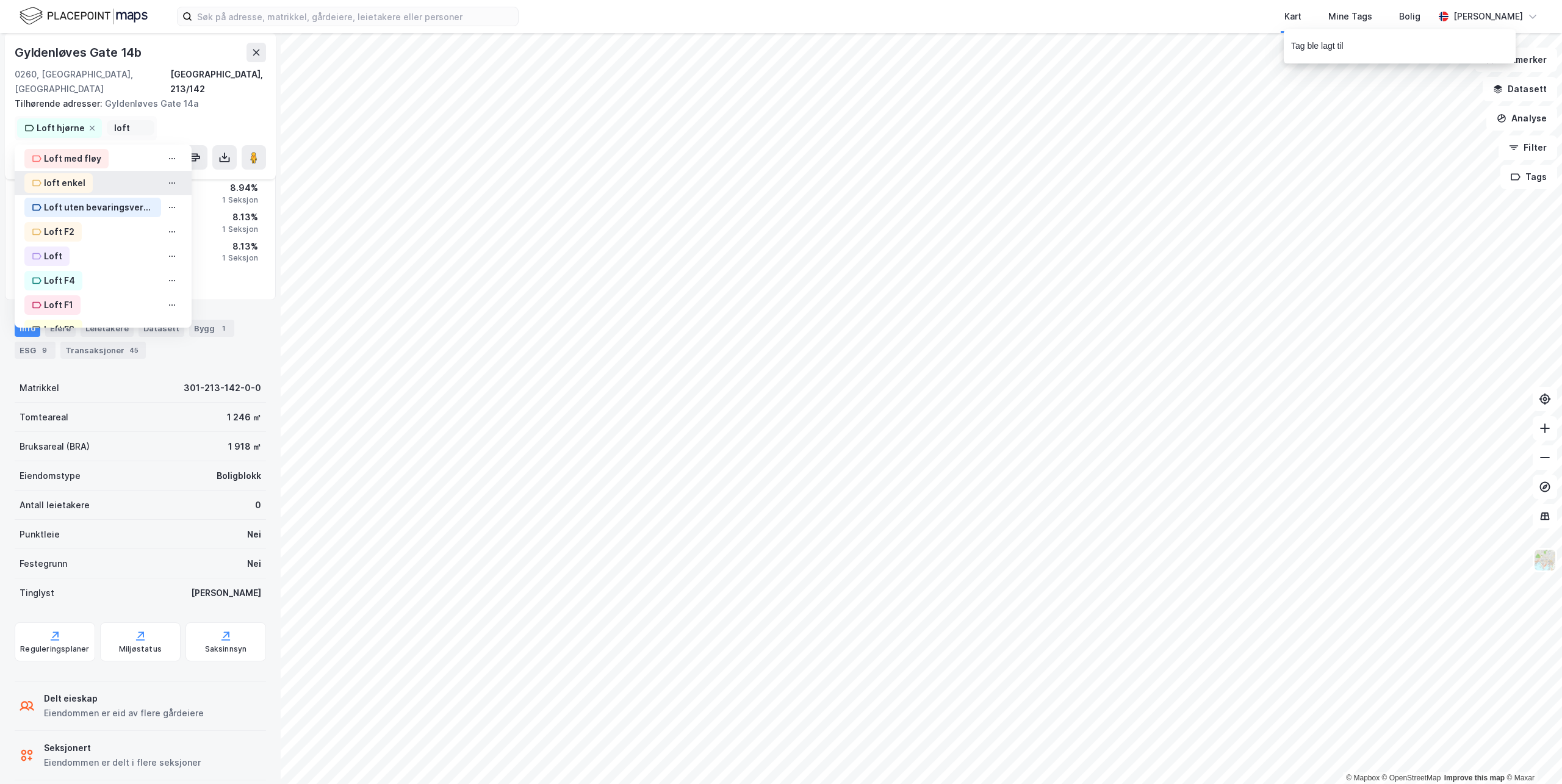
scroll to position [122, 0]
type input "loft"
click at [53, 309] on div "Loft F3" at bounding box center [59, 316] width 31 height 14
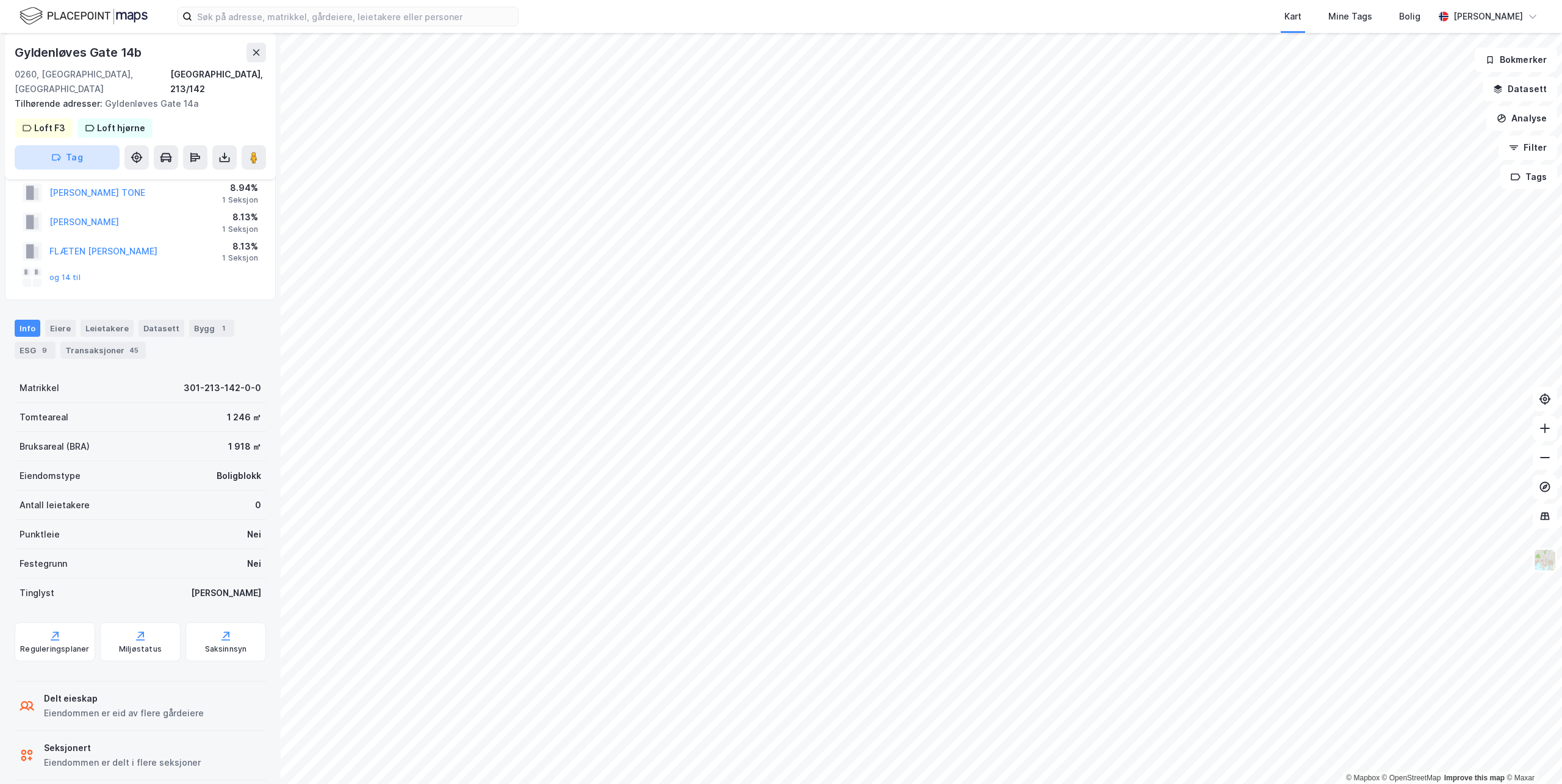
click at [73, 146] on button "Tag" at bounding box center [67, 158] width 105 height 24
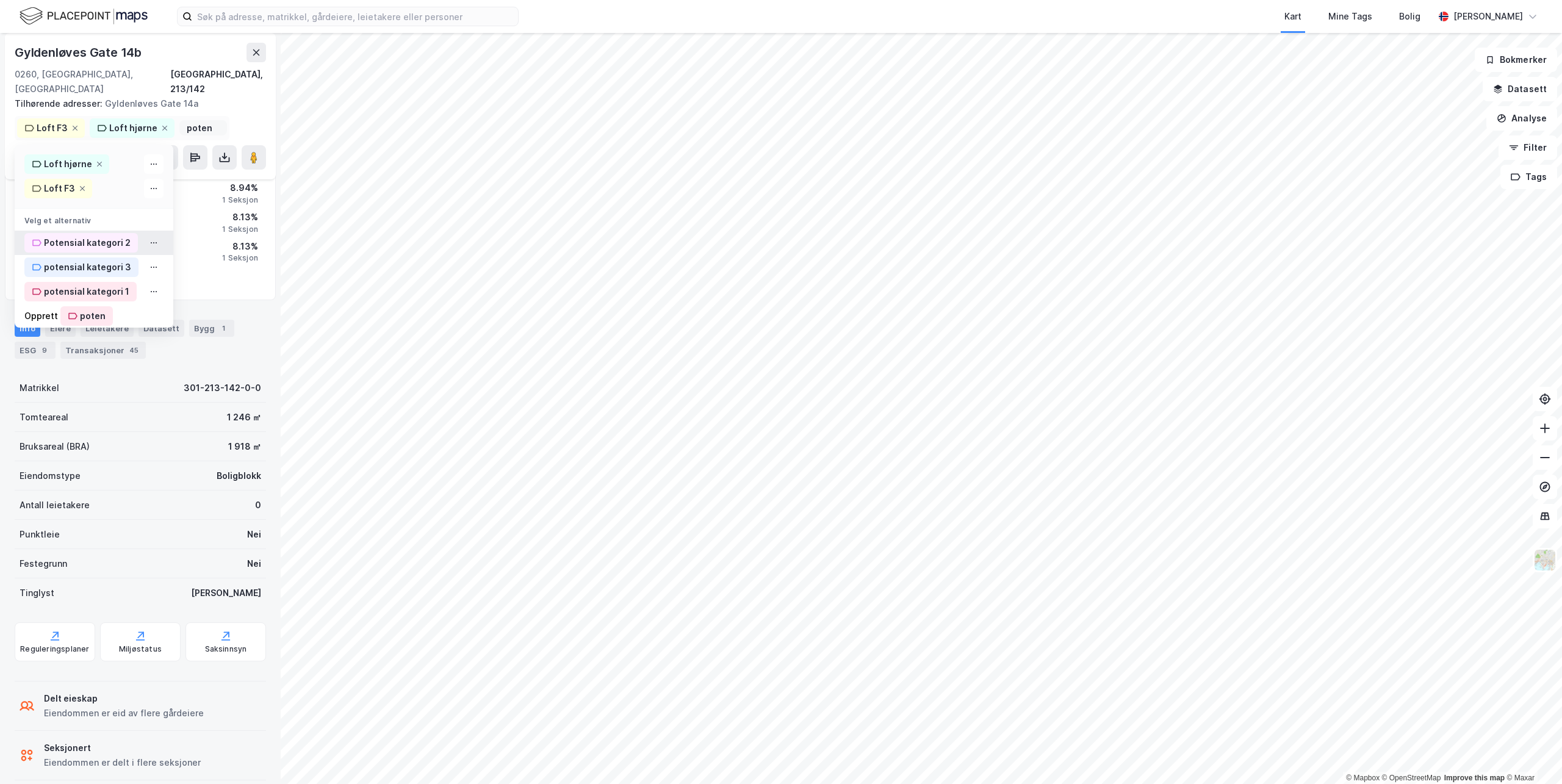
type input "poten"
click at [65, 235] on div "Potensial kategori 2" at bounding box center [87, 242] width 86 height 14
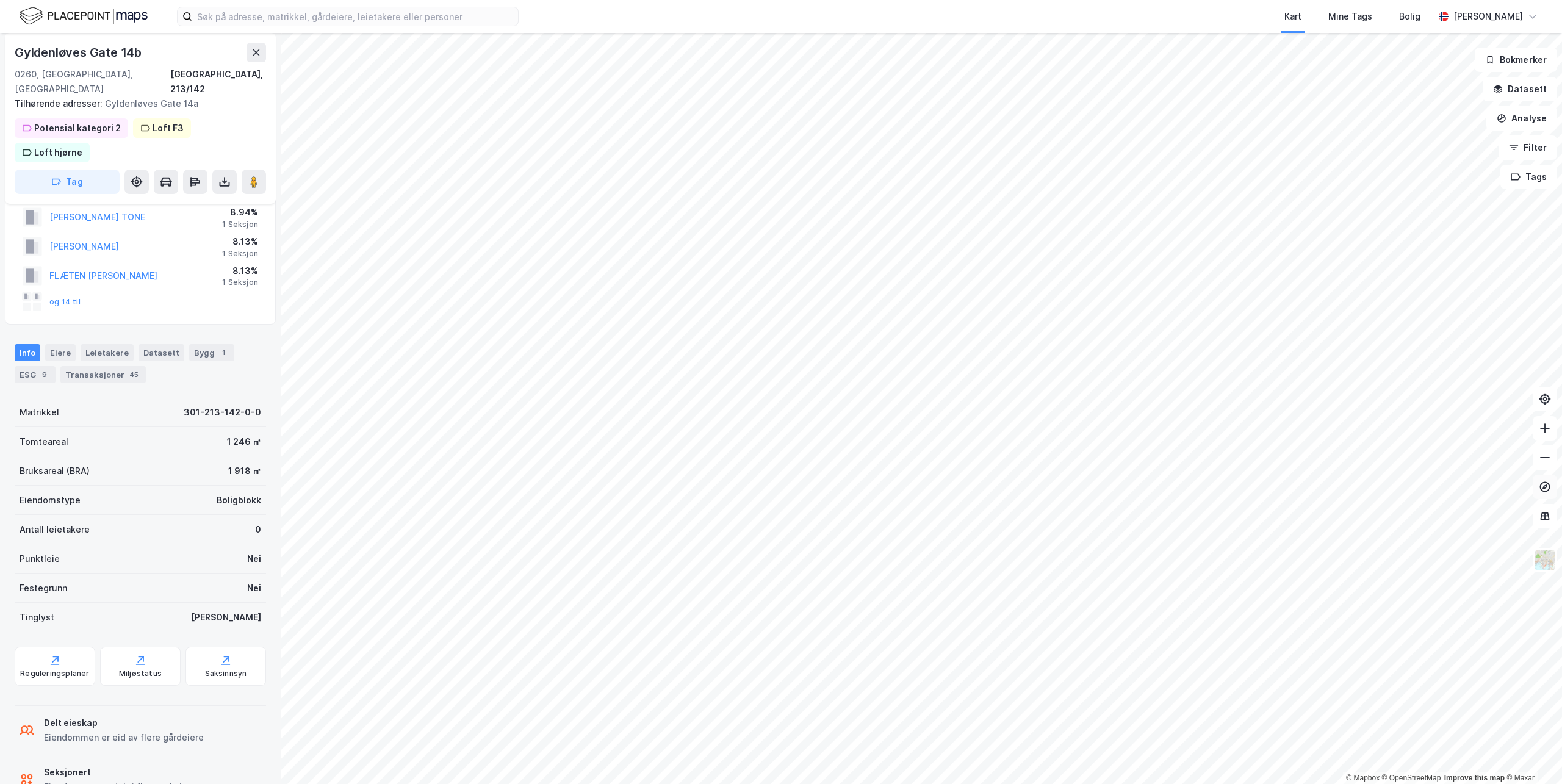
click at [1541, 488] on icon at bounding box center [1545, 486] width 10 height 10
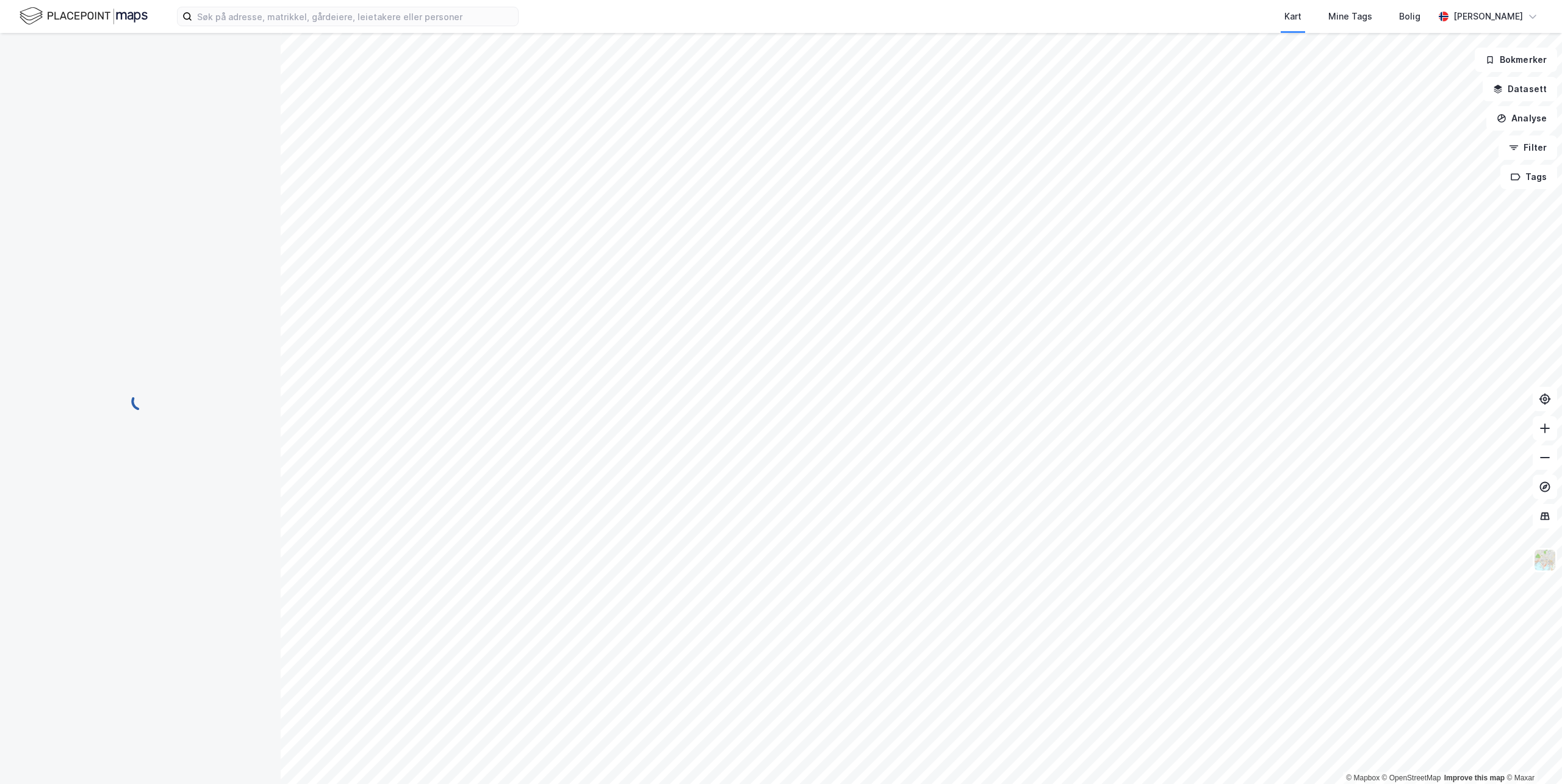
scroll to position [16, 0]
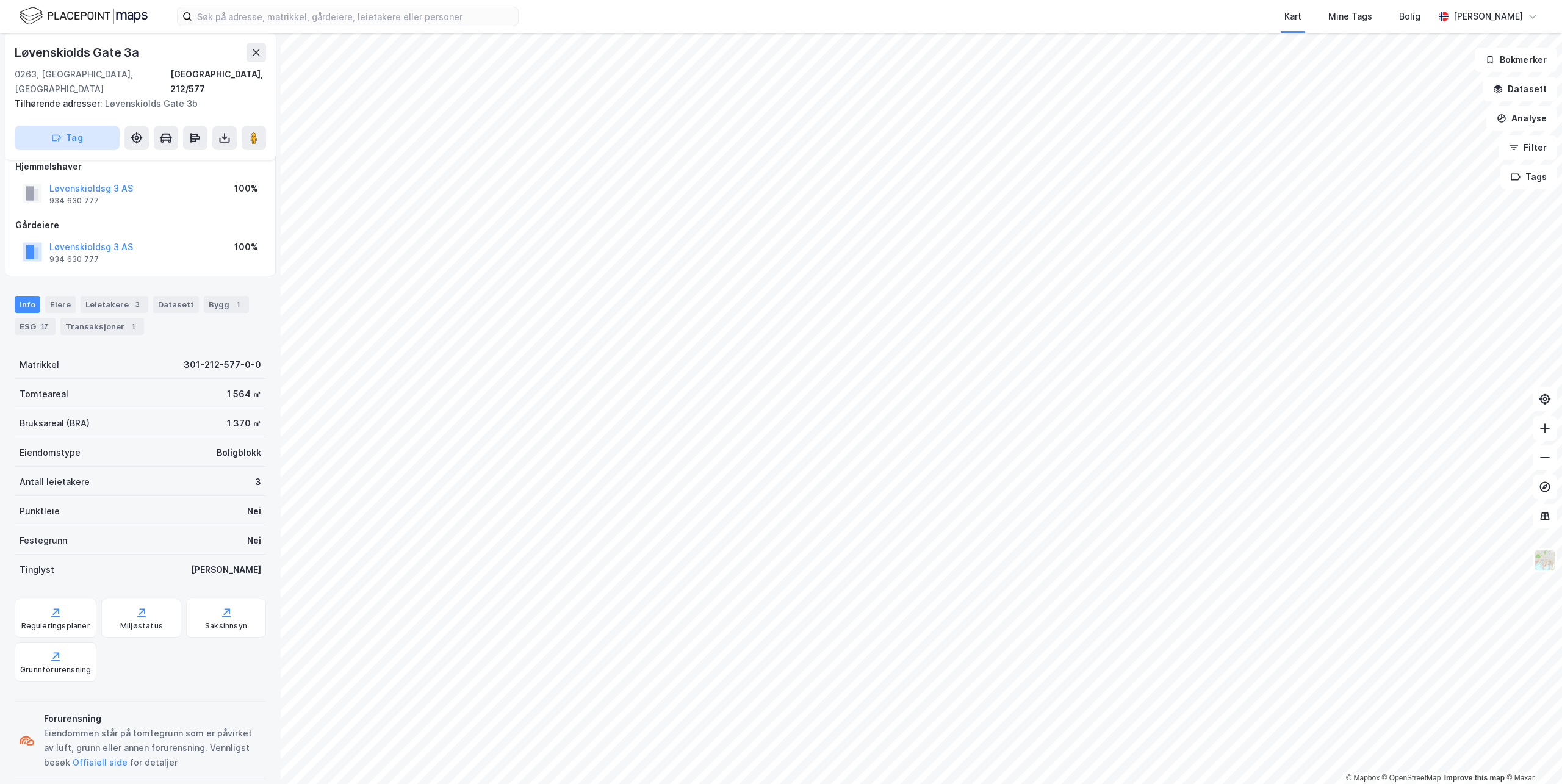
click at [65, 126] on button "Tag" at bounding box center [67, 138] width 105 height 24
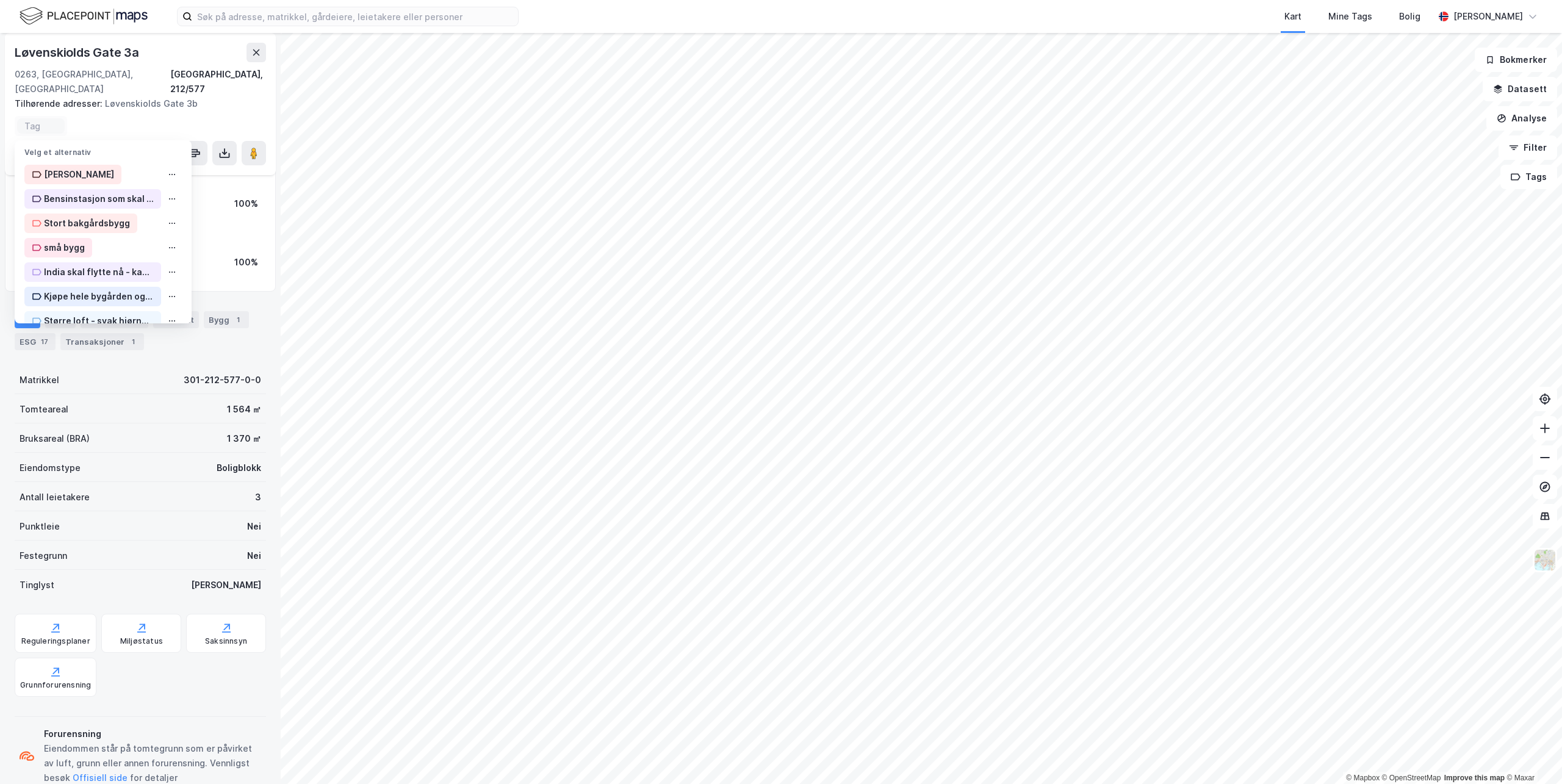
scroll to position [31, 0]
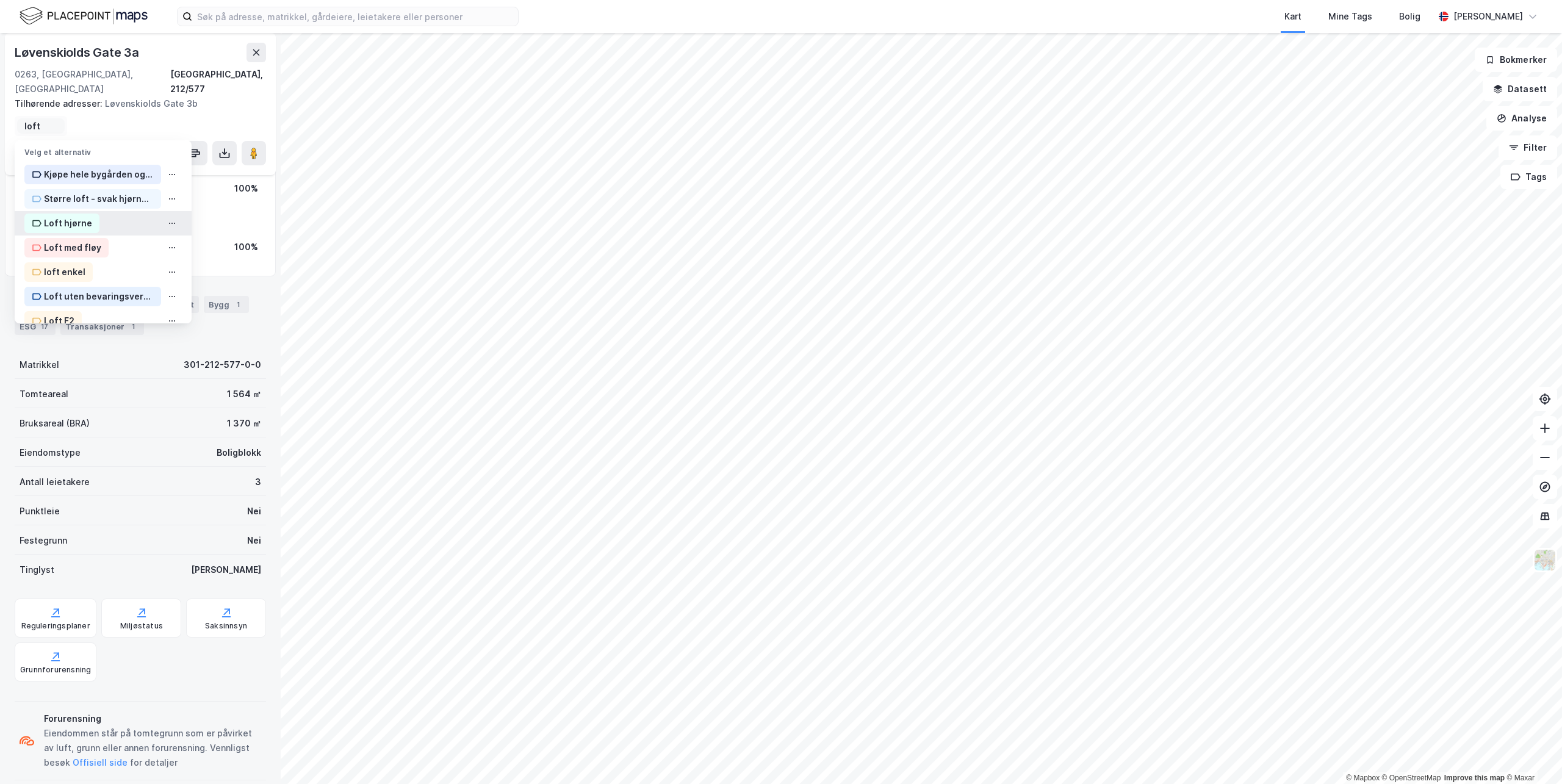
type input "loft"
click at [65, 216] on div "Loft hjørne" at bounding box center [68, 223] width 48 height 14
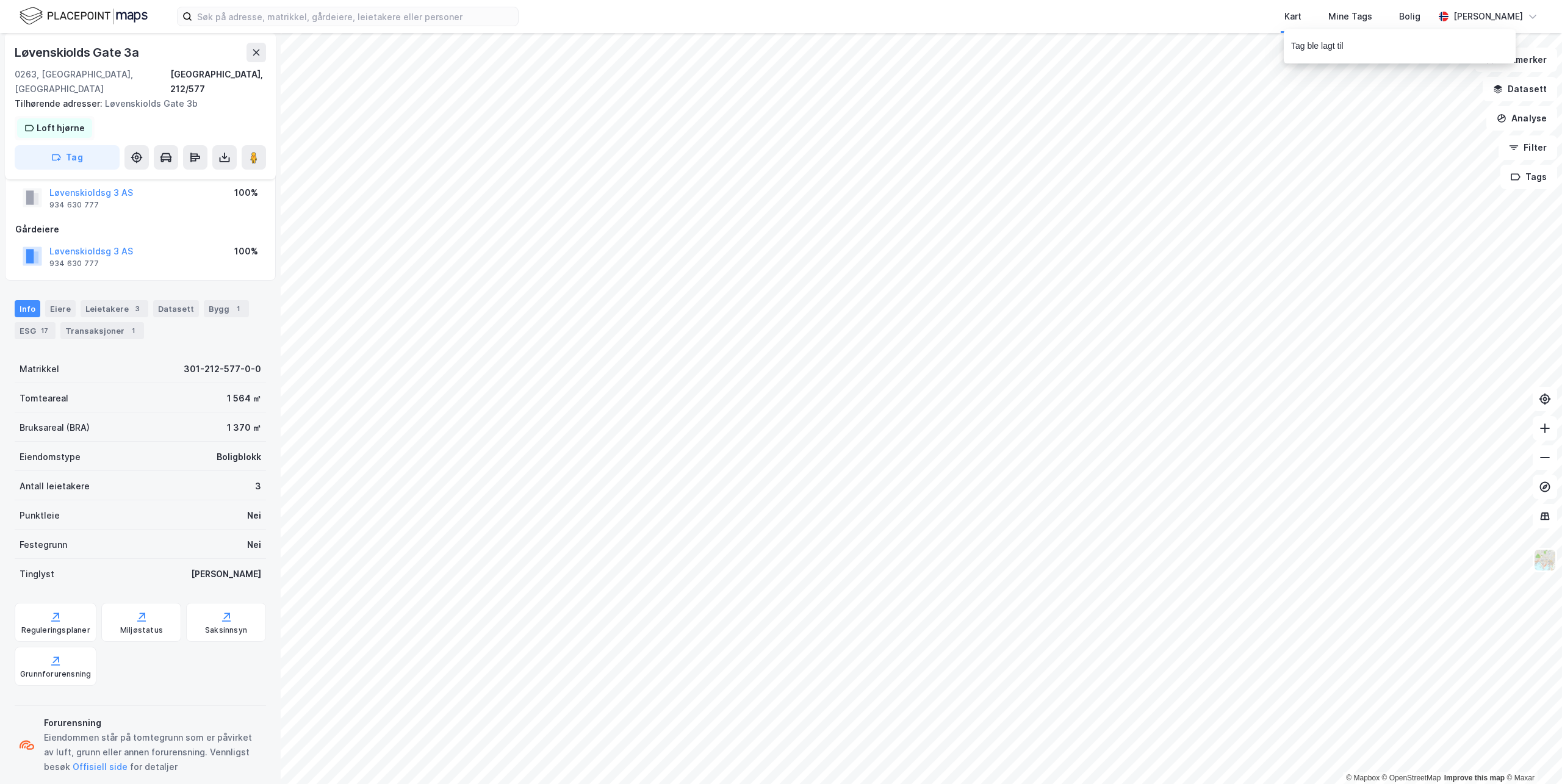
scroll to position [35, 0]
click at [82, 145] on button "Tag" at bounding box center [67, 158] width 105 height 24
type input "loft enk"
click at [60, 211] on div "loft enkel" at bounding box center [65, 218] width 42 height 14
click at [73, 146] on button "Tag" at bounding box center [67, 158] width 105 height 24
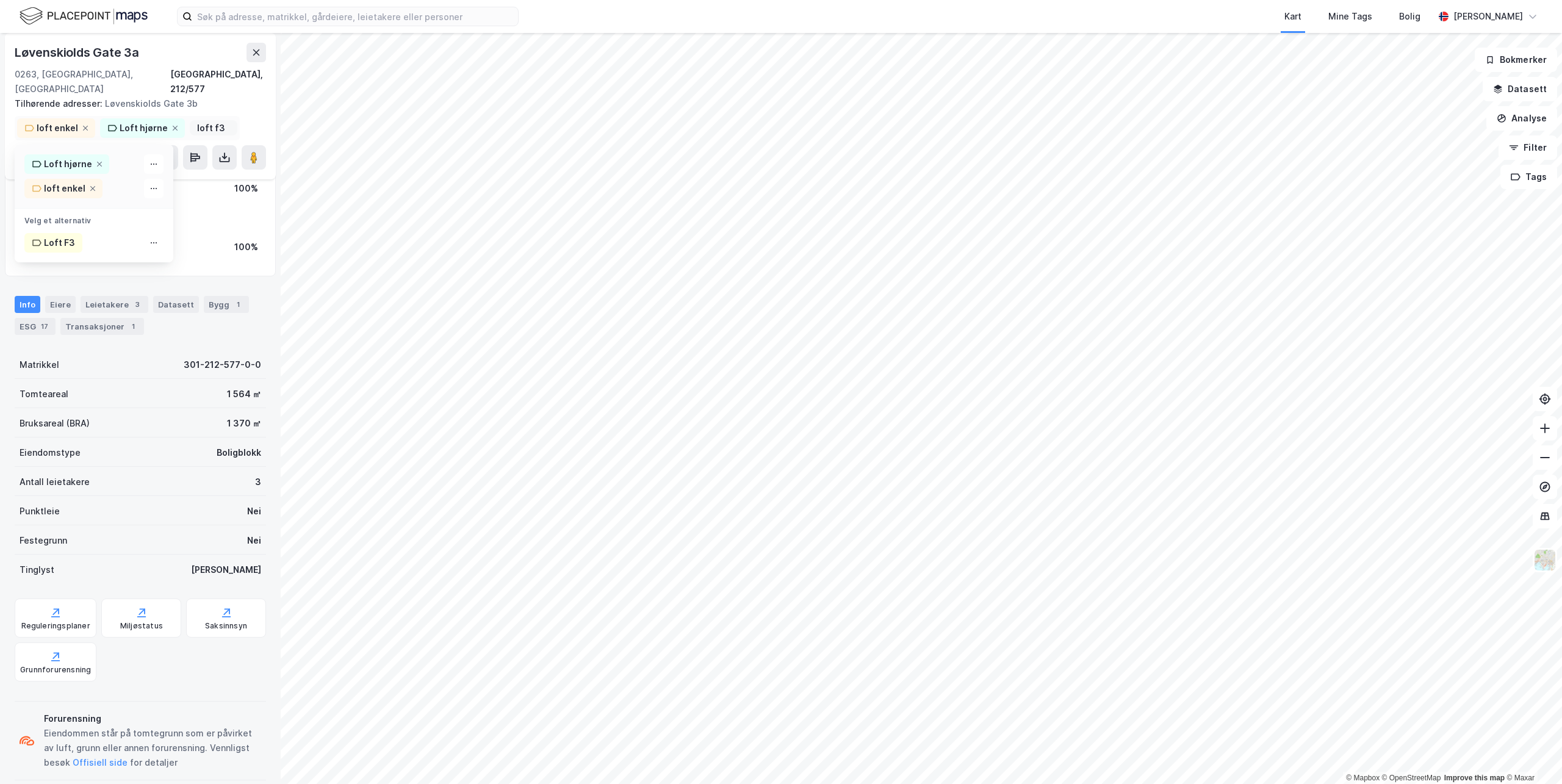
scroll to position [0, 0]
type input "loft f3"
click at [51, 233] on div "Loft F3" at bounding box center [53, 242] width 58 height 19
click at [81, 145] on button "Tag" at bounding box center [67, 158] width 105 height 24
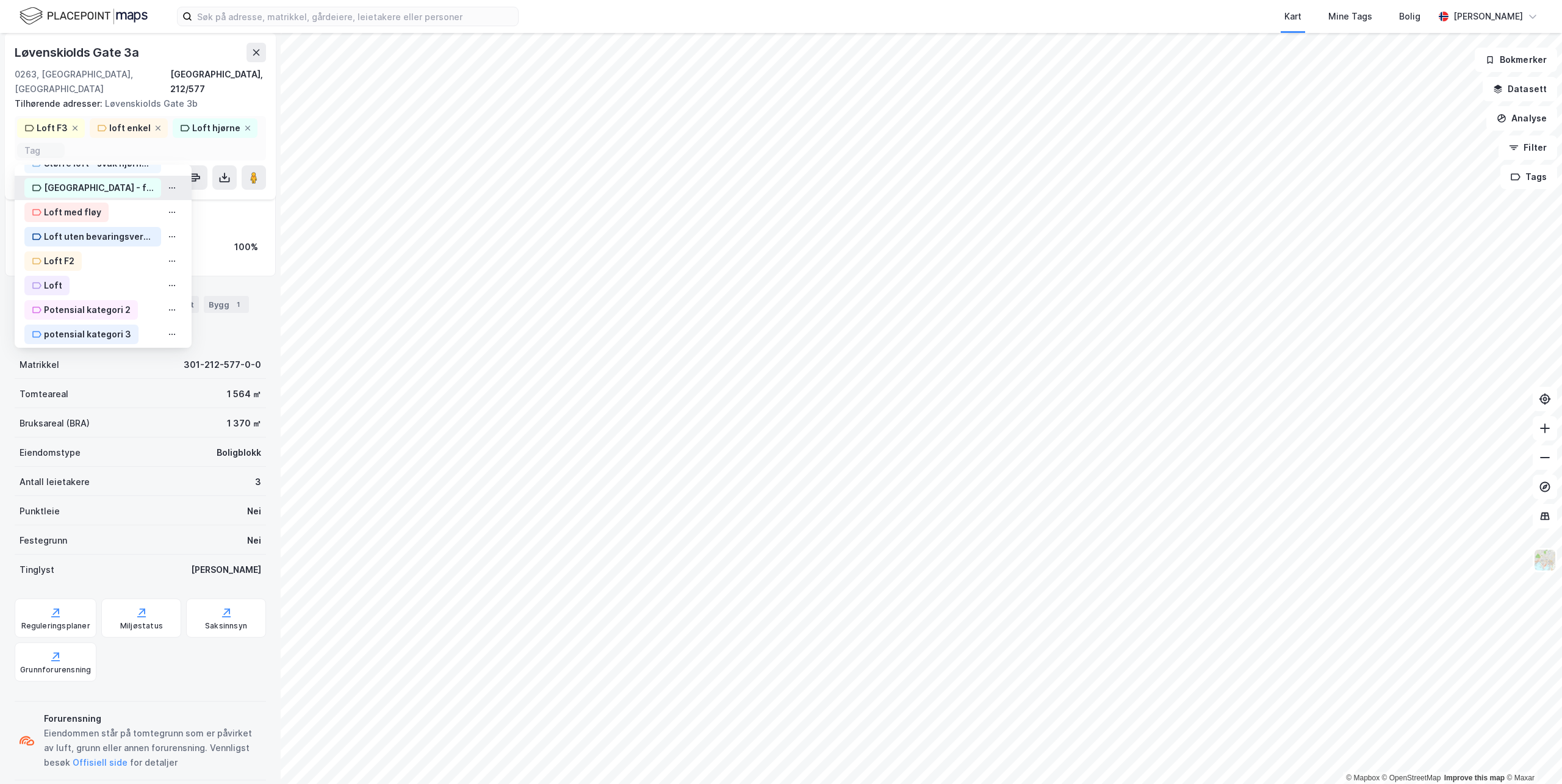
scroll to position [305, 0]
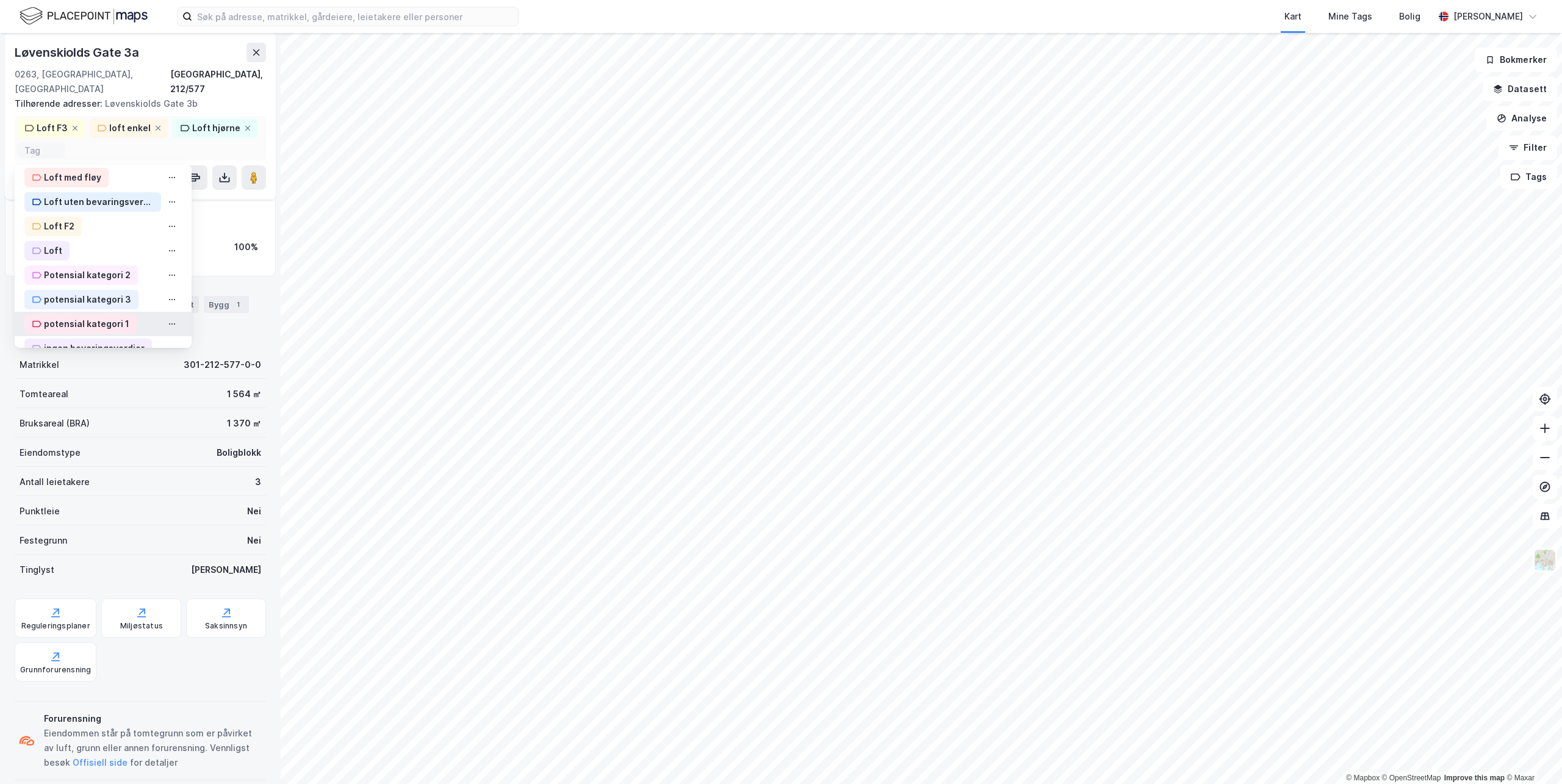
click at [60, 316] on div "potensial kategori 1" at bounding box center [86, 324] width 86 height 14
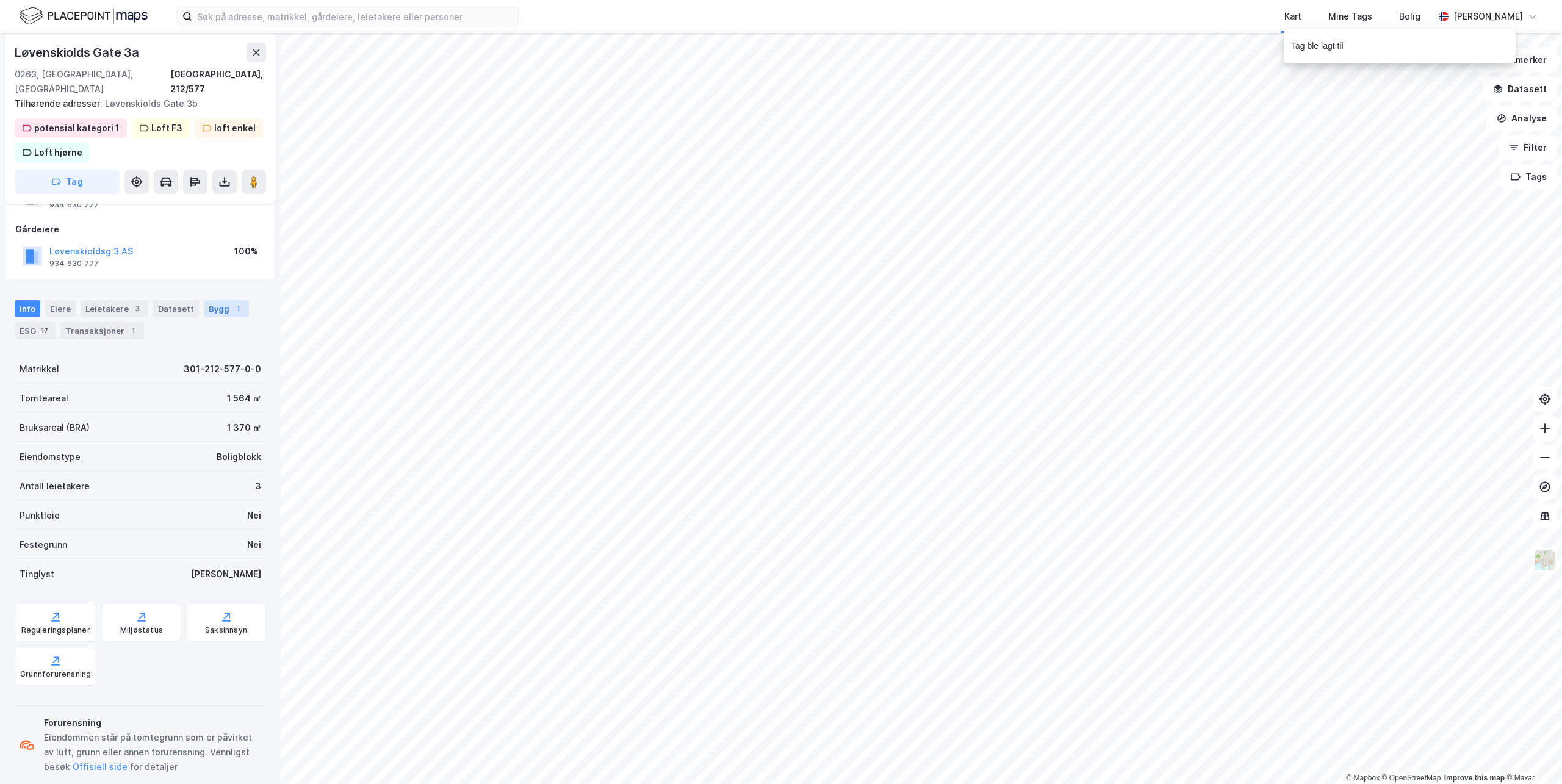
scroll to position [60, 0]
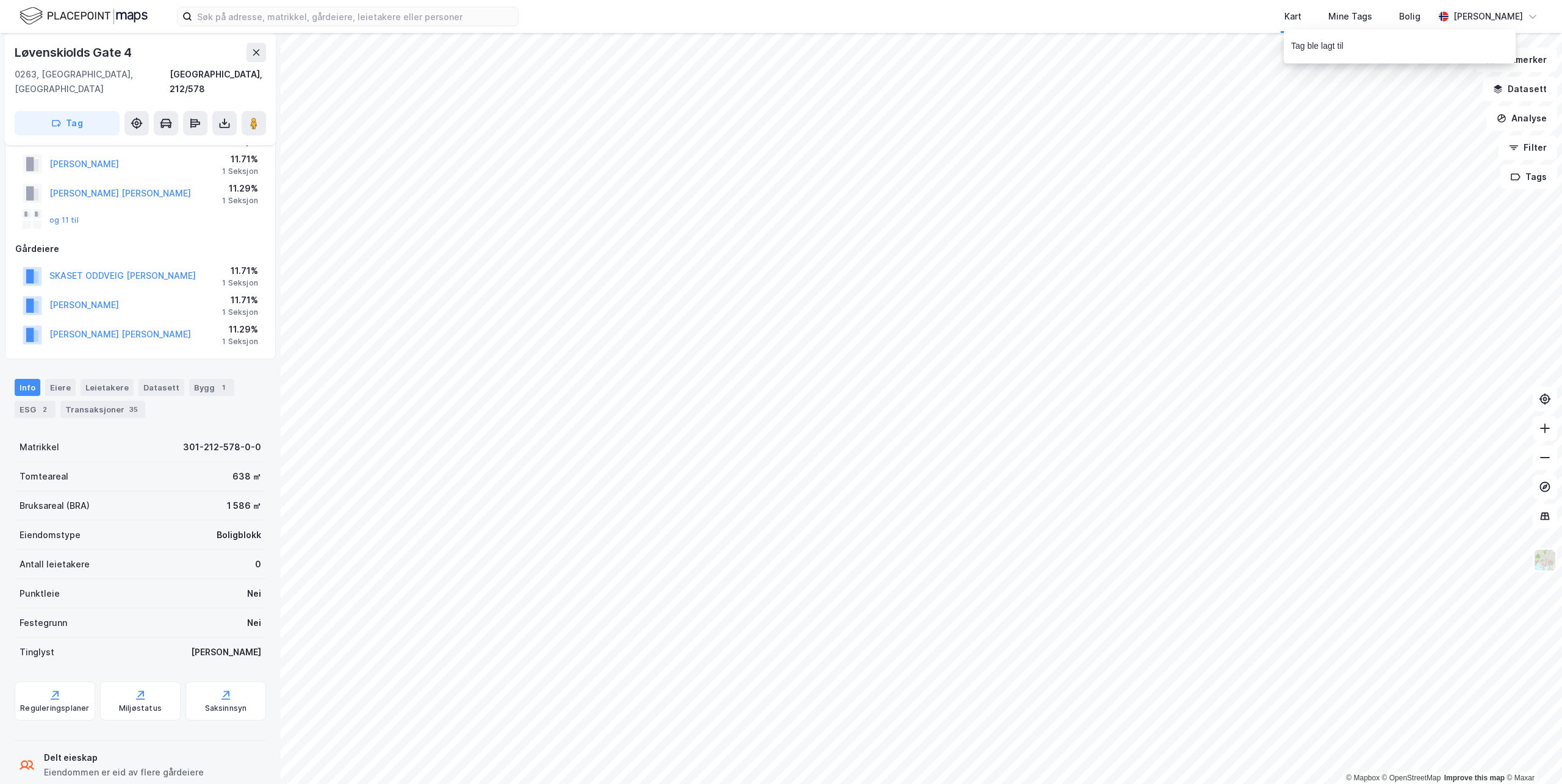
scroll to position [60, 0]
click at [81, 111] on button "Tag" at bounding box center [67, 123] width 105 height 24
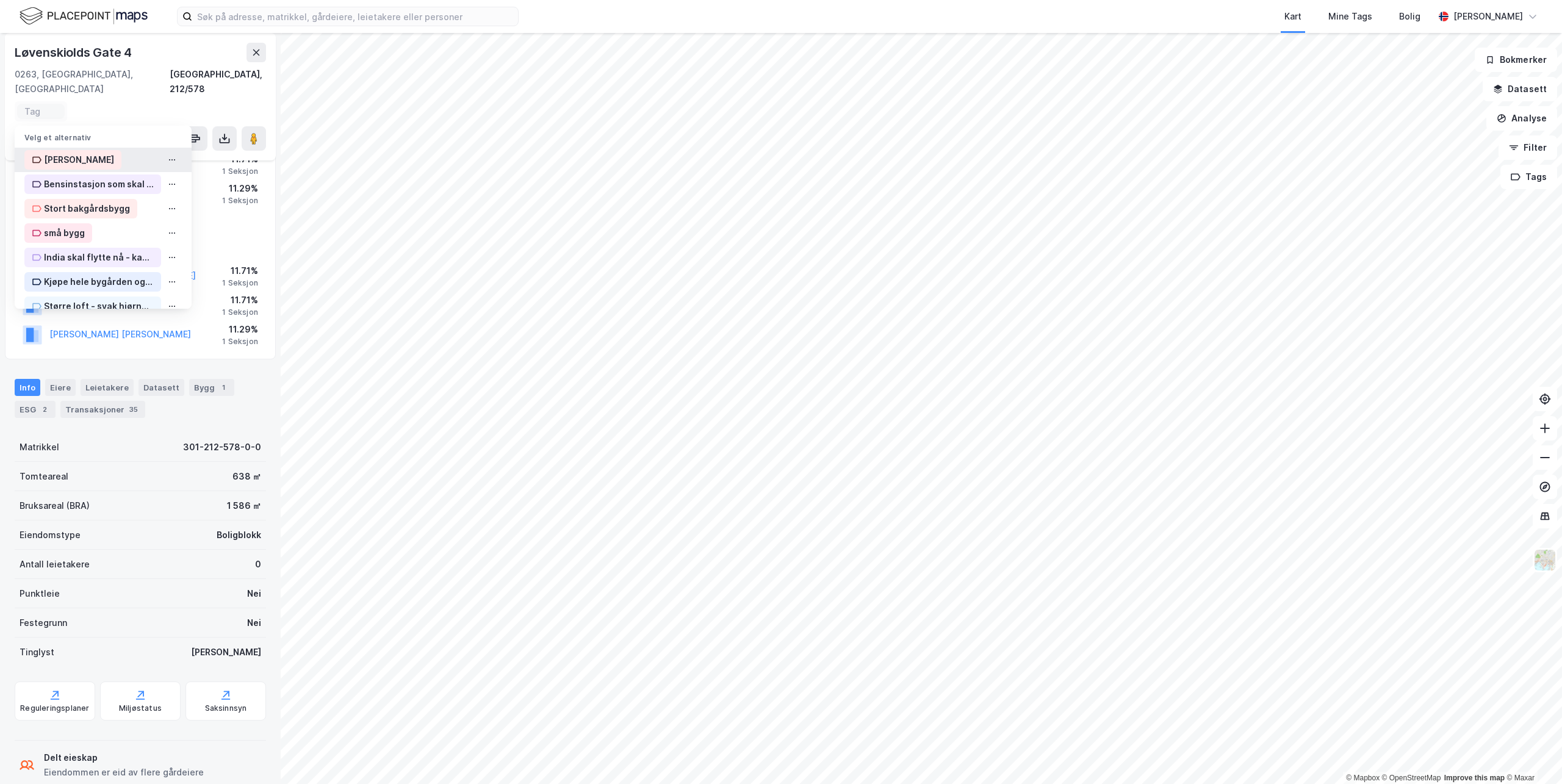
click at [56, 152] on div "[PERSON_NAME]" at bounding box center [79, 160] width 71 height 14
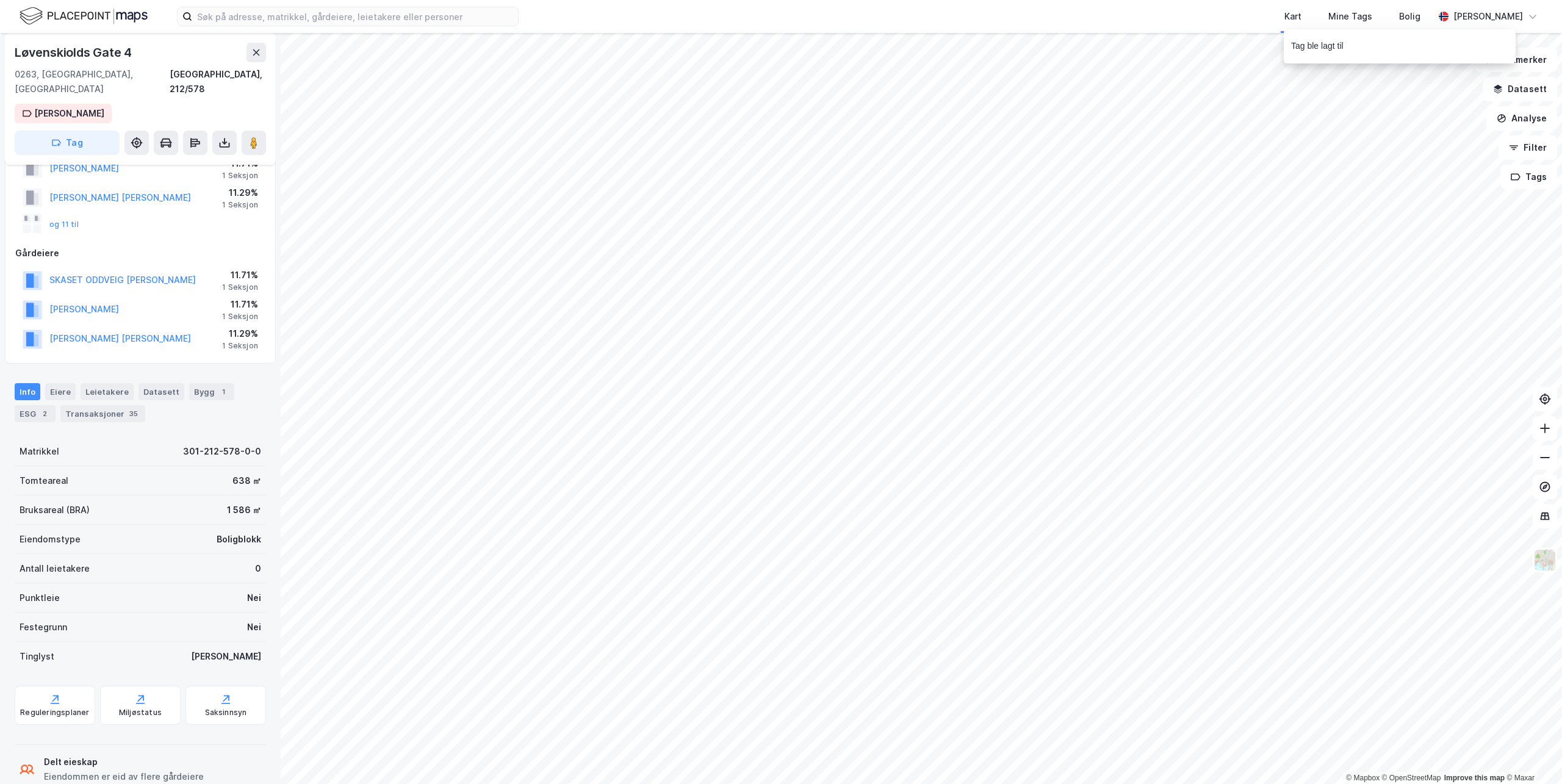
scroll to position [79, 0]
click at [94, 101] on div "[STREET_ADDRESS], 212/578 [PERSON_NAME] Tag" at bounding box center [140, 99] width 271 height 132
click at [68, 106] on div "[PERSON_NAME]" at bounding box center [72, 114] width 71 height 14
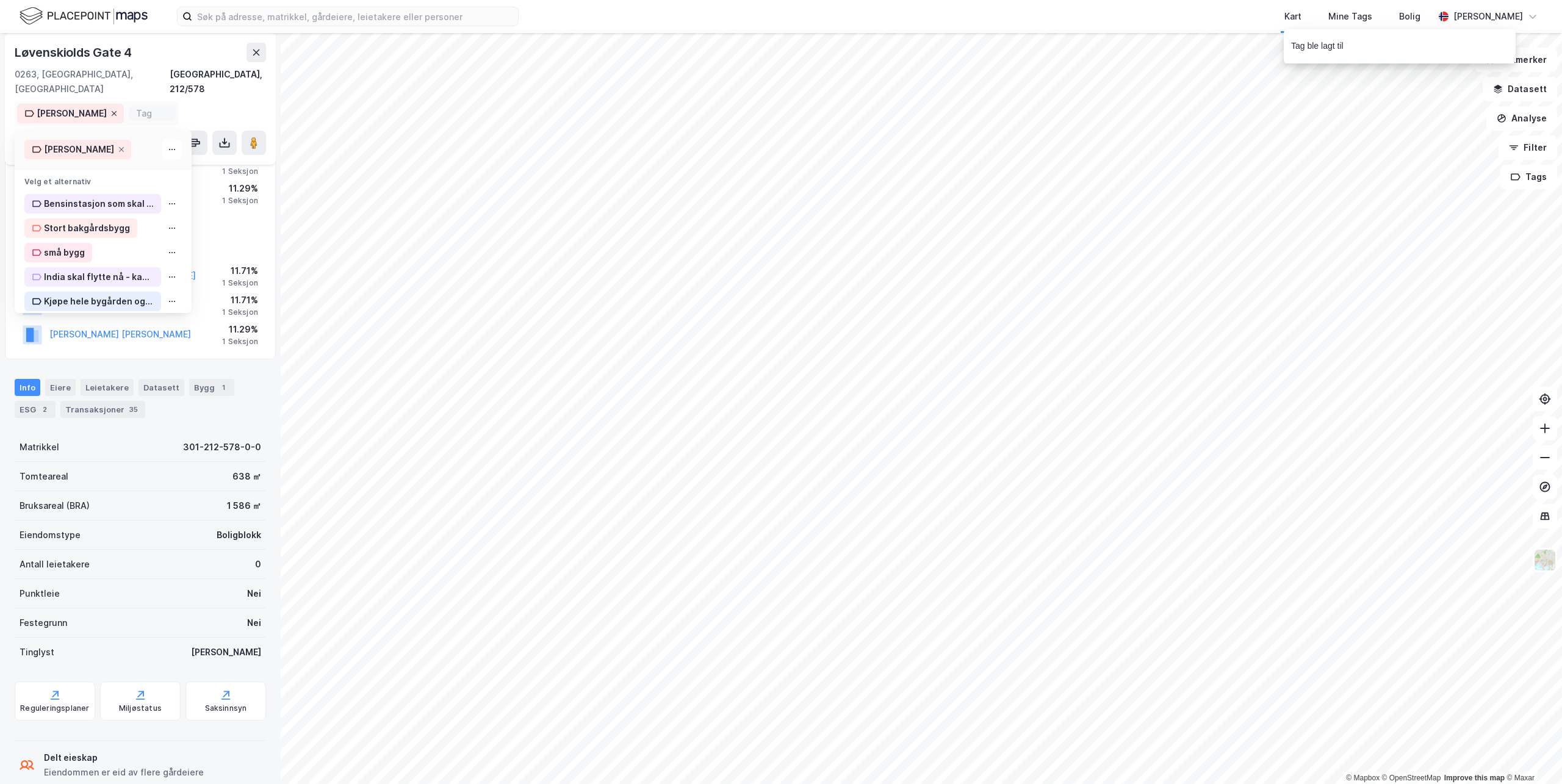
click at [110, 110] on icon at bounding box center [114, 114] width 7 height 7
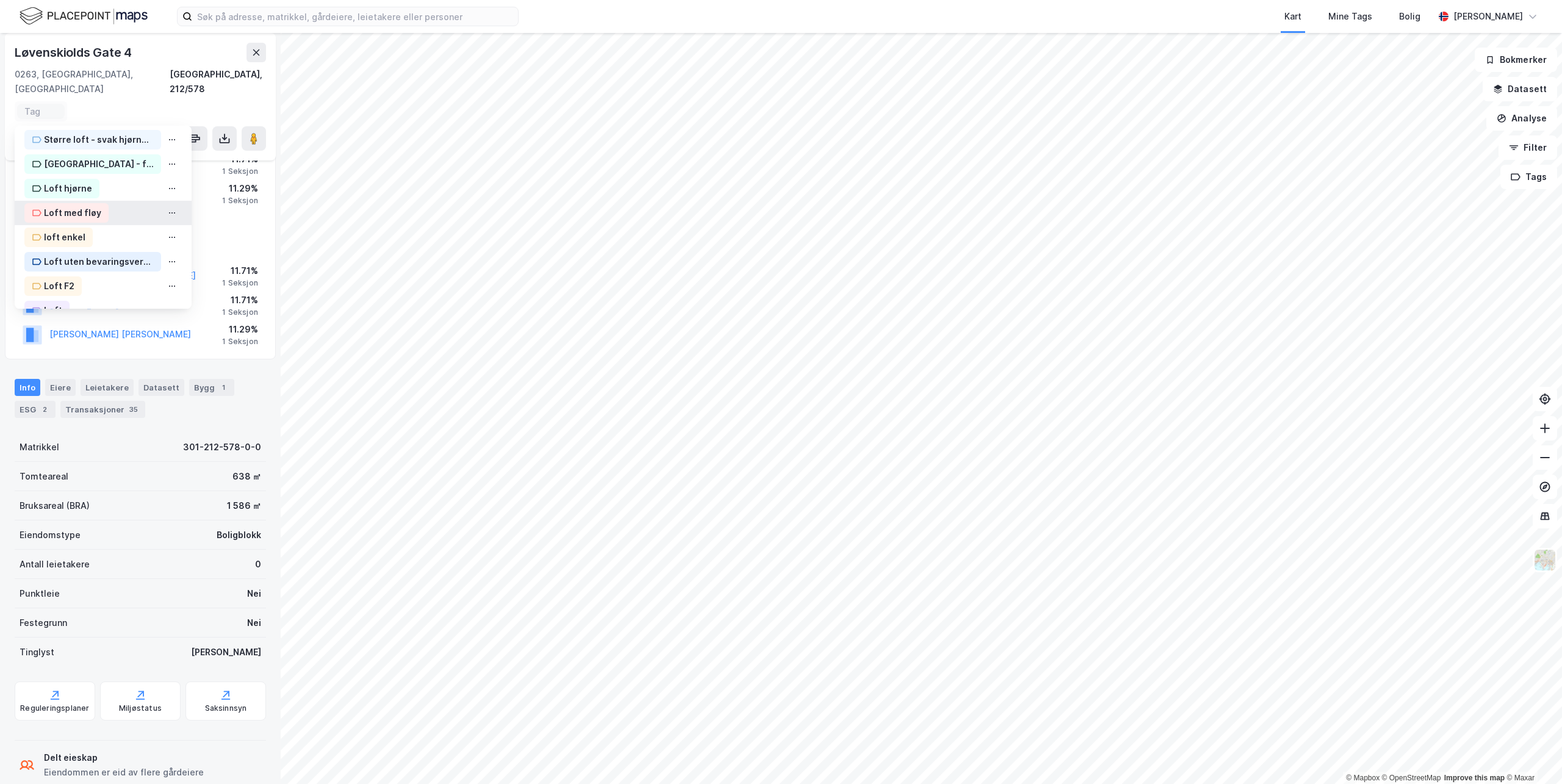
scroll to position [183, 0]
click at [72, 214] on div "loft enkel" at bounding box center [65, 221] width 42 height 14
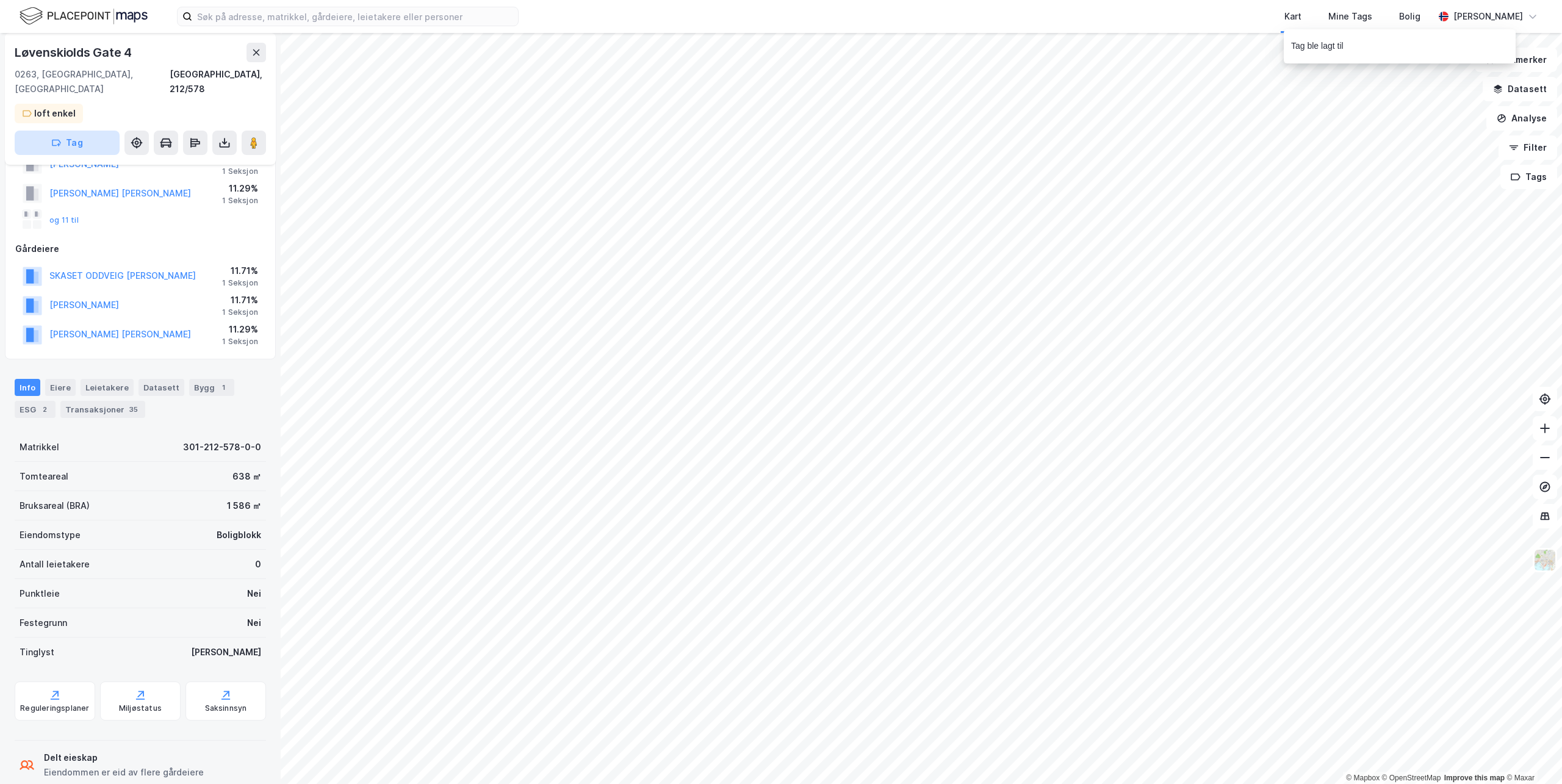
click at [71, 130] on button "Tag" at bounding box center [67, 142] width 105 height 24
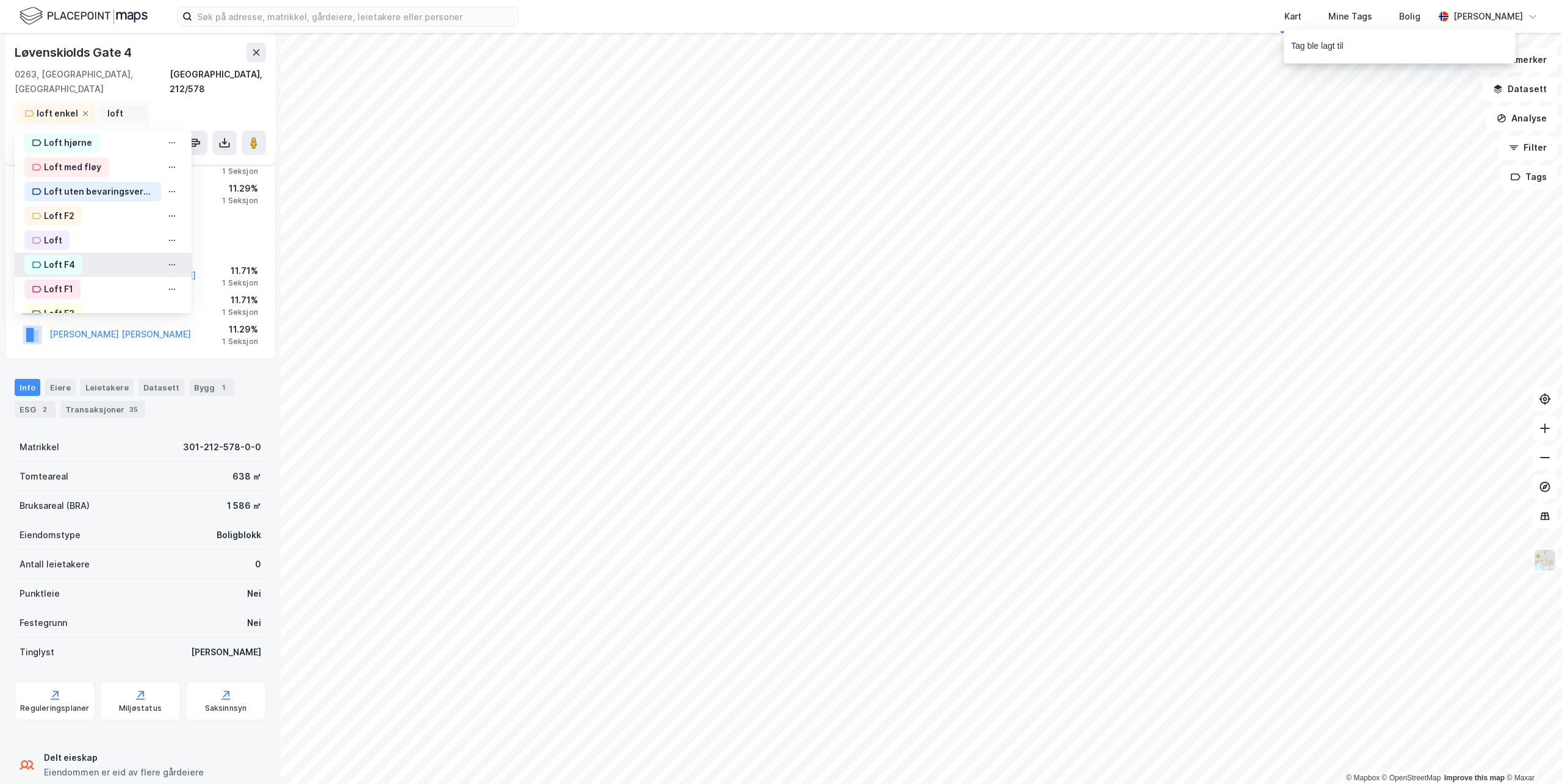
scroll to position [122, 0]
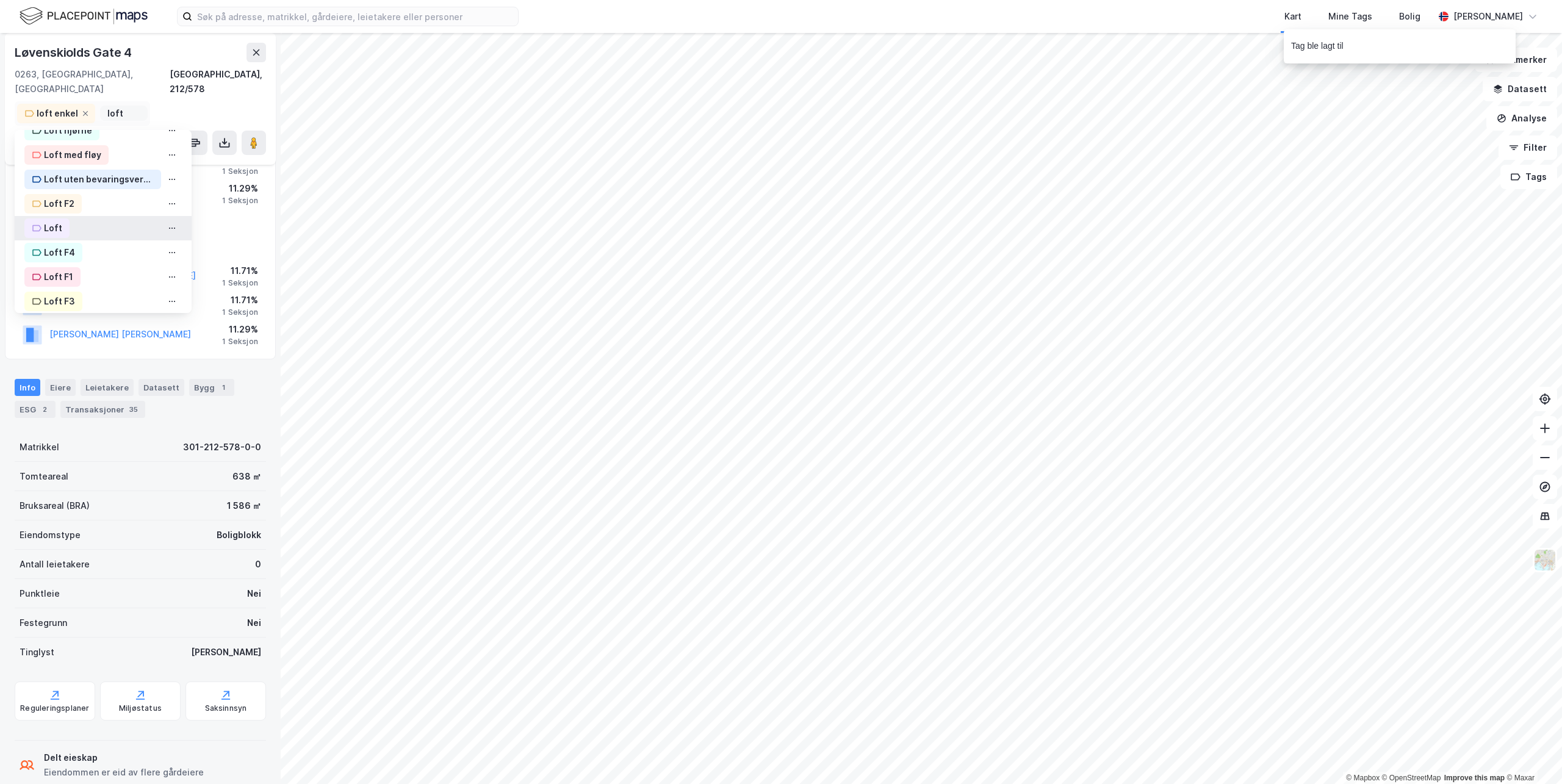
type input "loft"
click at [71, 216] on div "Loft" at bounding box center [103, 228] width 177 height 24
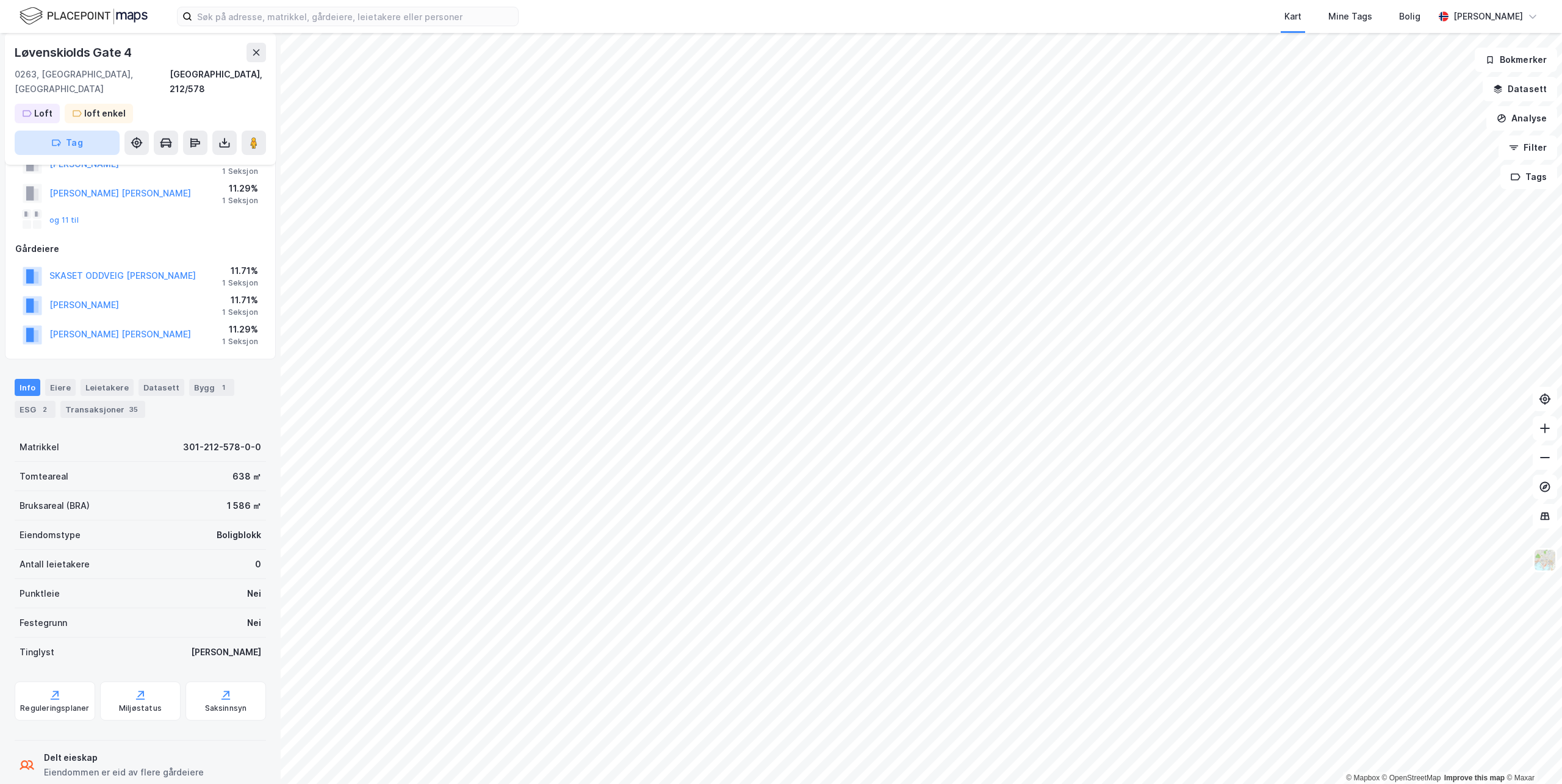
click at [91, 130] on button "Tag" at bounding box center [67, 142] width 105 height 24
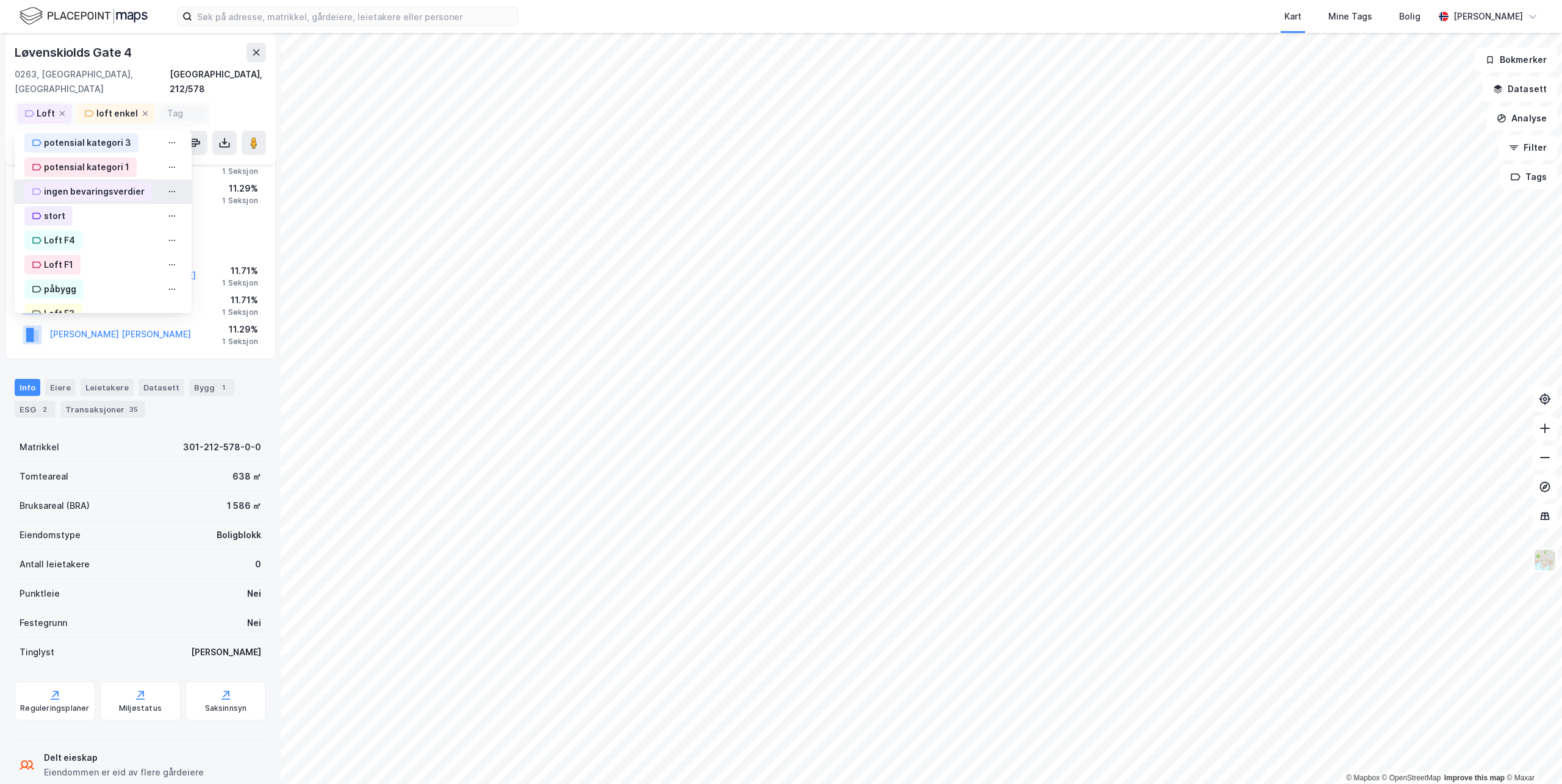
scroll to position [447, 0]
click at [50, 263] on div "Loft F3" at bounding box center [59, 270] width 31 height 14
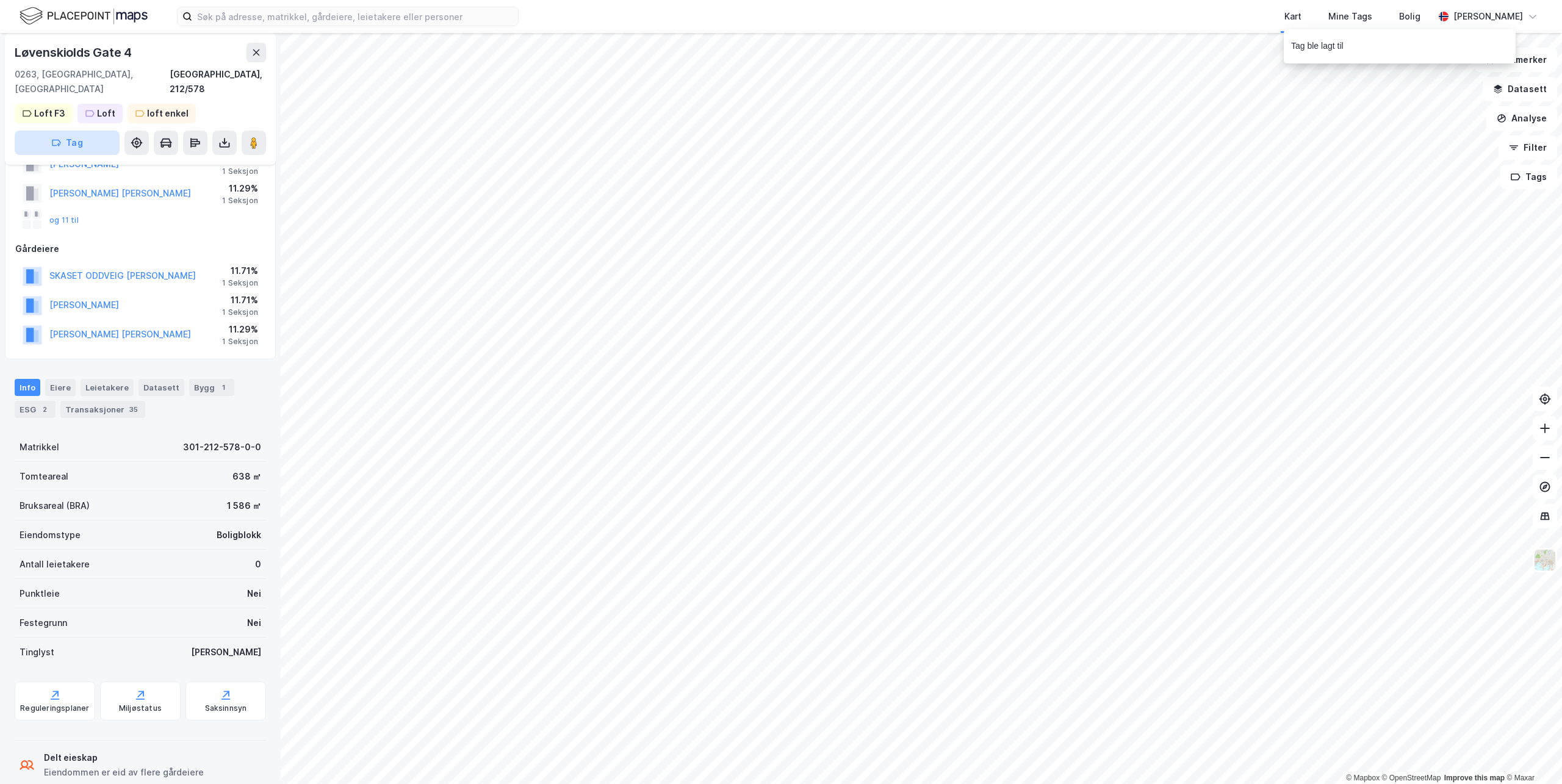
click at [72, 138] on button "Tag" at bounding box center [67, 142] width 105 height 24
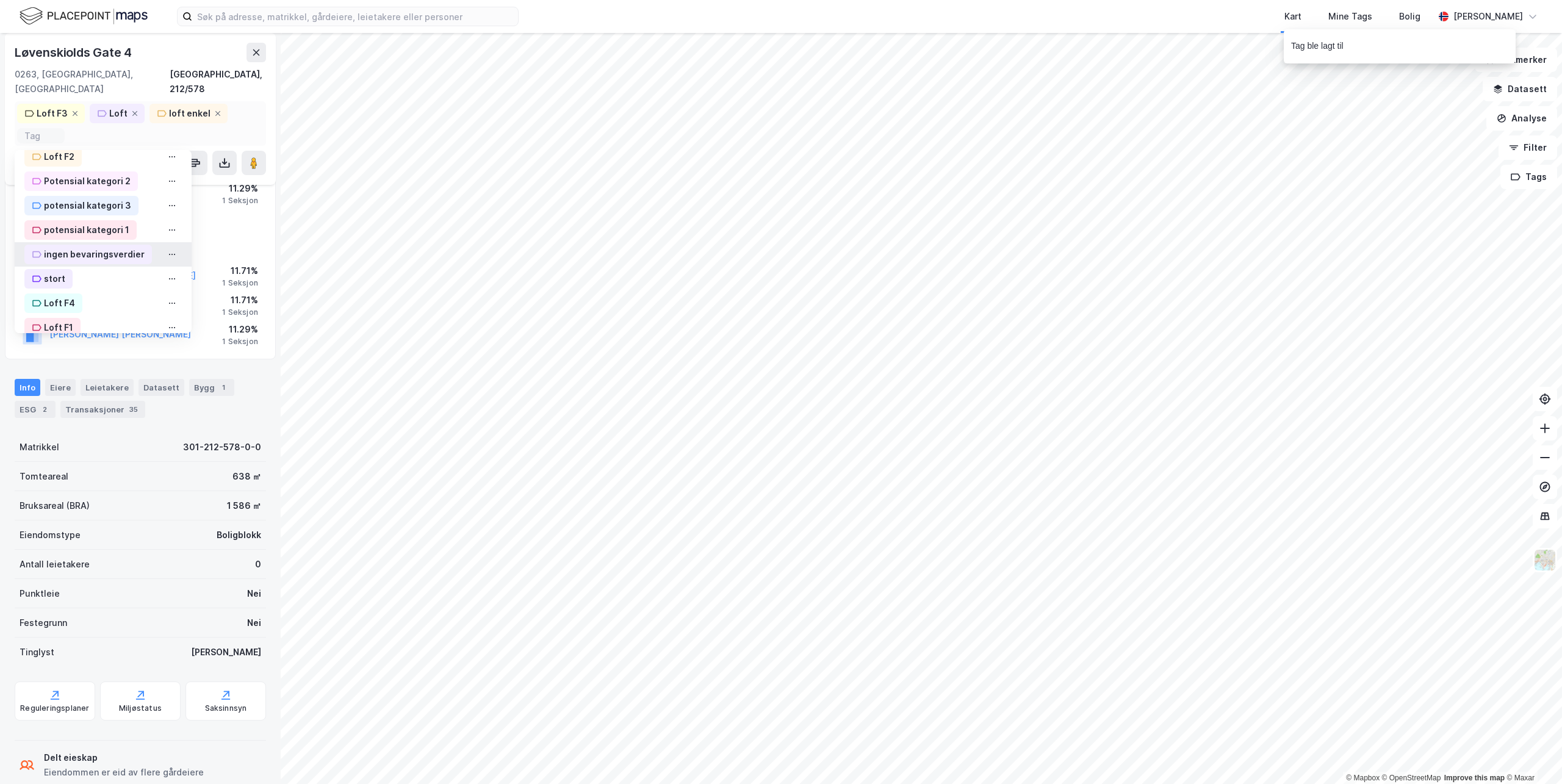
scroll to position [366, 0]
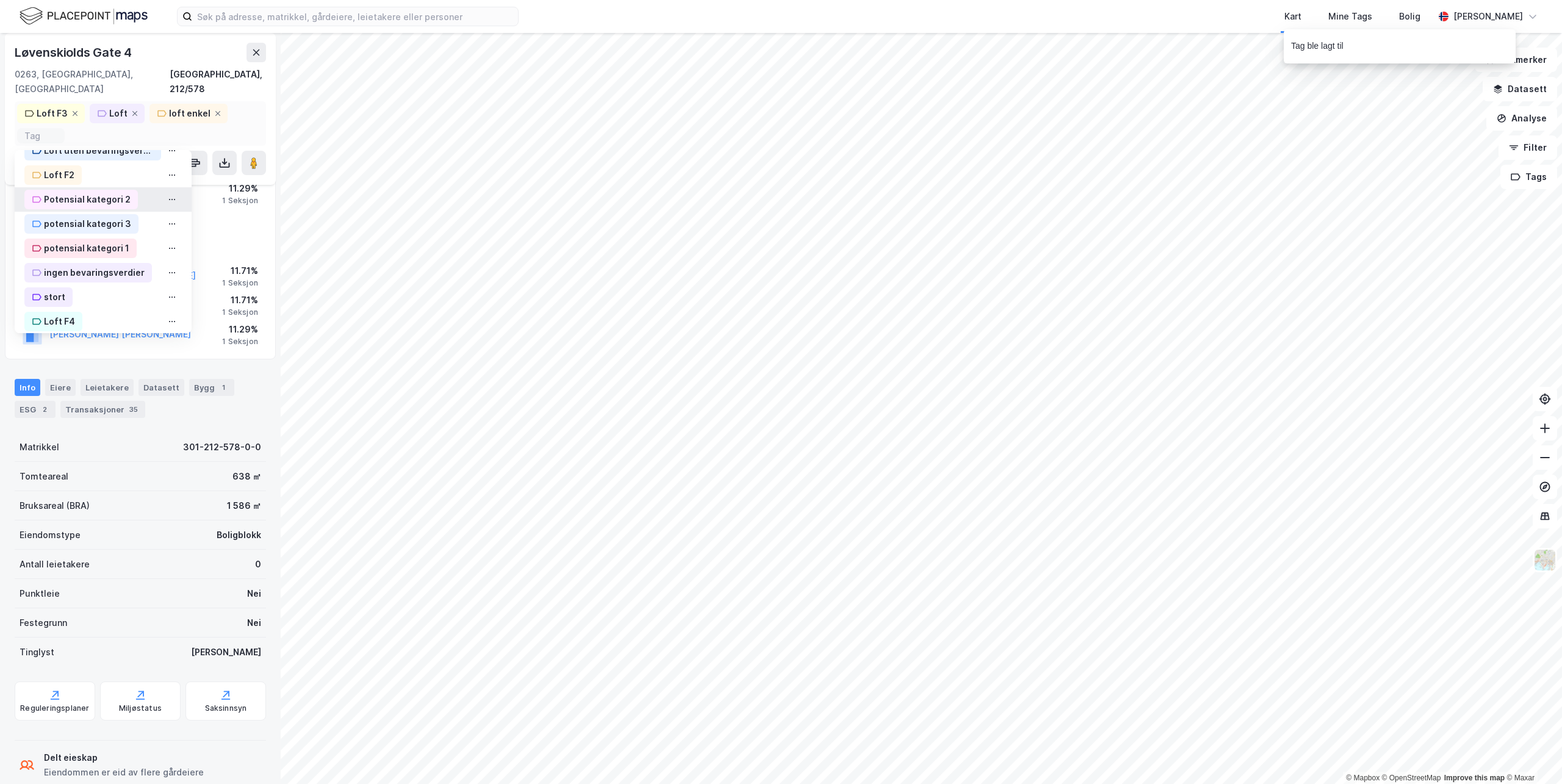
click at [106, 192] on div "Potensial kategori 2" at bounding box center [87, 199] width 86 height 14
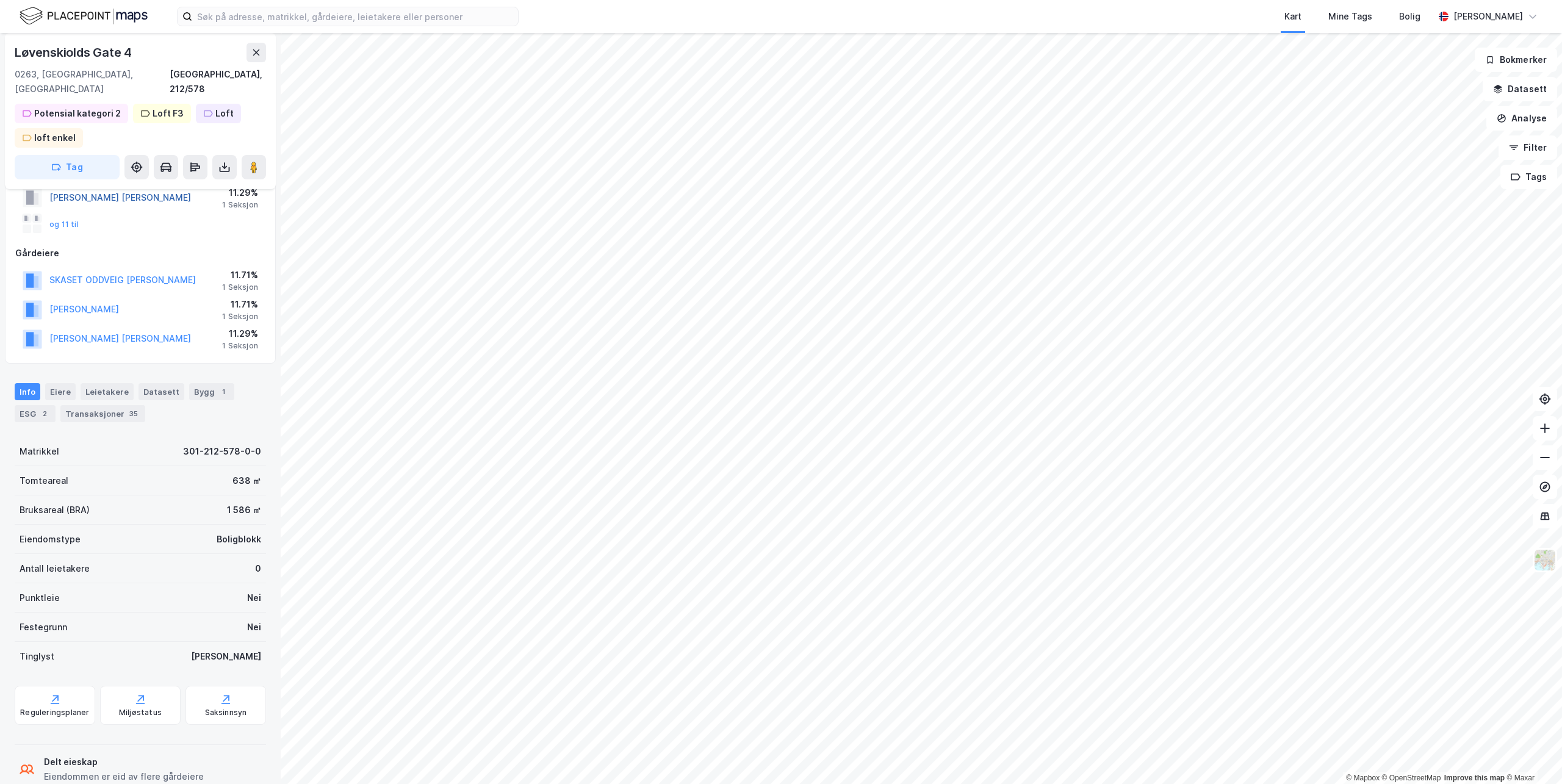
scroll to position [104, 0]
click at [111, 106] on div "Potensial kategori 2" at bounding box center [80, 114] width 86 height 14
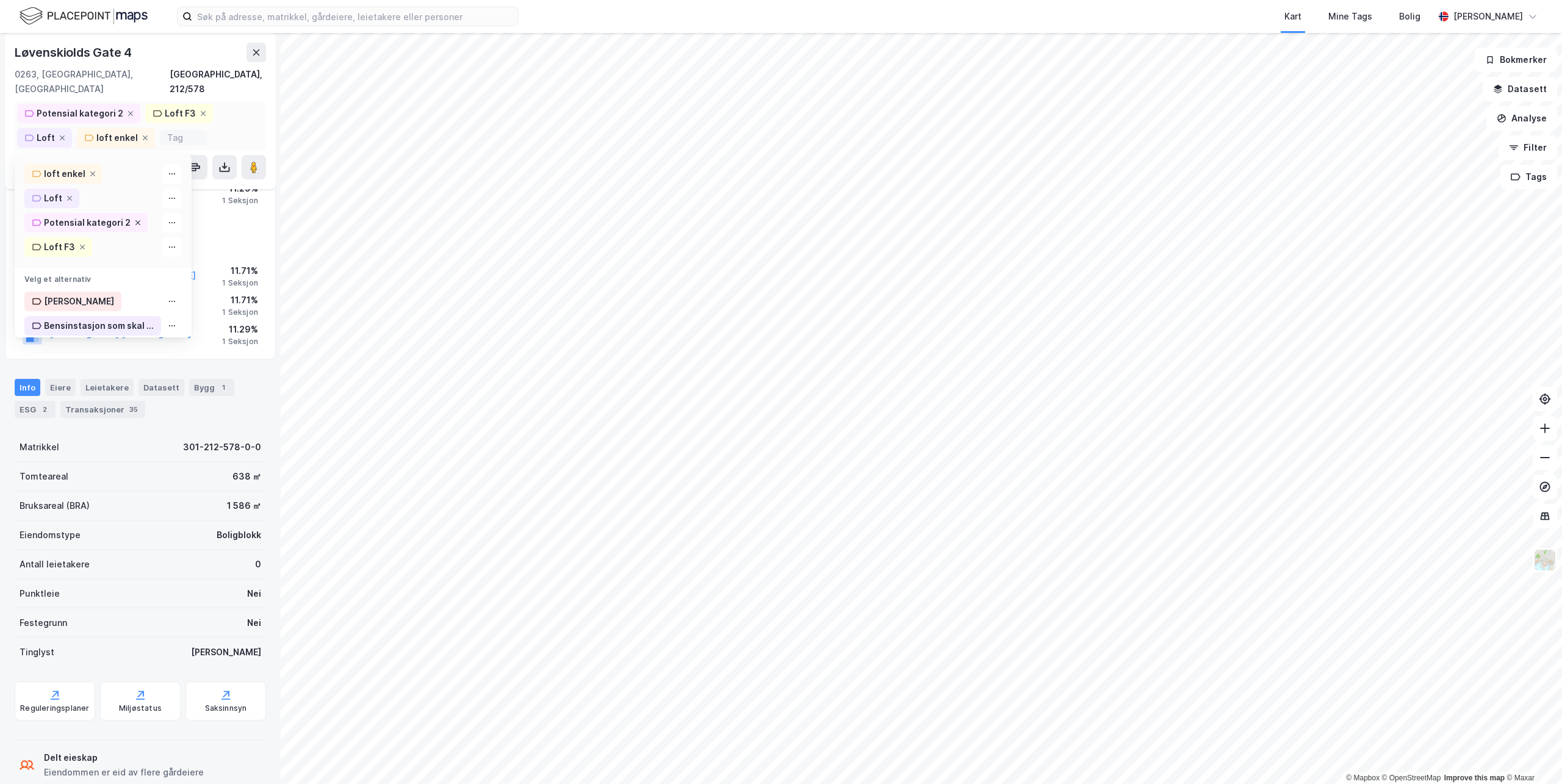
click at [135, 219] on icon at bounding box center [138, 222] width 7 height 7
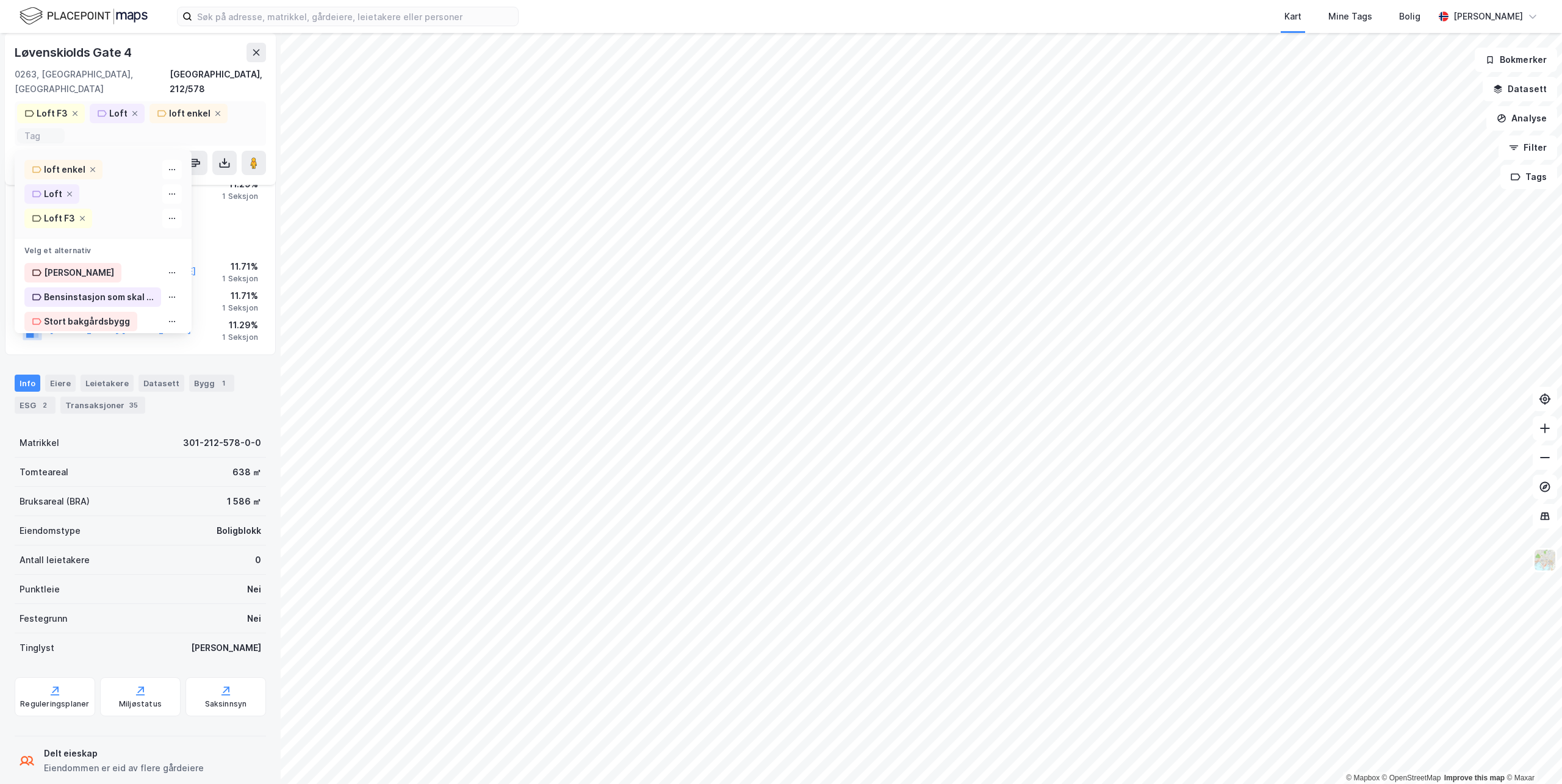
scroll to position [99, 0]
click at [82, 117] on div "Loft F3 Loft loft enkel" at bounding box center [140, 124] width 251 height 45
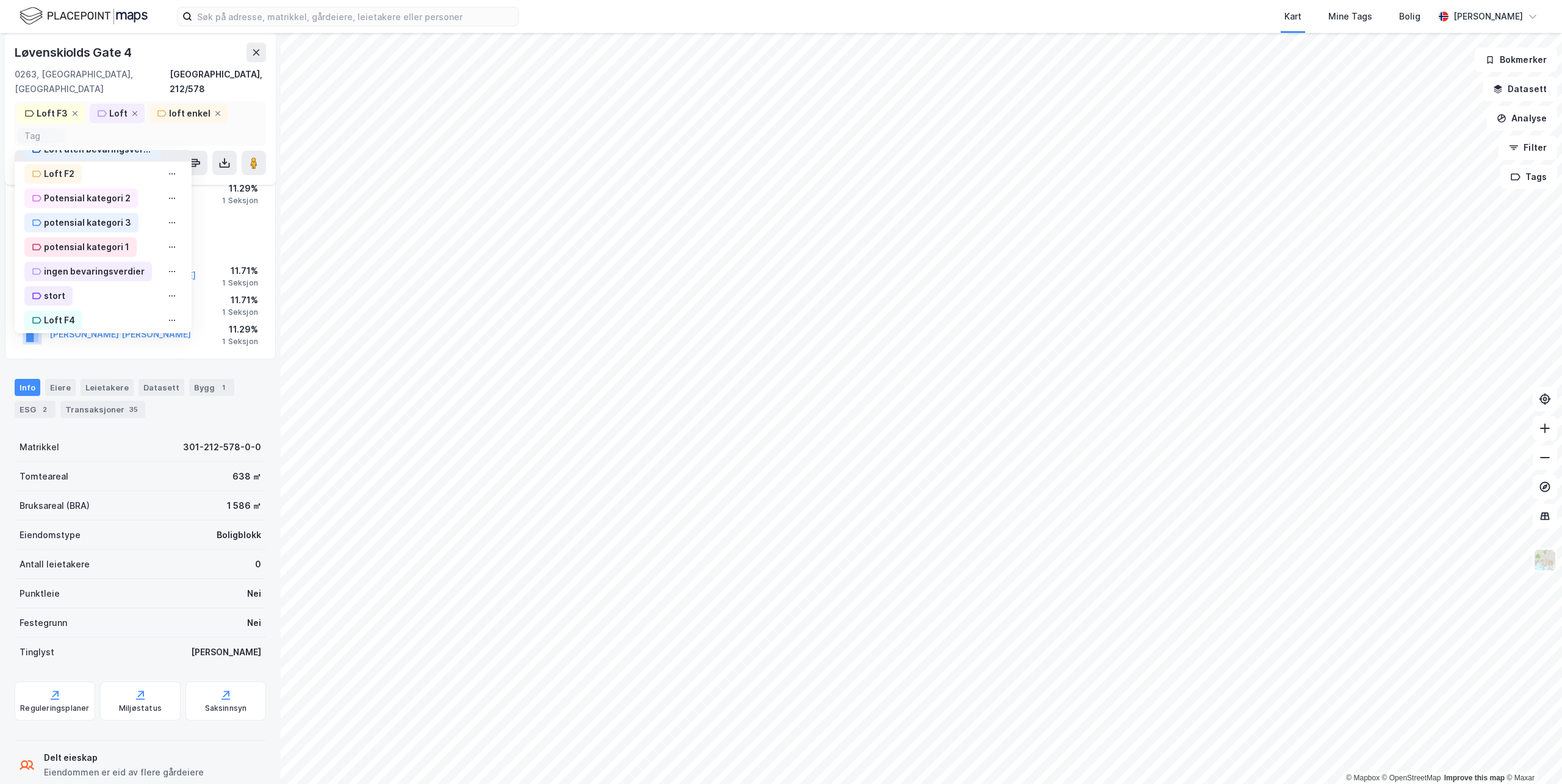
scroll to position [427, 0]
click at [105, 180] on div "potensial kategori 1" at bounding box center [86, 187] width 86 height 14
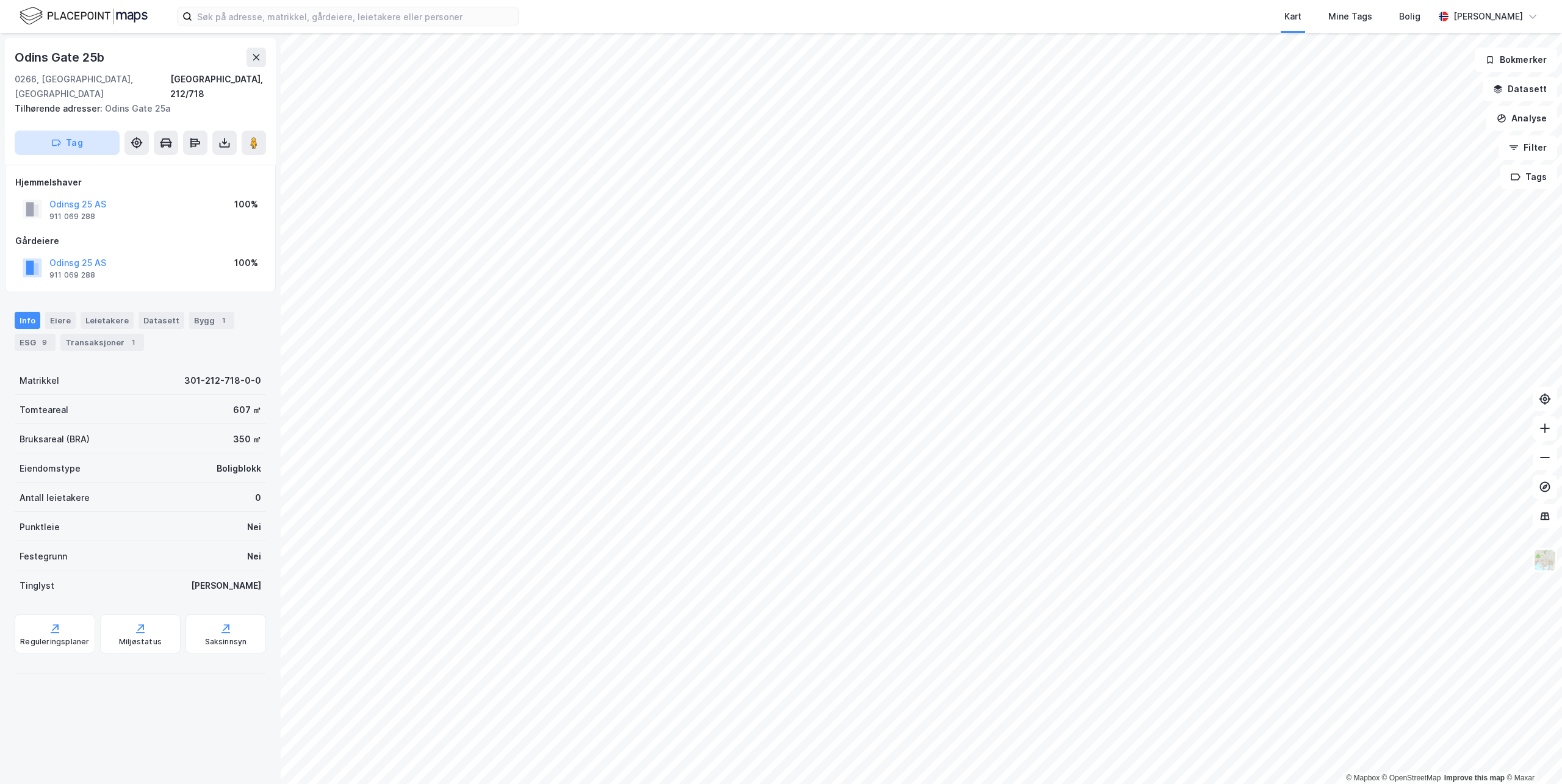
click at [63, 130] on button "Tag" at bounding box center [67, 142] width 105 height 24
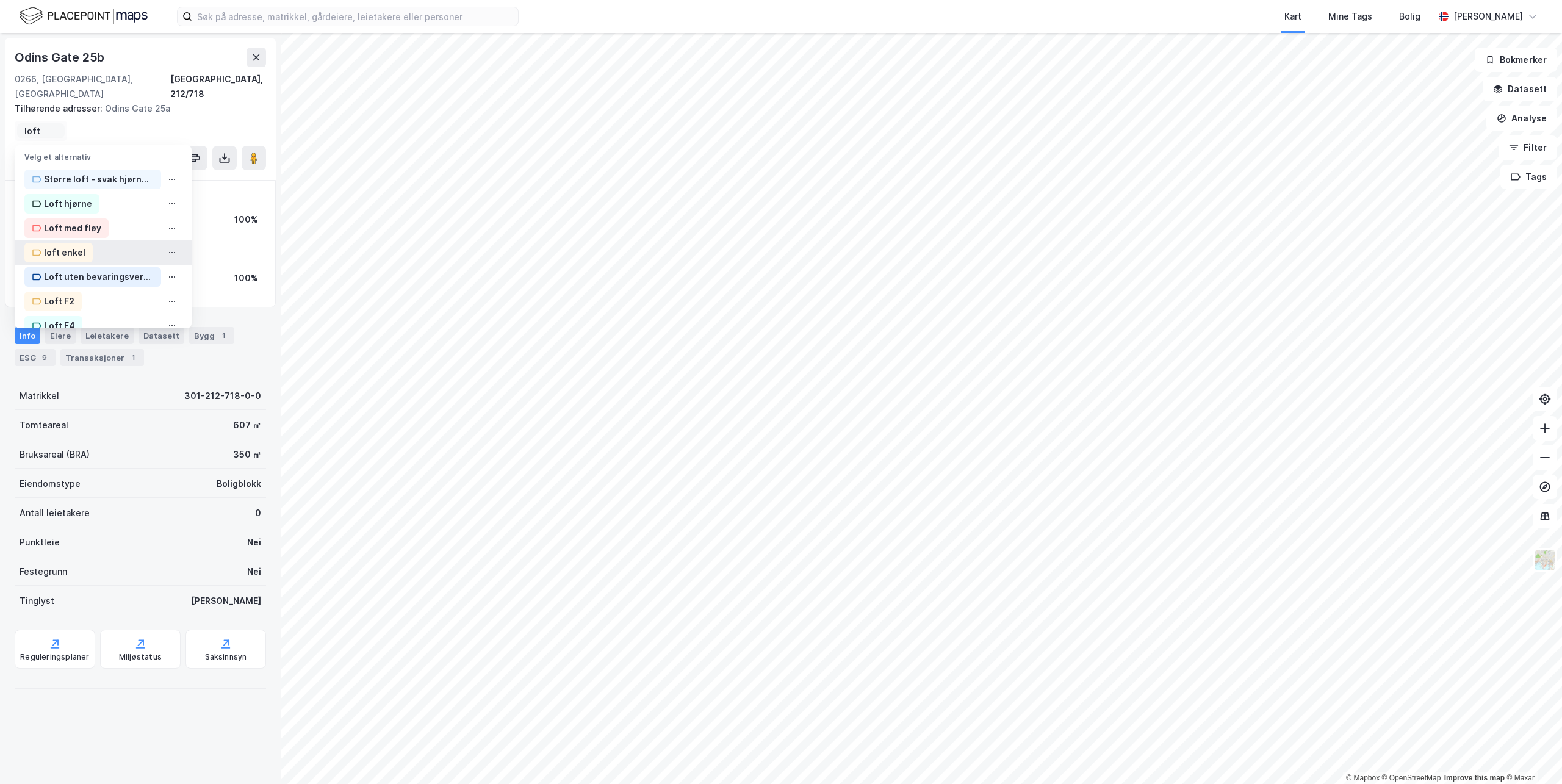
type input "loft"
drag, startPoint x: 73, startPoint y: 236, endPoint x: 73, endPoint y: 219, distance: 17.0
click at [73, 245] on div "loft enkel" at bounding box center [65, 252] width 42 height 14
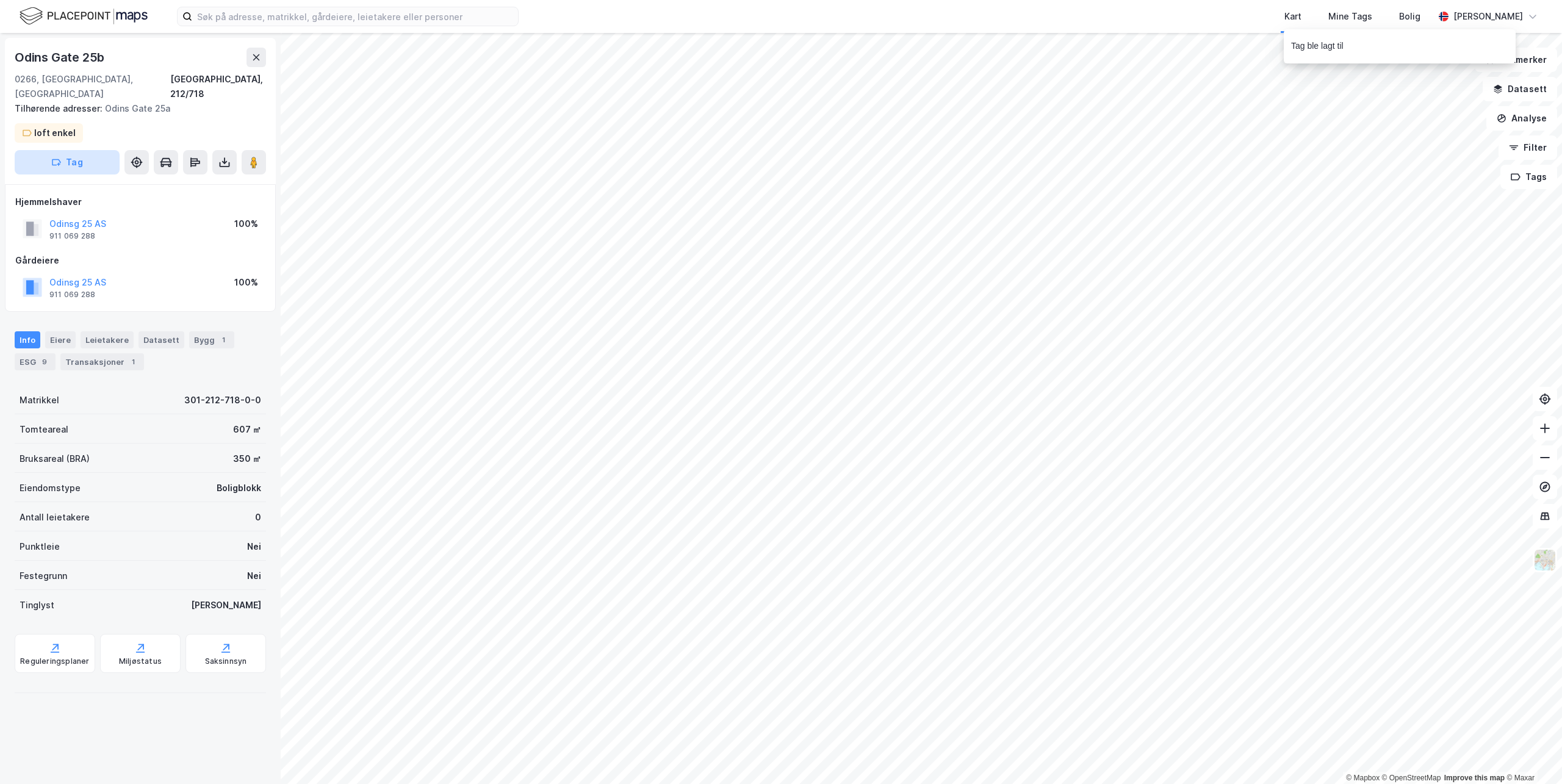
click at [58, 158] on icon "button" at bounding box center [56, 163] width 10 height 10
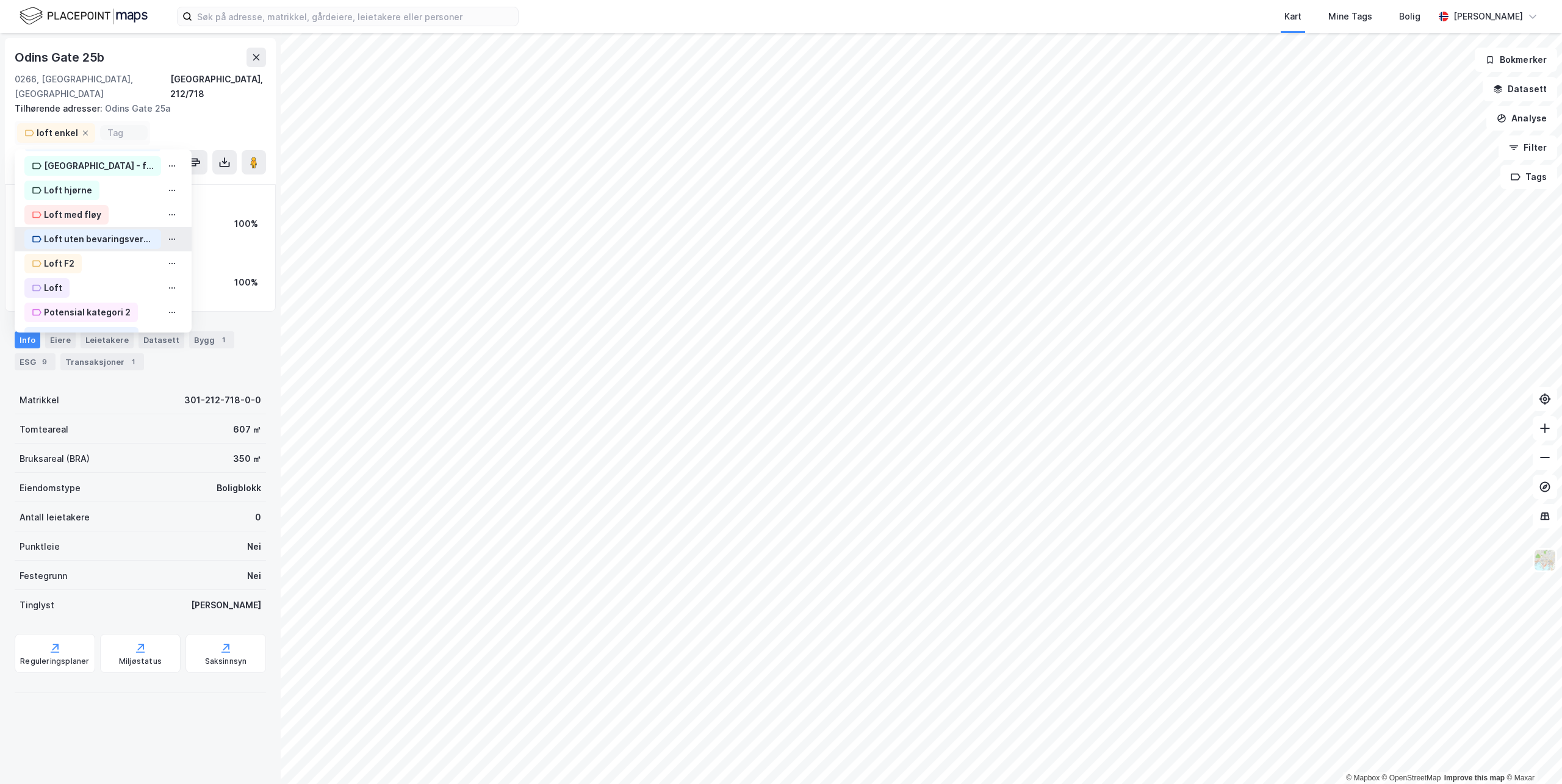
scroll to position [244, 0]
click at [47, 265] on div "Loft" at bounding box center [53, 272] width 18 height 14
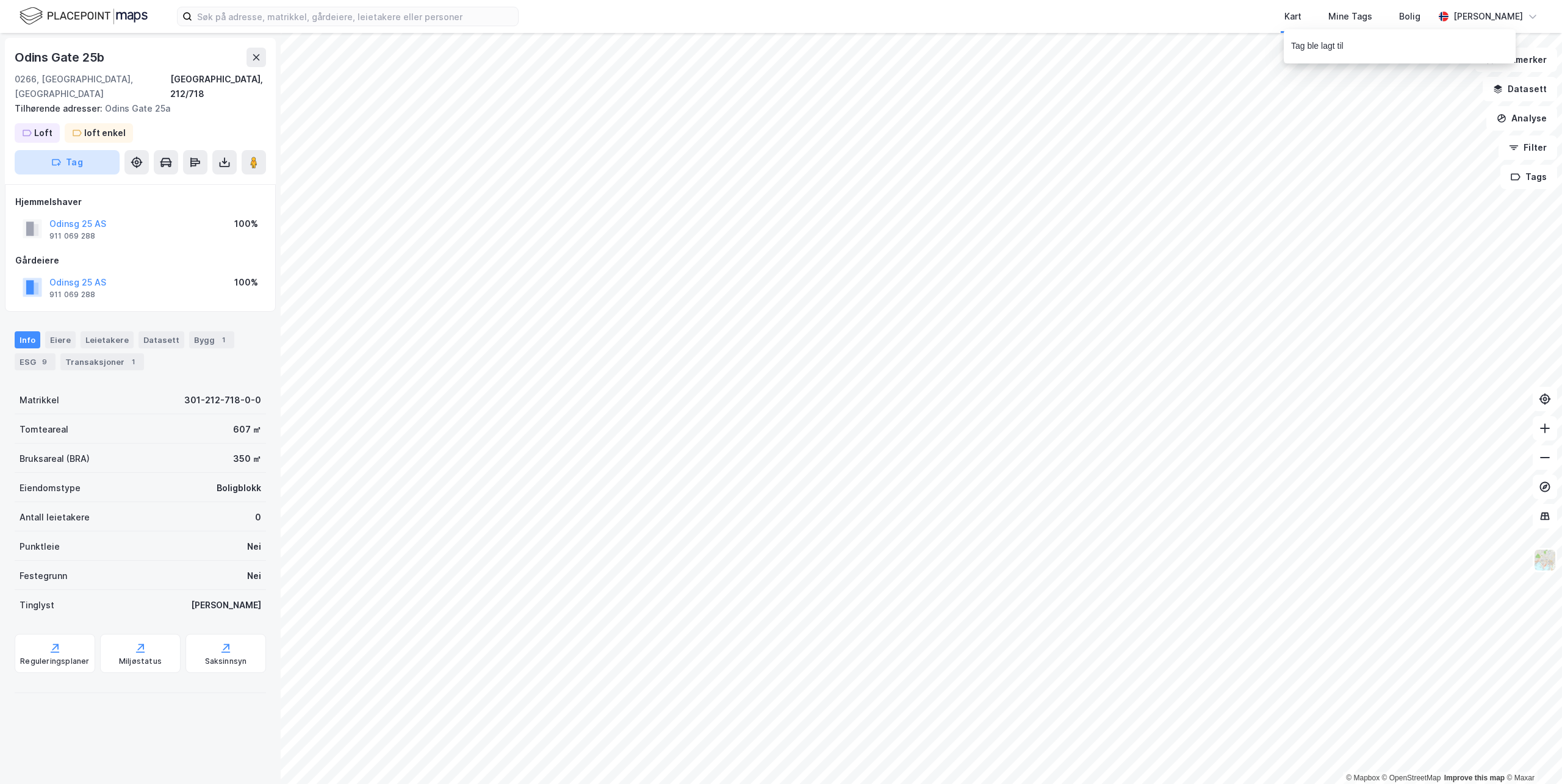
click at [78, 150] on button "Tag" at bounding box center [67, 163] width 105 height 24
type input "loft f3"
click at [56, 238] on div "Loft F3" at bounding box center [53, 247] width 58 height 19
click at [78, 150] on button "Tag" at bounding box center [67, 163] width 105 height 24
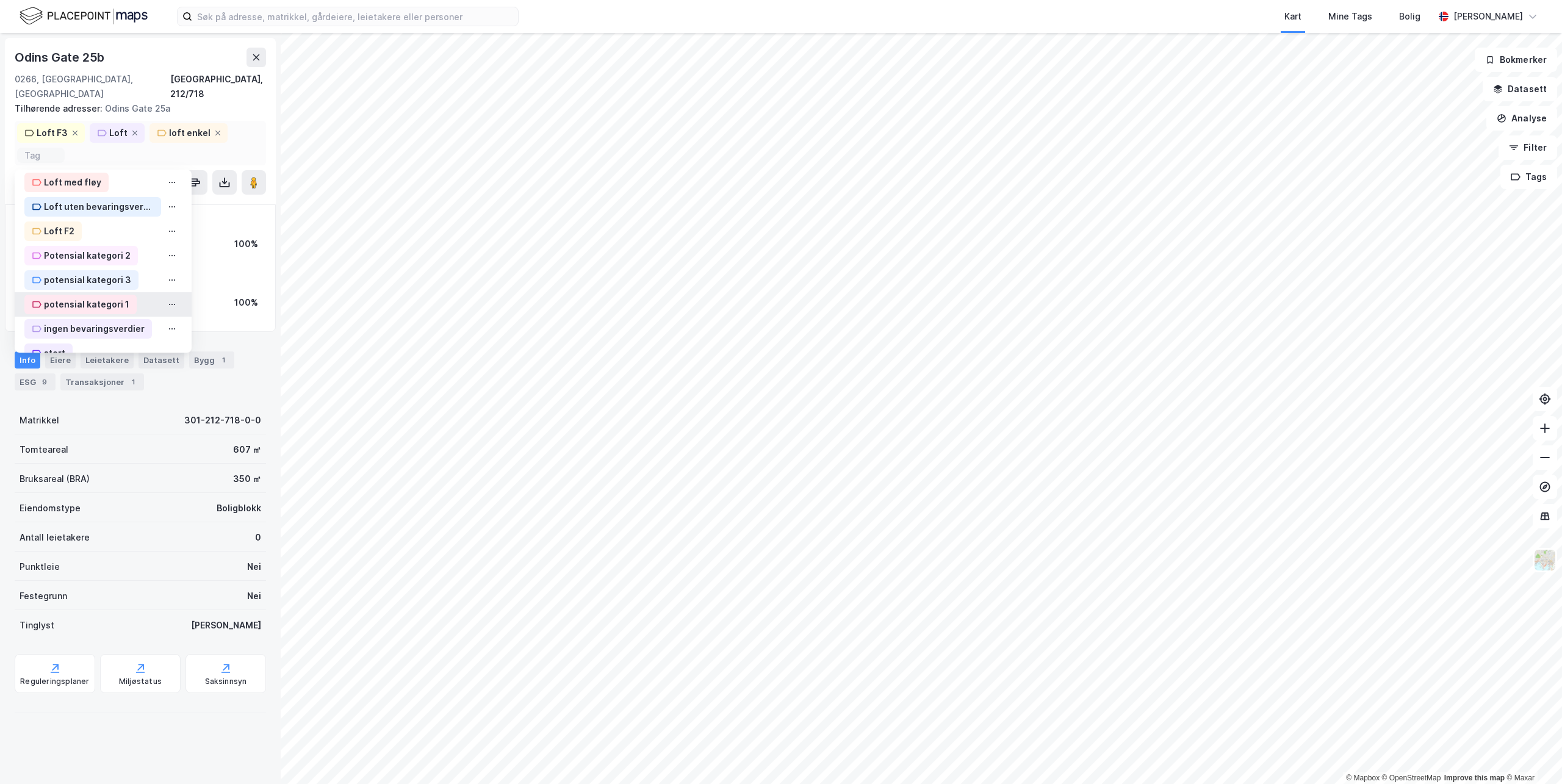
scroll to position [324, 0]
click at [76, 302] on div "potensial kategori 1" at bounding box center [86, 309] width 86 height 14
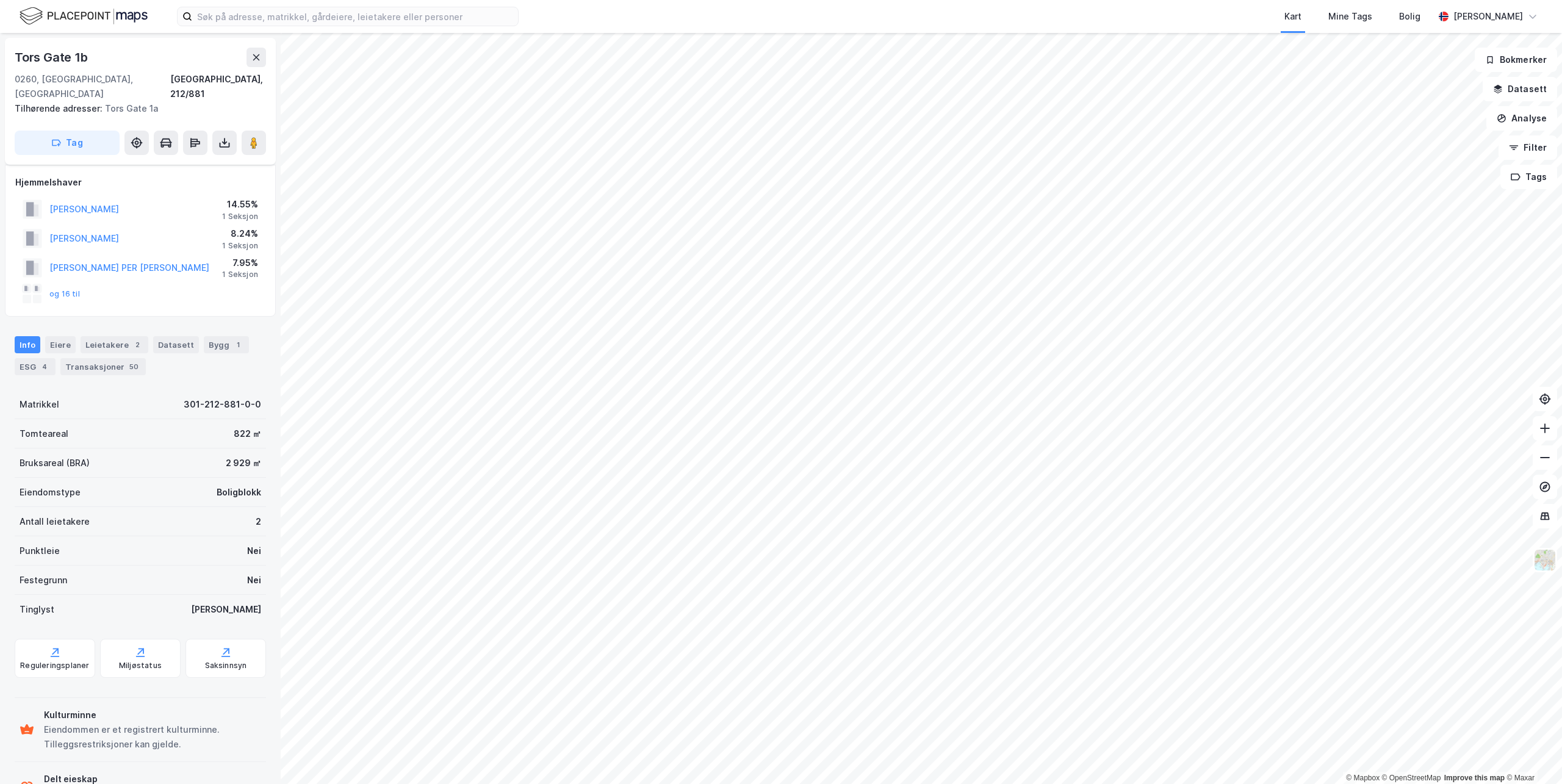
scroll to position [81, 0]
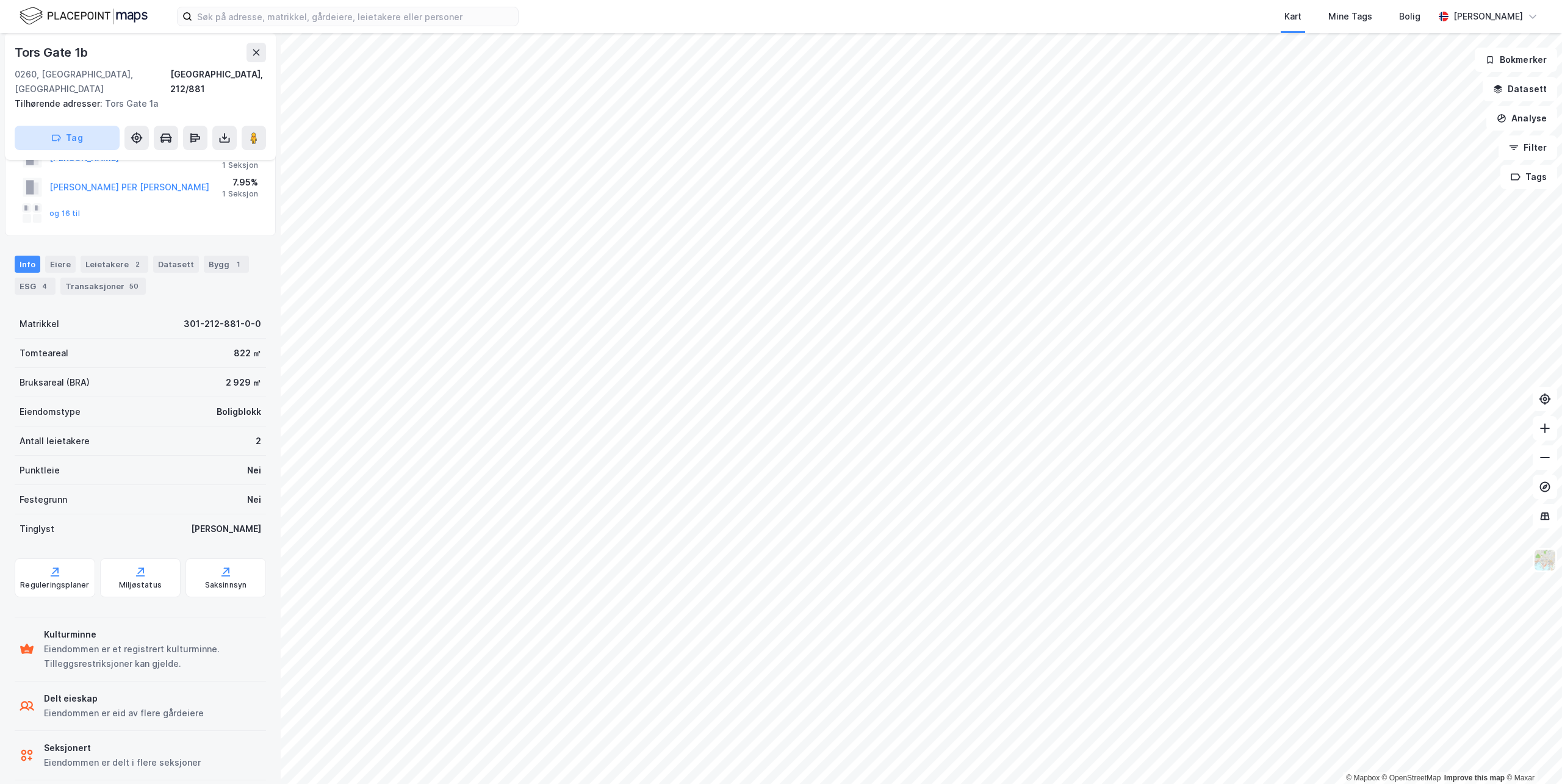
click at [64, 126] on button "Tag" at bounding box center [67, 138] width 105 height 24
click at [85, 126] on button "Tag" at bounding box center [67, 138] width 105 height 24
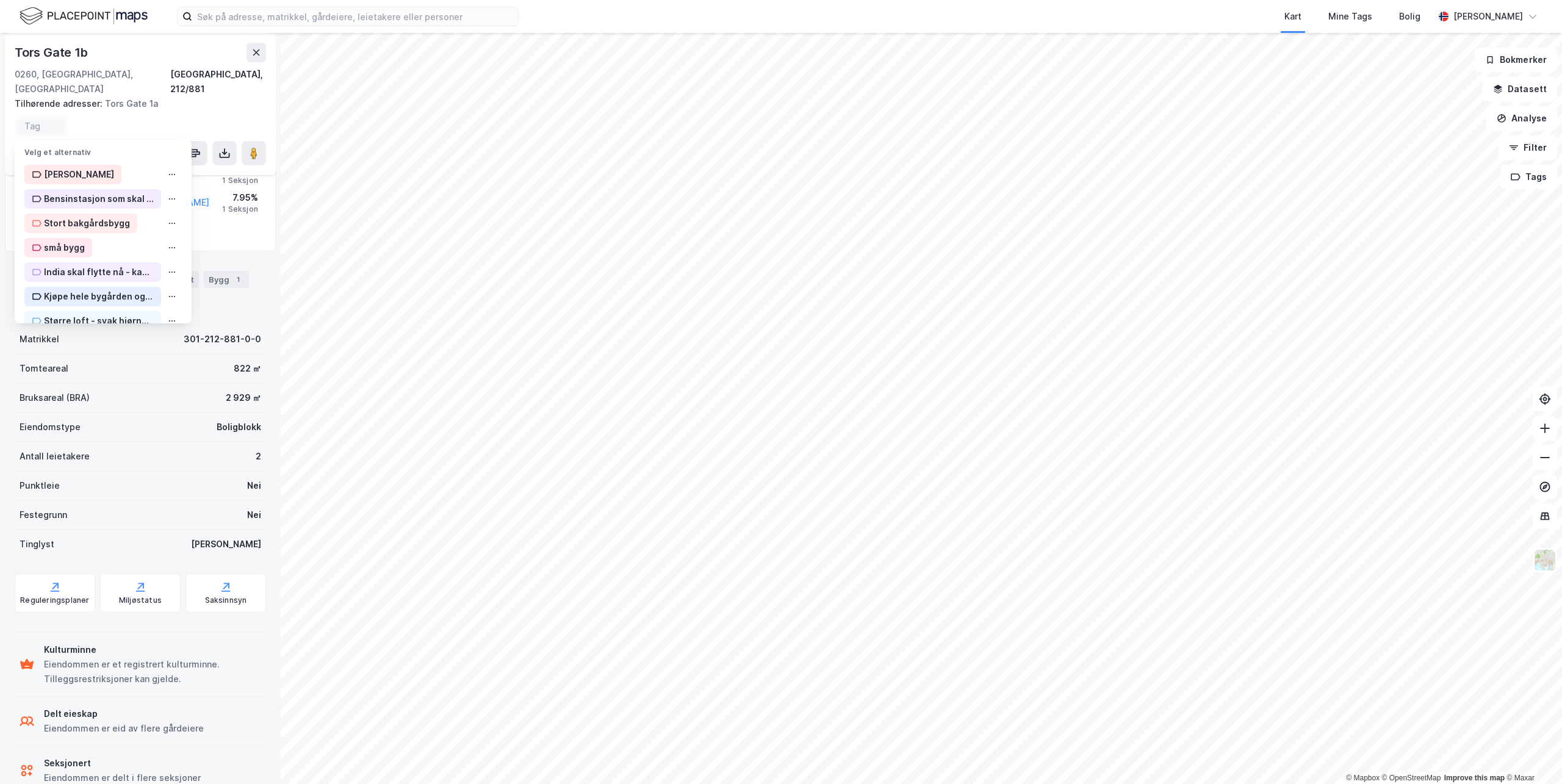
scroll to position [95, 0]
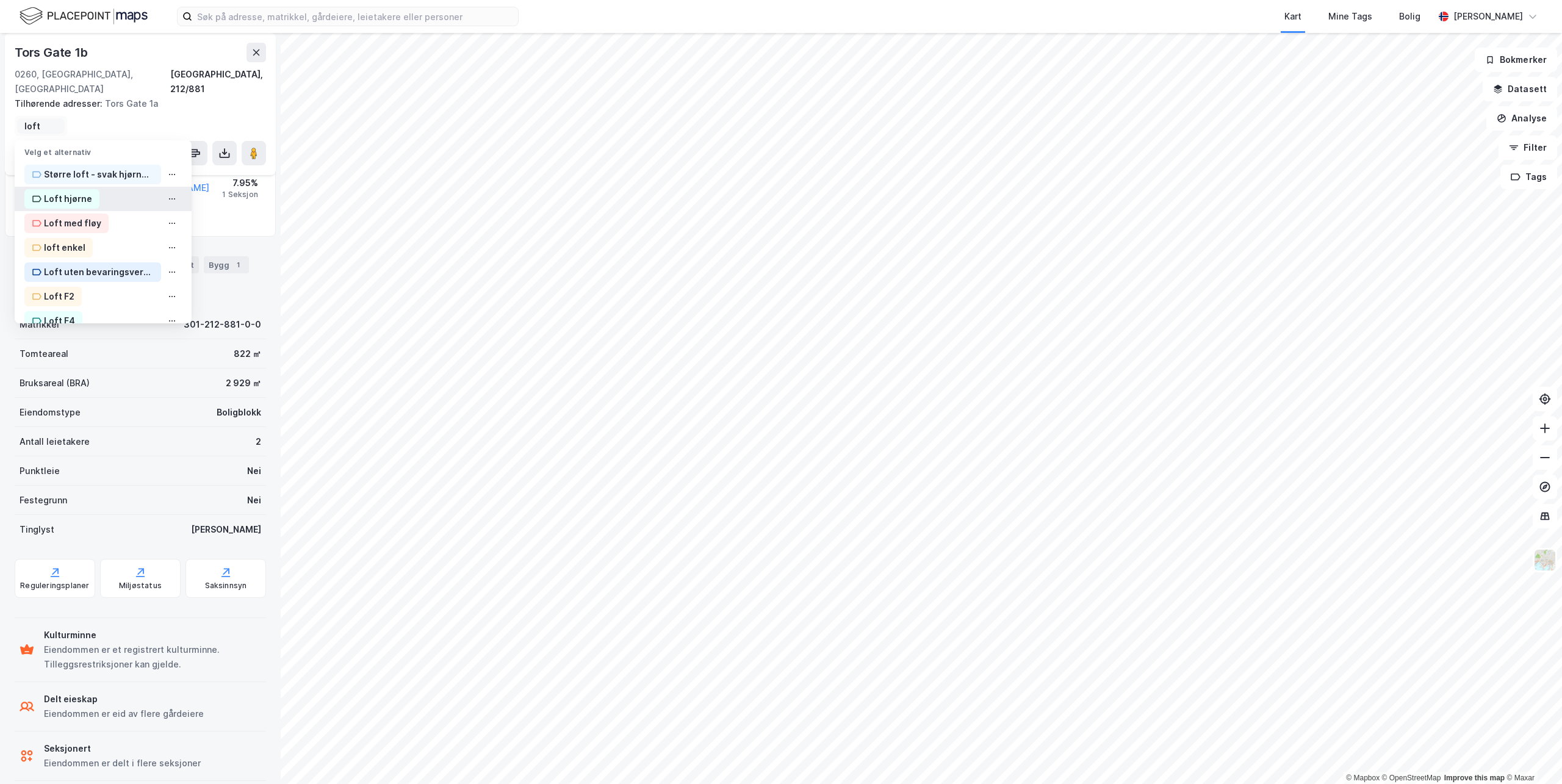
type input "loft"
click at [83, 191] on div "Loft hjørne" at bounding box center [68, 199] width 48 height 14
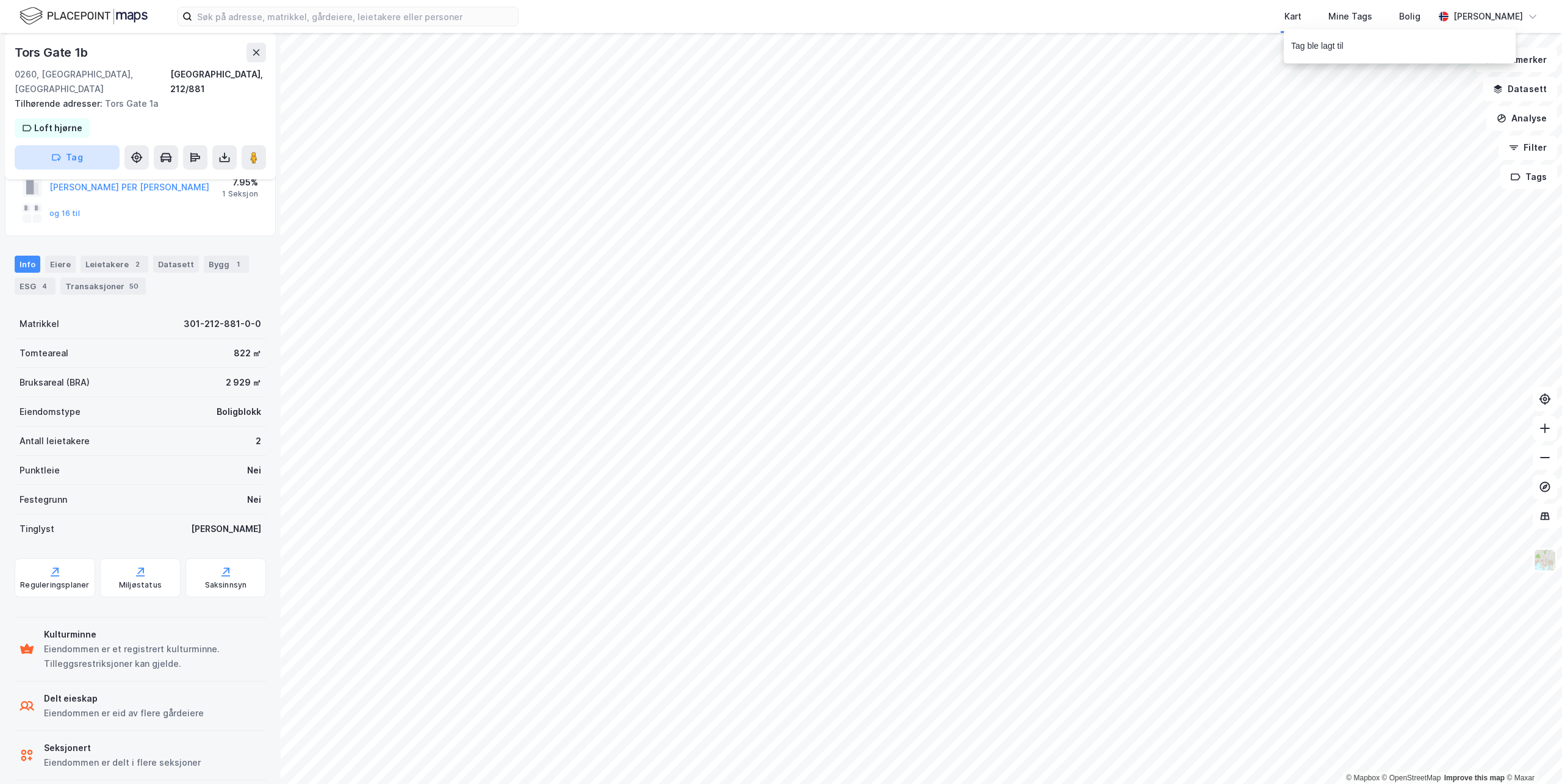
click at [71, 145] on button "Tag" at bounding box center [67, 158] width 105 height 24
type input "loft f3"
click at [62, 211] on div "Loft F3" at bounding box center [59, 218] width 31 height 14
click at [77, 145] on button "Tag" at bounding box center [67, 158] width 105 height 24
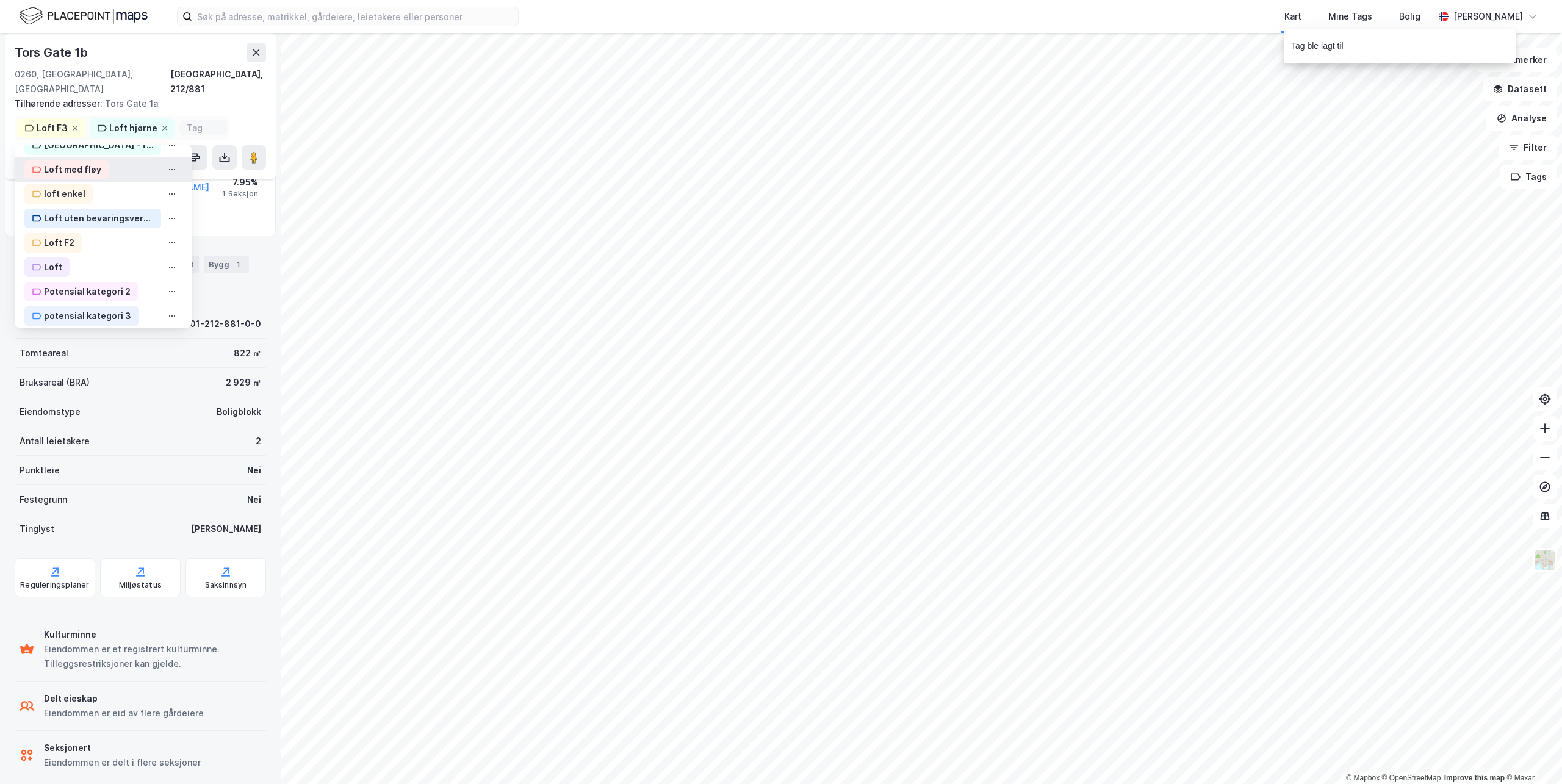
scroll to position [305, 0]
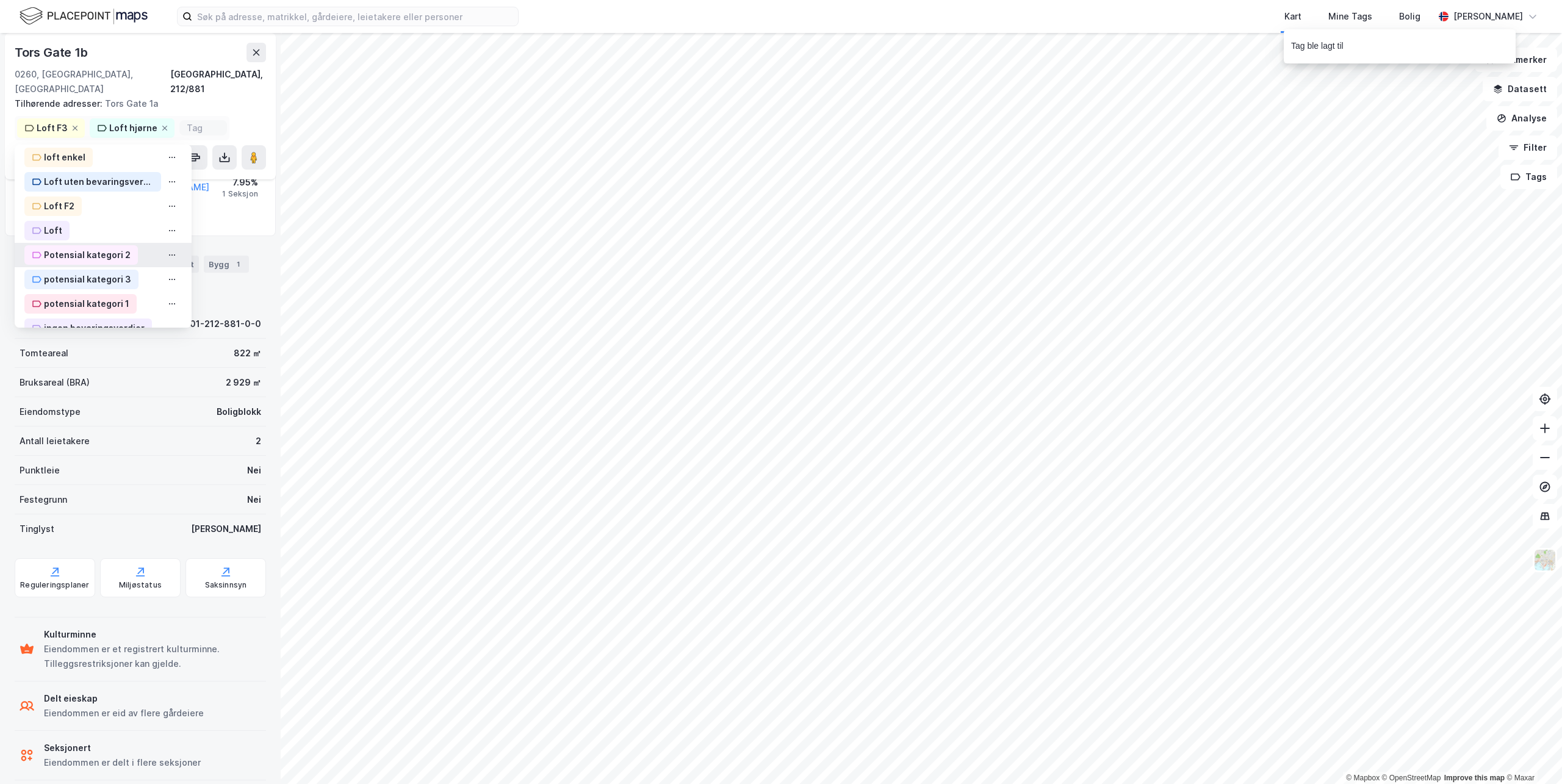
click at [98, 247] on div "Potensial kategori 2" at bounding box center [87, 255] width 86 height 14
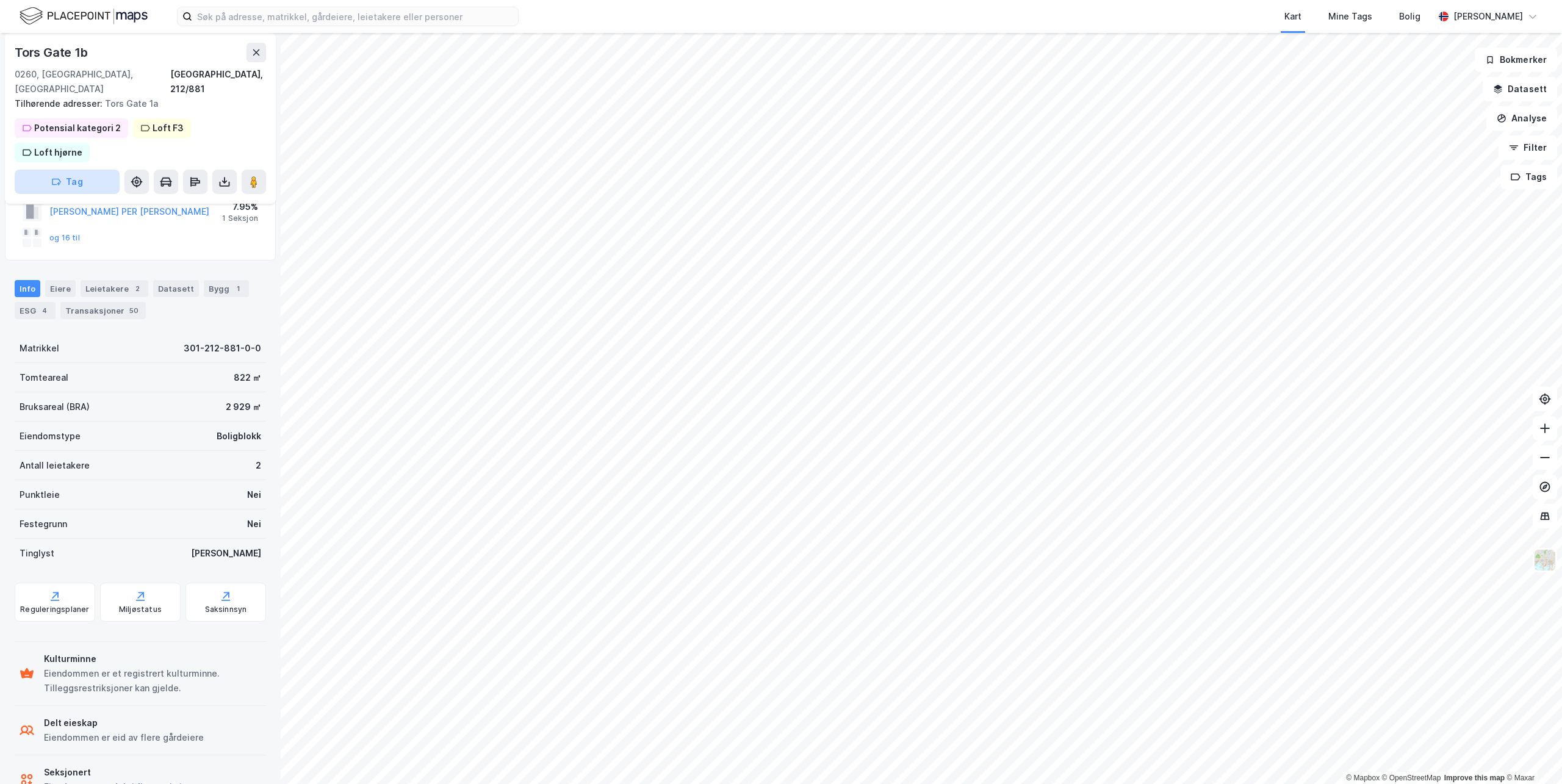
click at [83, 170] on button "Tag" at bounding box center [67, 182] width 105 height 24
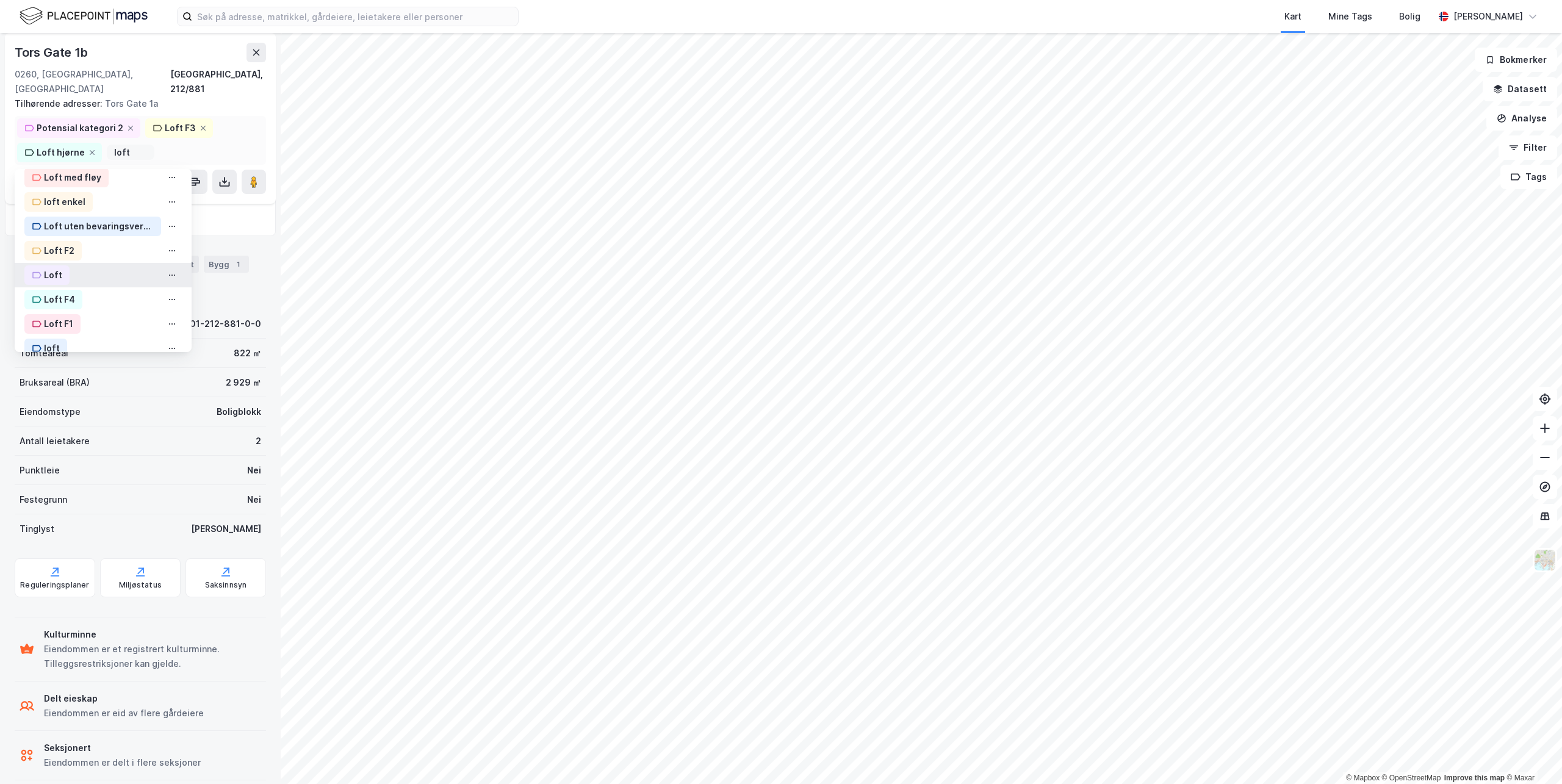
scroll to position [178, 0]
type input "loft"
click at [50, 326] on div "loft" at bounding box center [52, 333] width 16 height 14
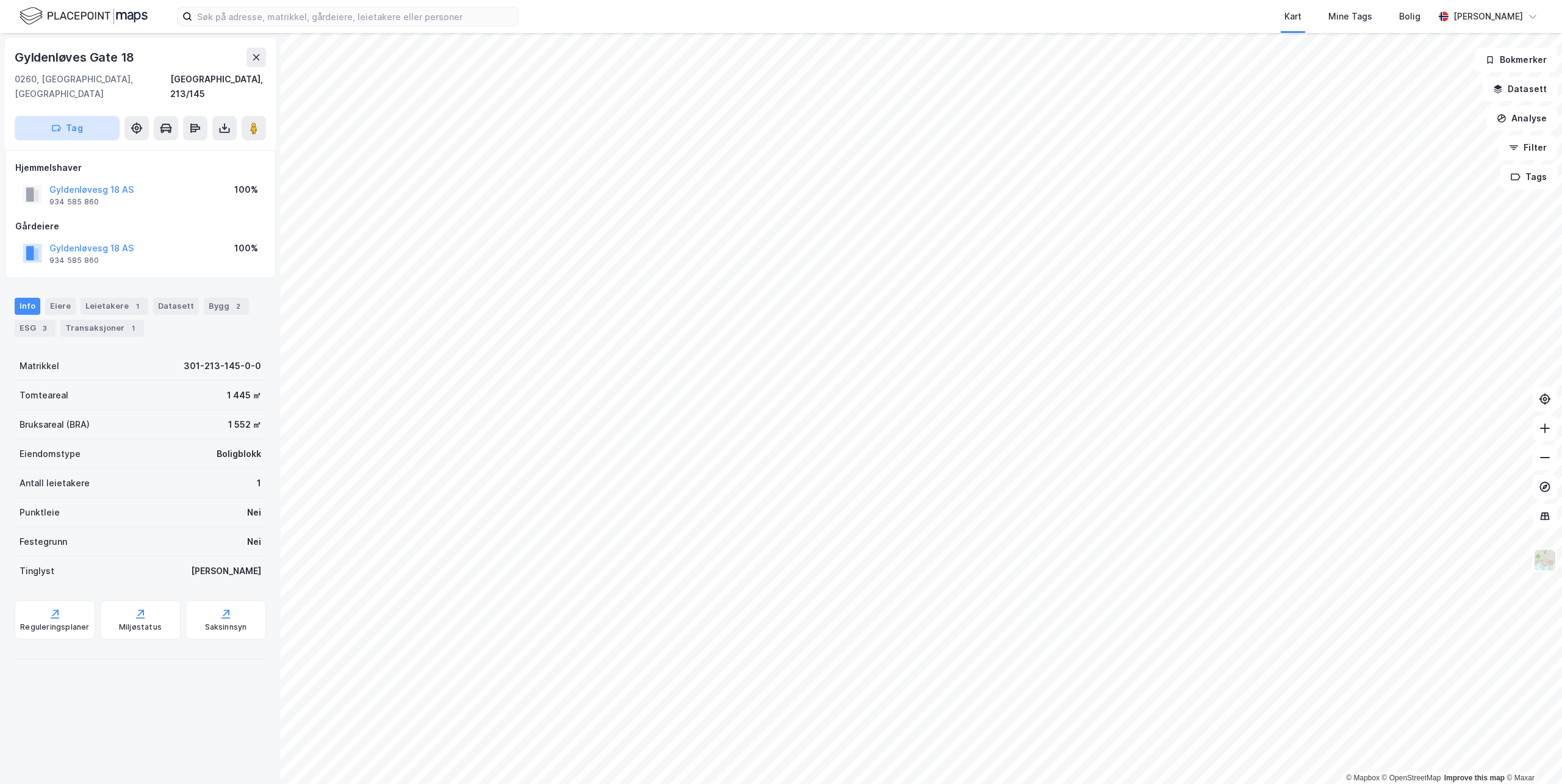
click at [54, 123] on icon "button" at bounding box center [56, 128] width 10 height 10
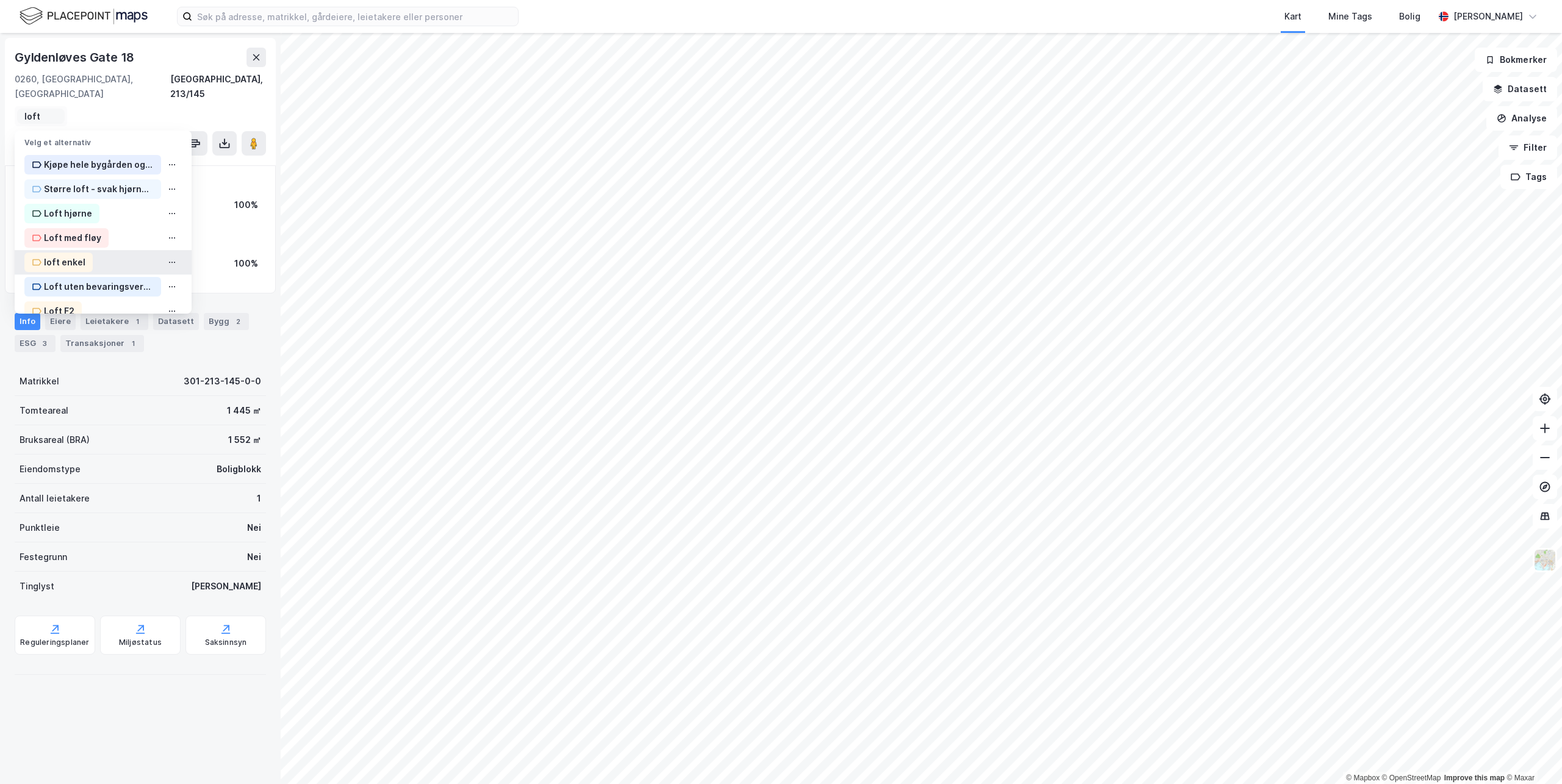
type input "loft"
click at [65, 255] on div "loft enkel" at bounding box center [65, 262] width 42 height 14
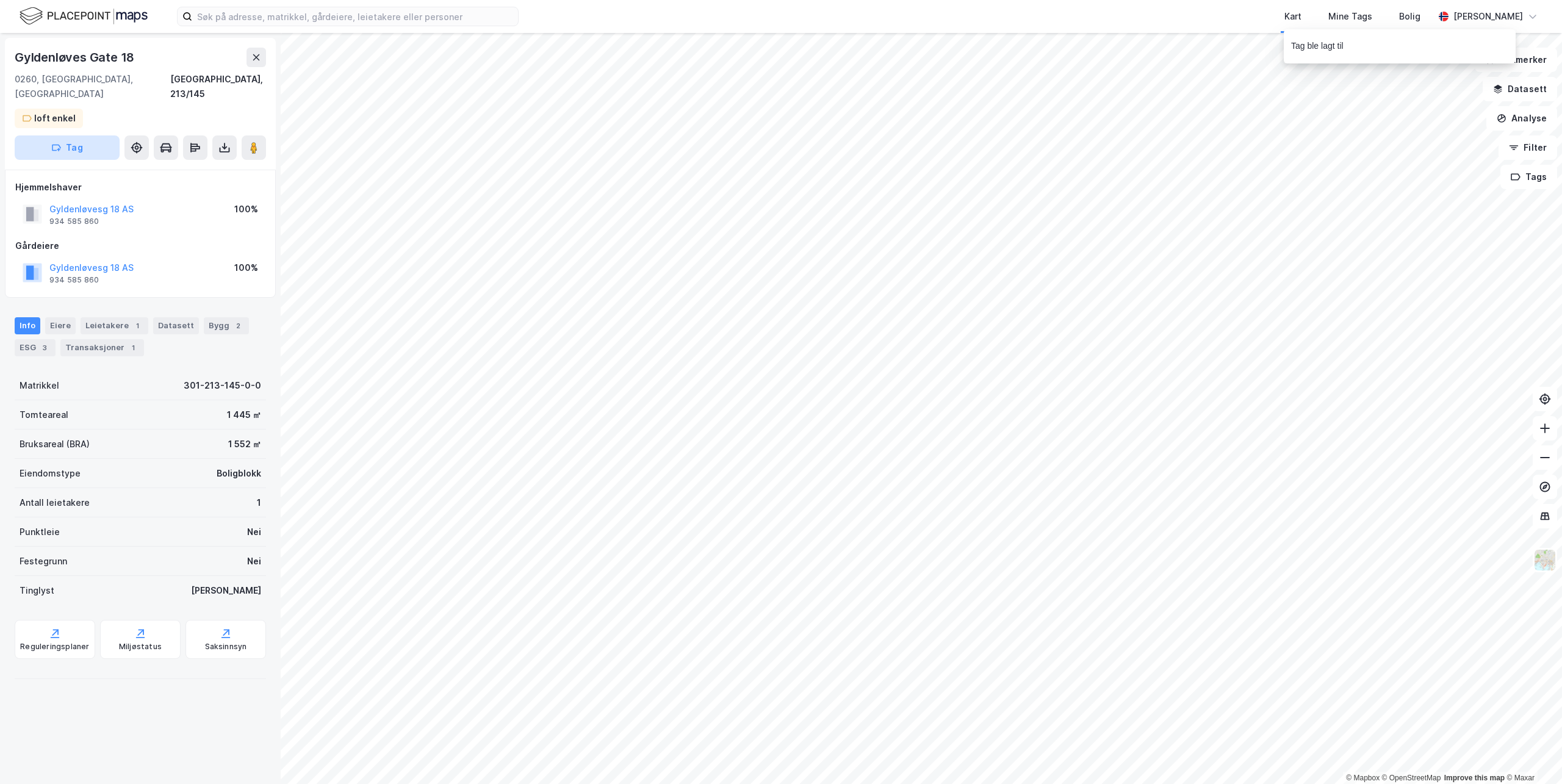
click at [67, 135] on button "Tag" at bounding box center [67, 147] width 105 height 24
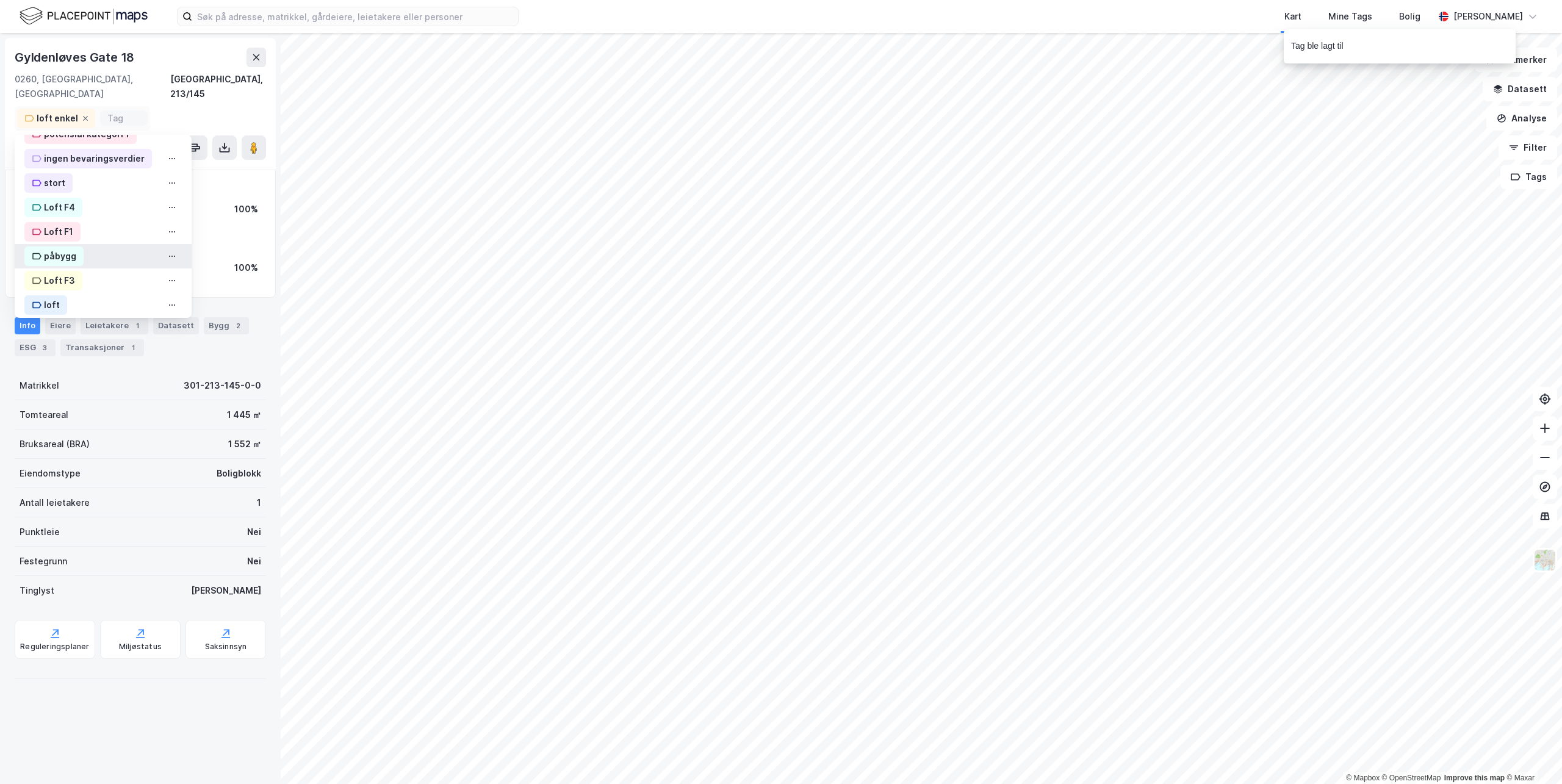
scroll to position [447, 0]
click at [61, 267] on div "Loft F3" at bounding box center [59, 274] width 31 height 14
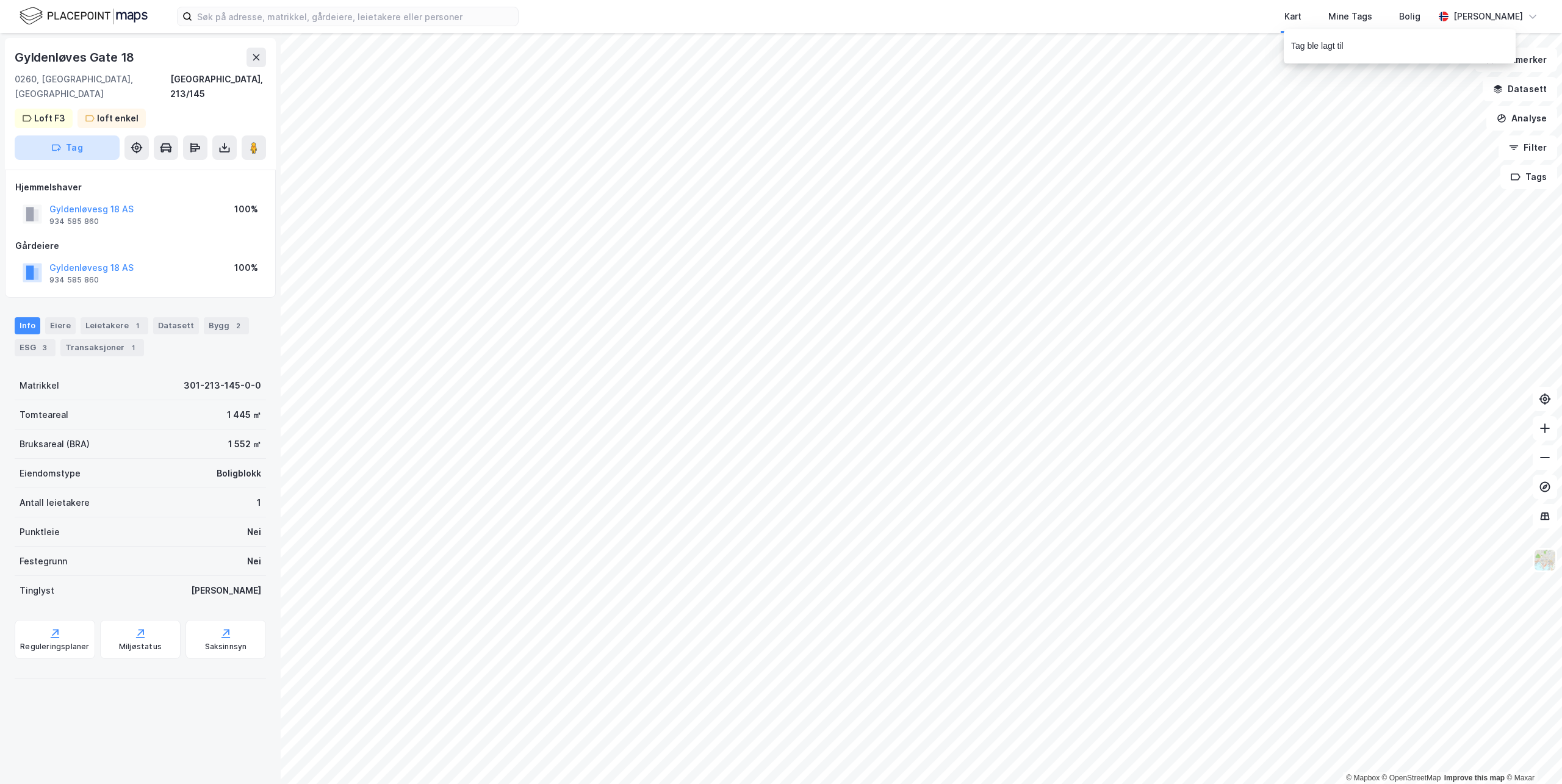
click at [58, 138] on button "Tag" at bounding box center [67, 147] width 105 height 24
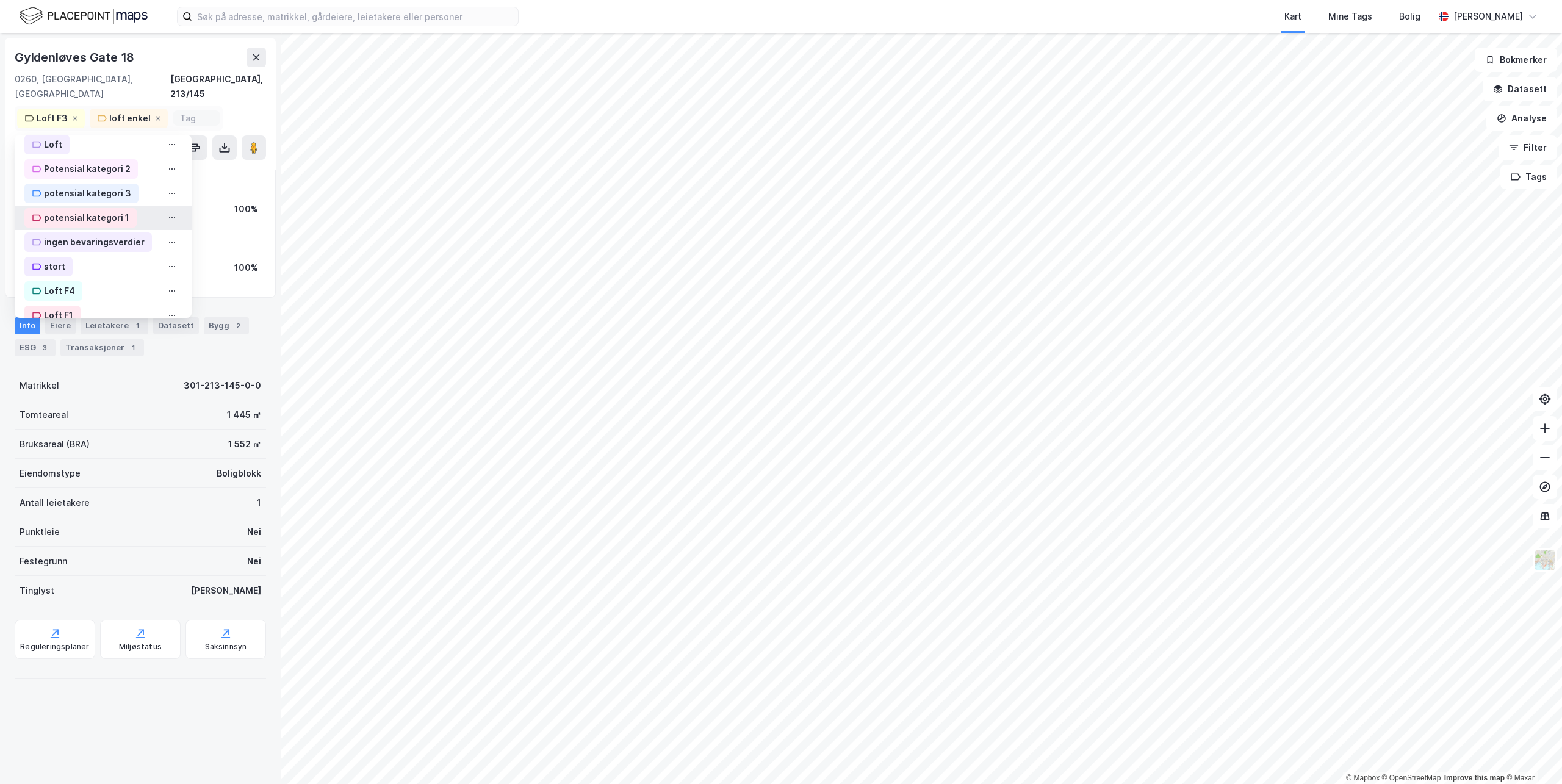
scroll to position [366, 0]
click at [86, 177] on div "Potensial kategori 2" at bounding box center [87, 184] width 86 height 14
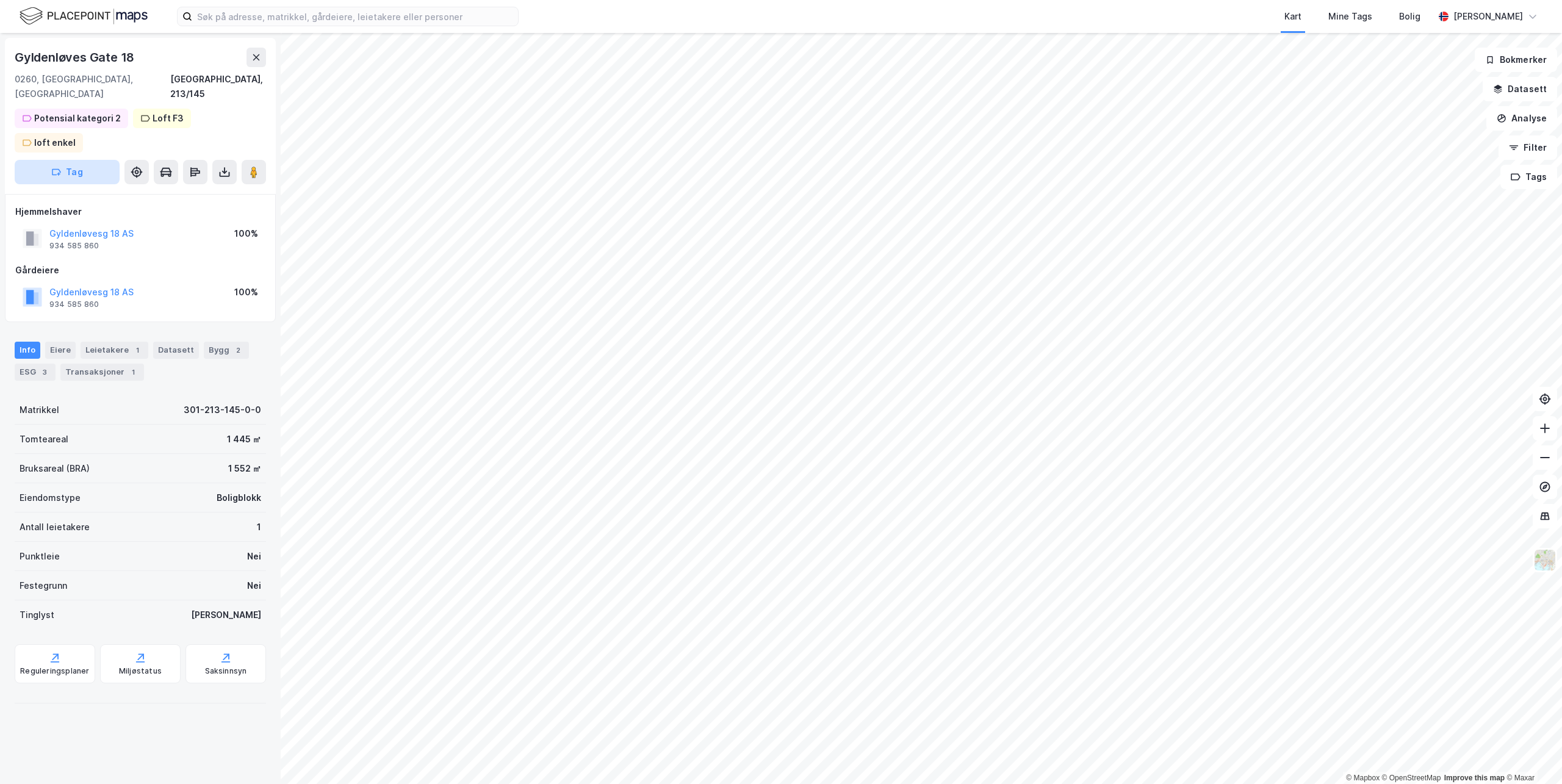
click at [60, 167] on icon "button" at bounding box center [56, 172] width 10 height 10
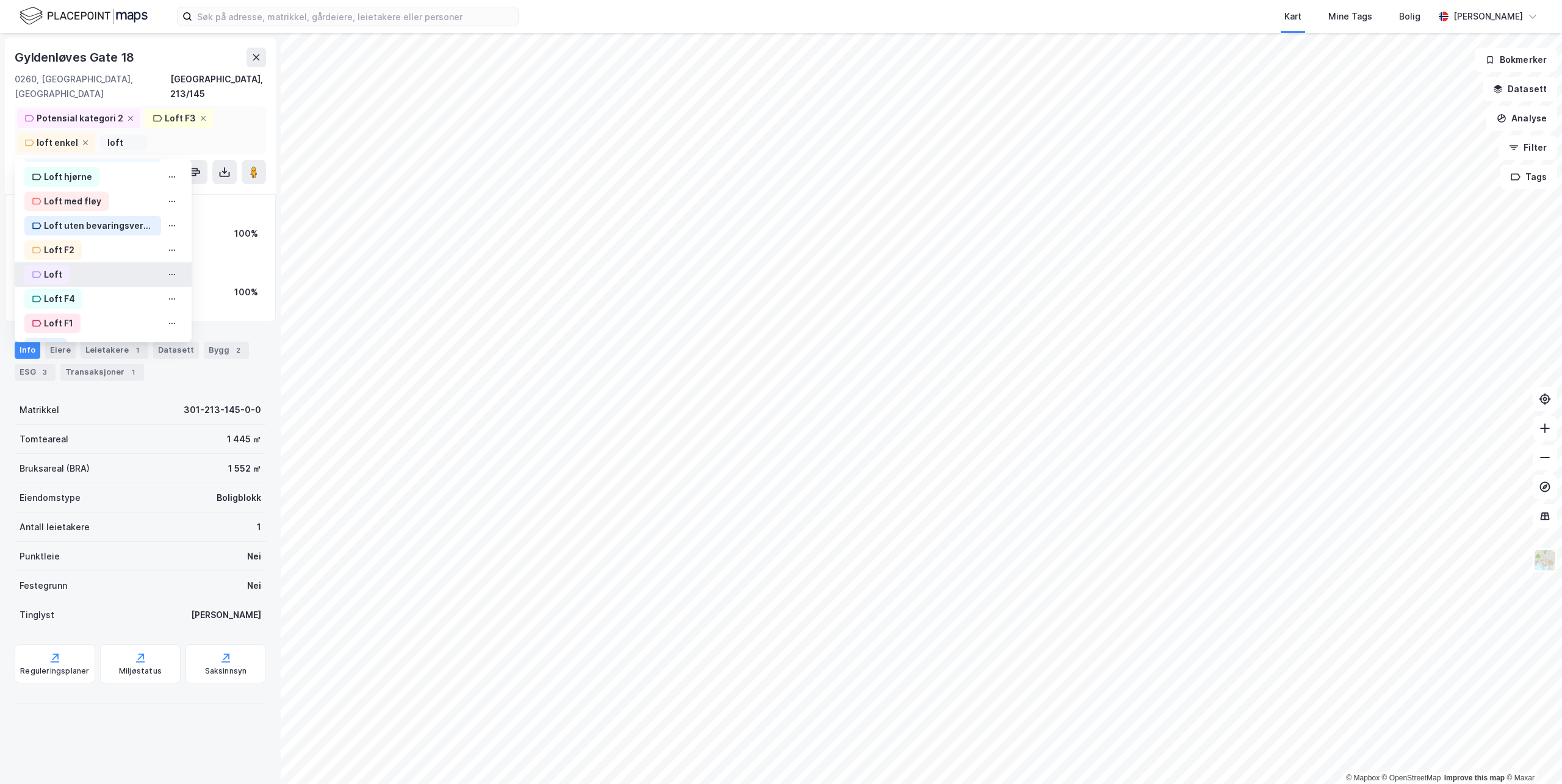
scroll to position [178, 0]
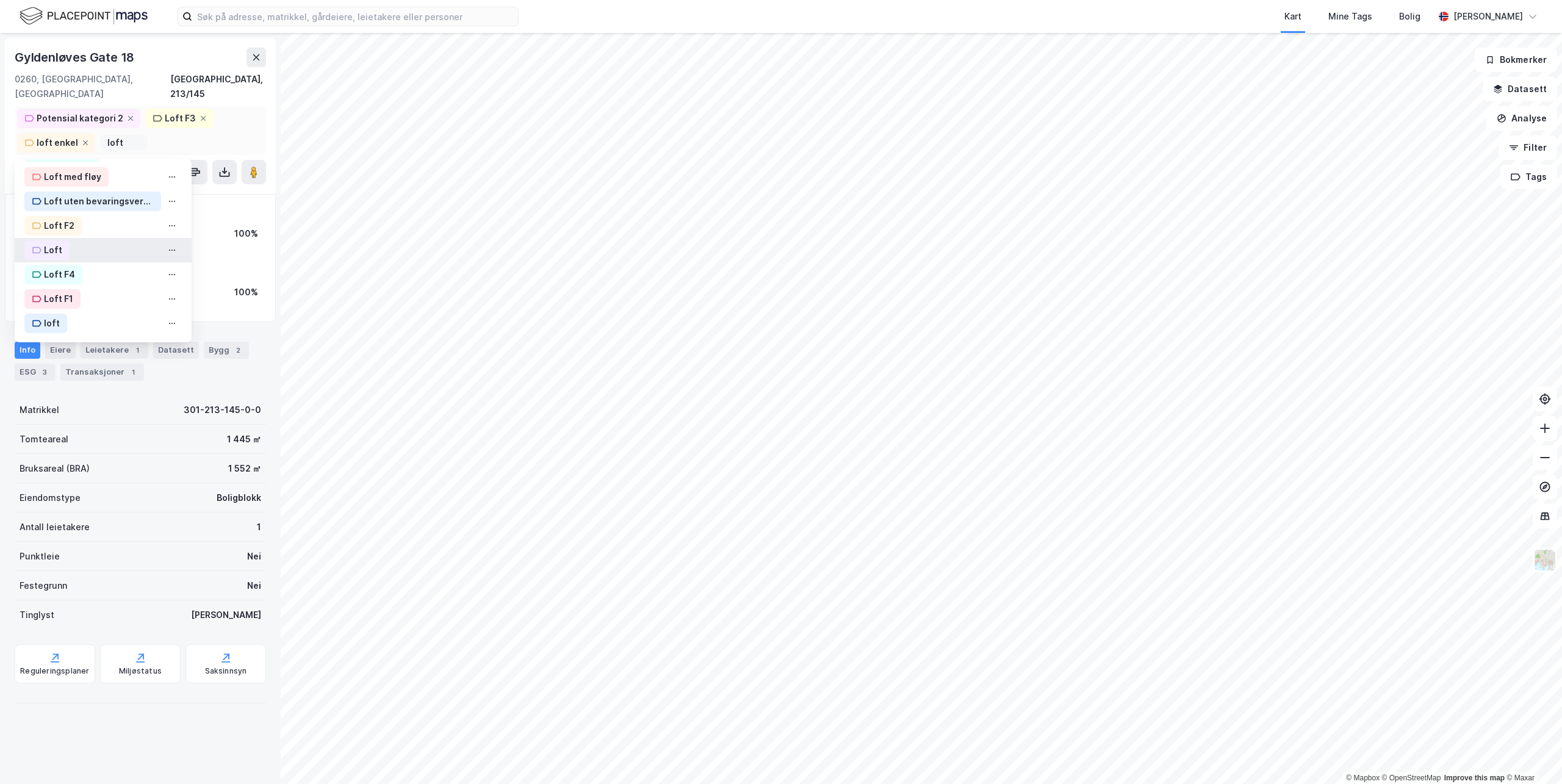
type input "loft"
click at [50, 242] on div "Loft" at bounding box center [53, 250] width 18 height 14
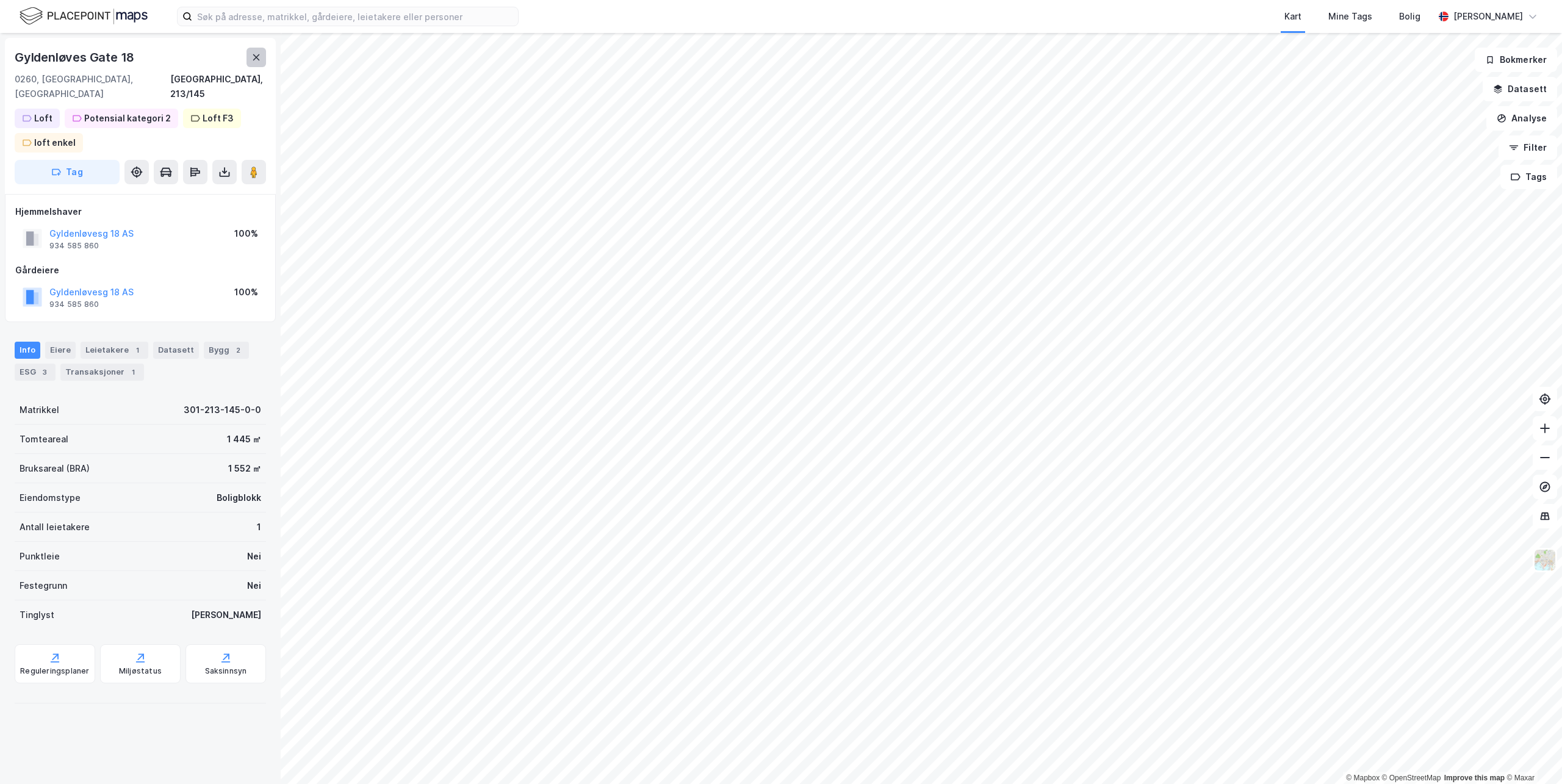
click at [258, 59] on icon at bounding box center [256, 58] width 10 height 10
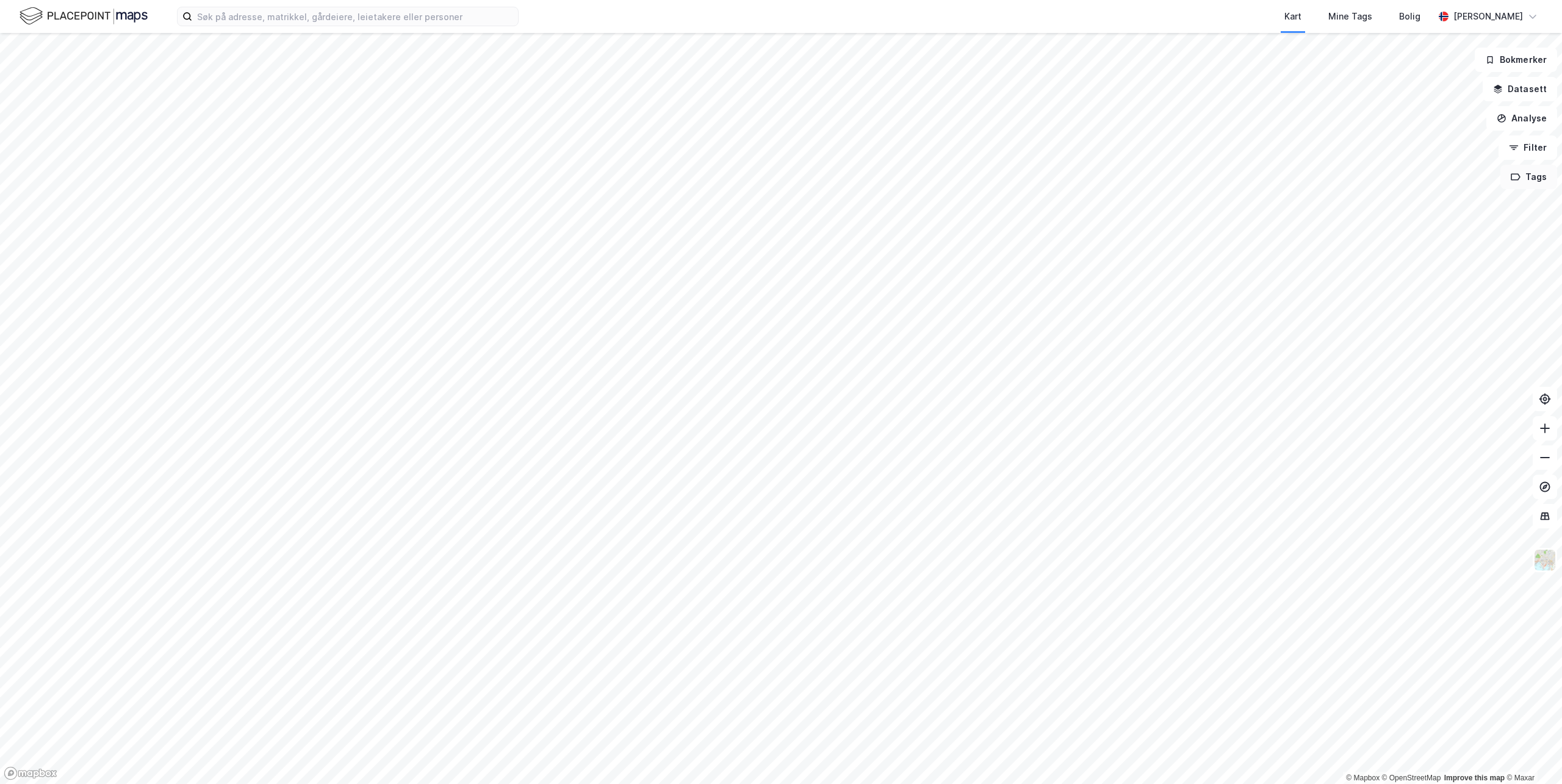
click at [1520, 180] on icon "button" at bounding box center [1515, 177] width 10 height 10
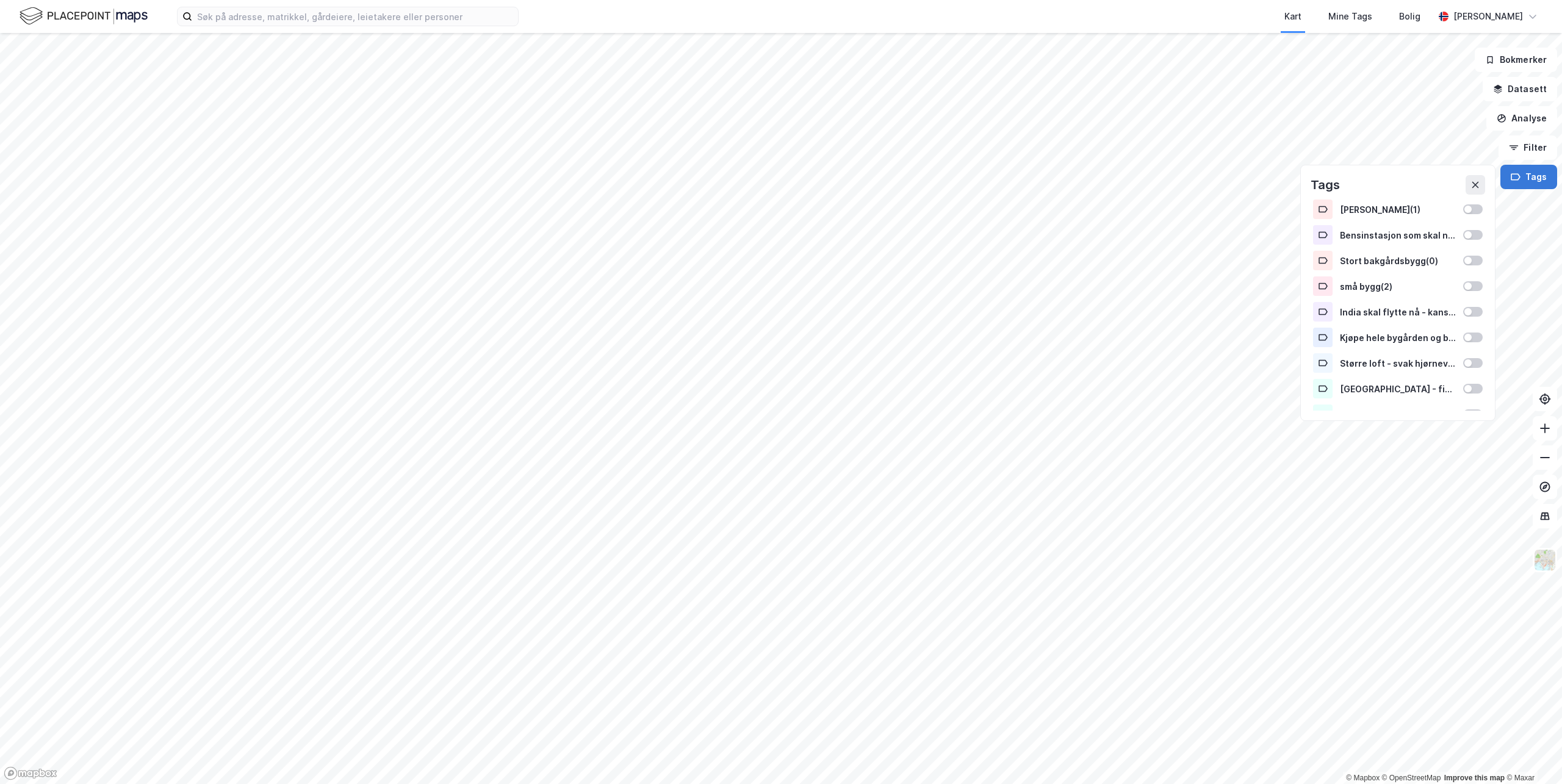
click at [1520, 169] on button "Tags" at bounding box center [1528, 177] width 57 height 24
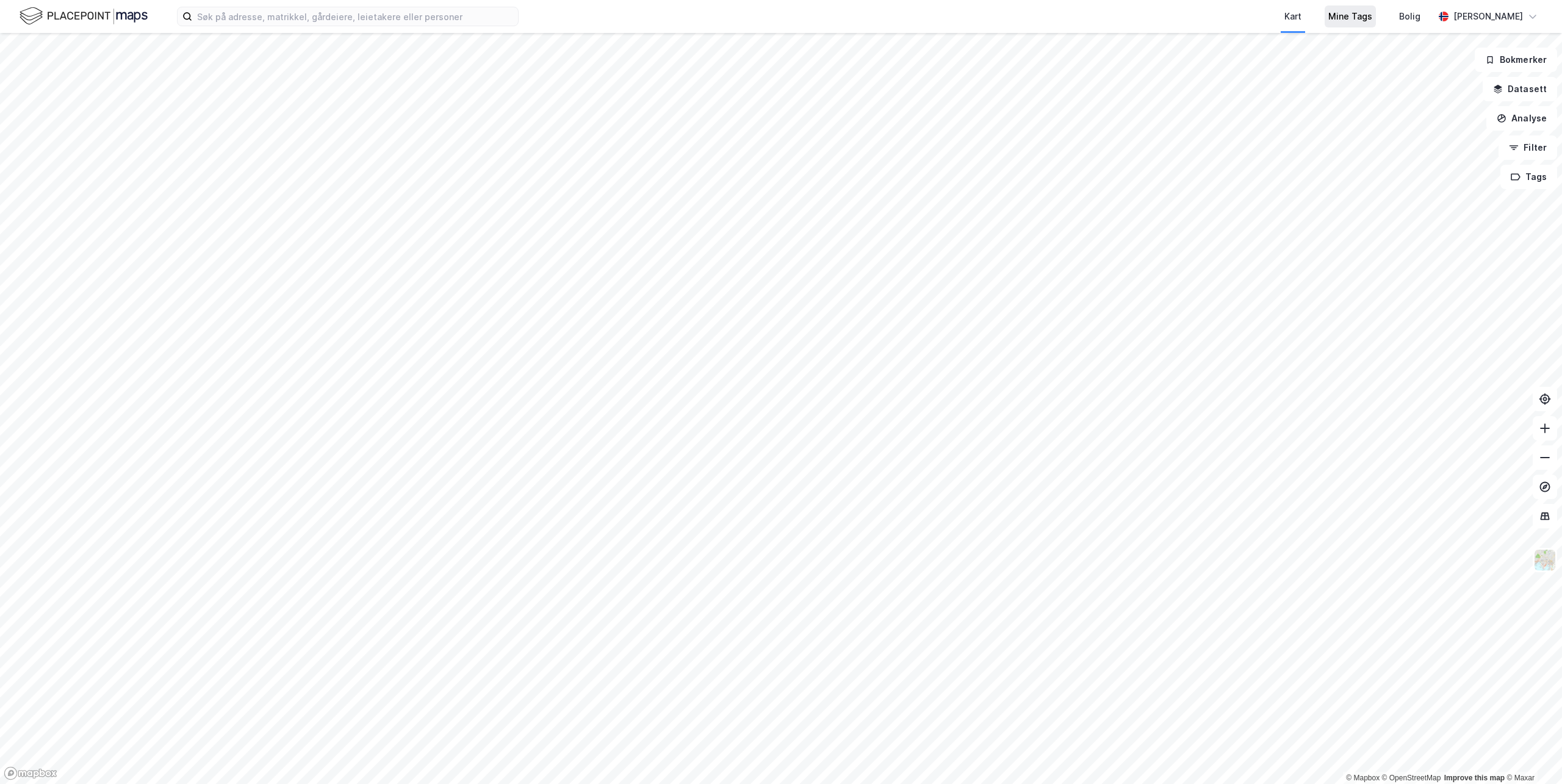
click at [1366, 12] on div "Mine Tags" at bounding box center [1350, 17] width 44 height 14
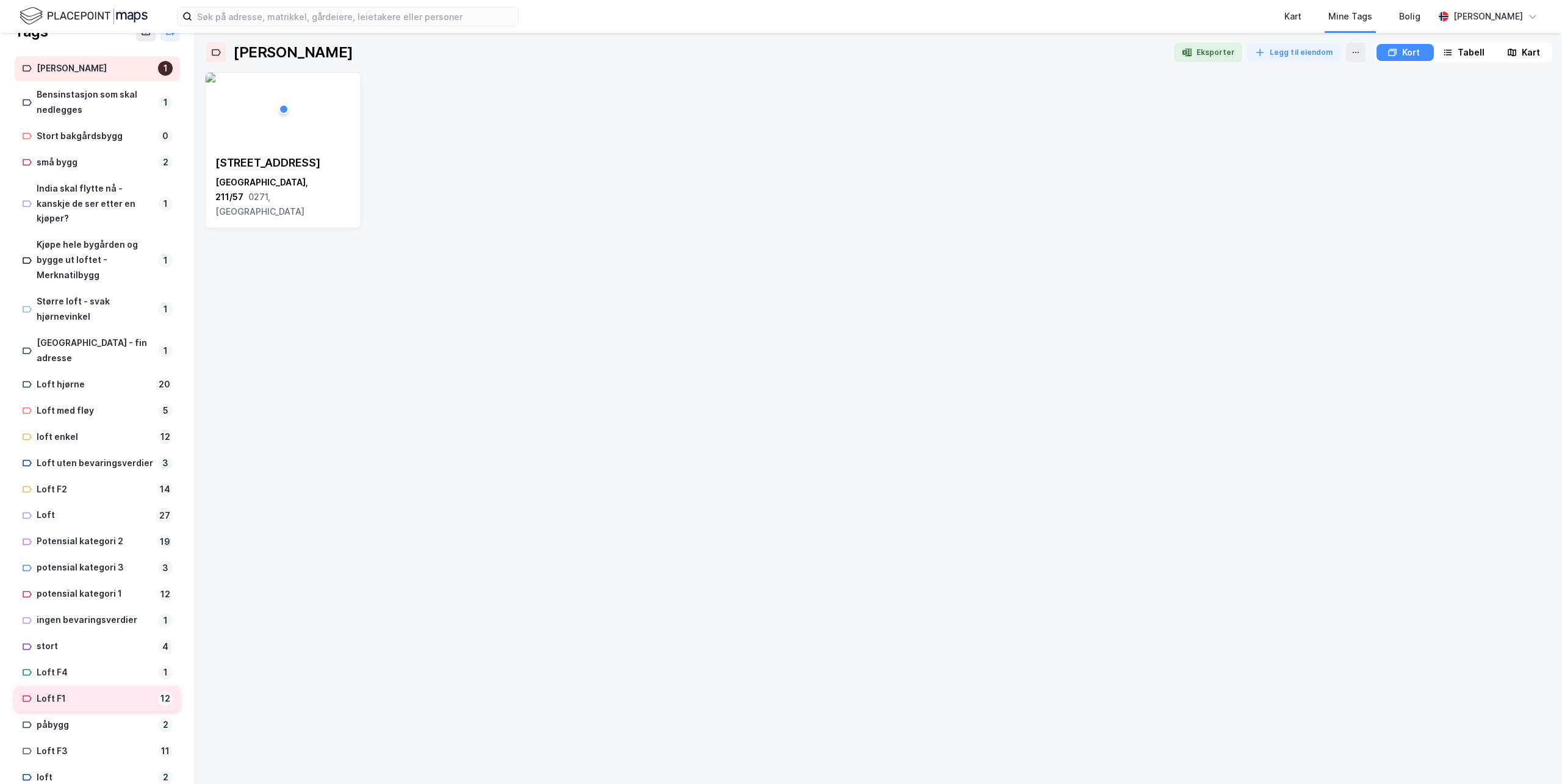
scroll to position [86, 0]
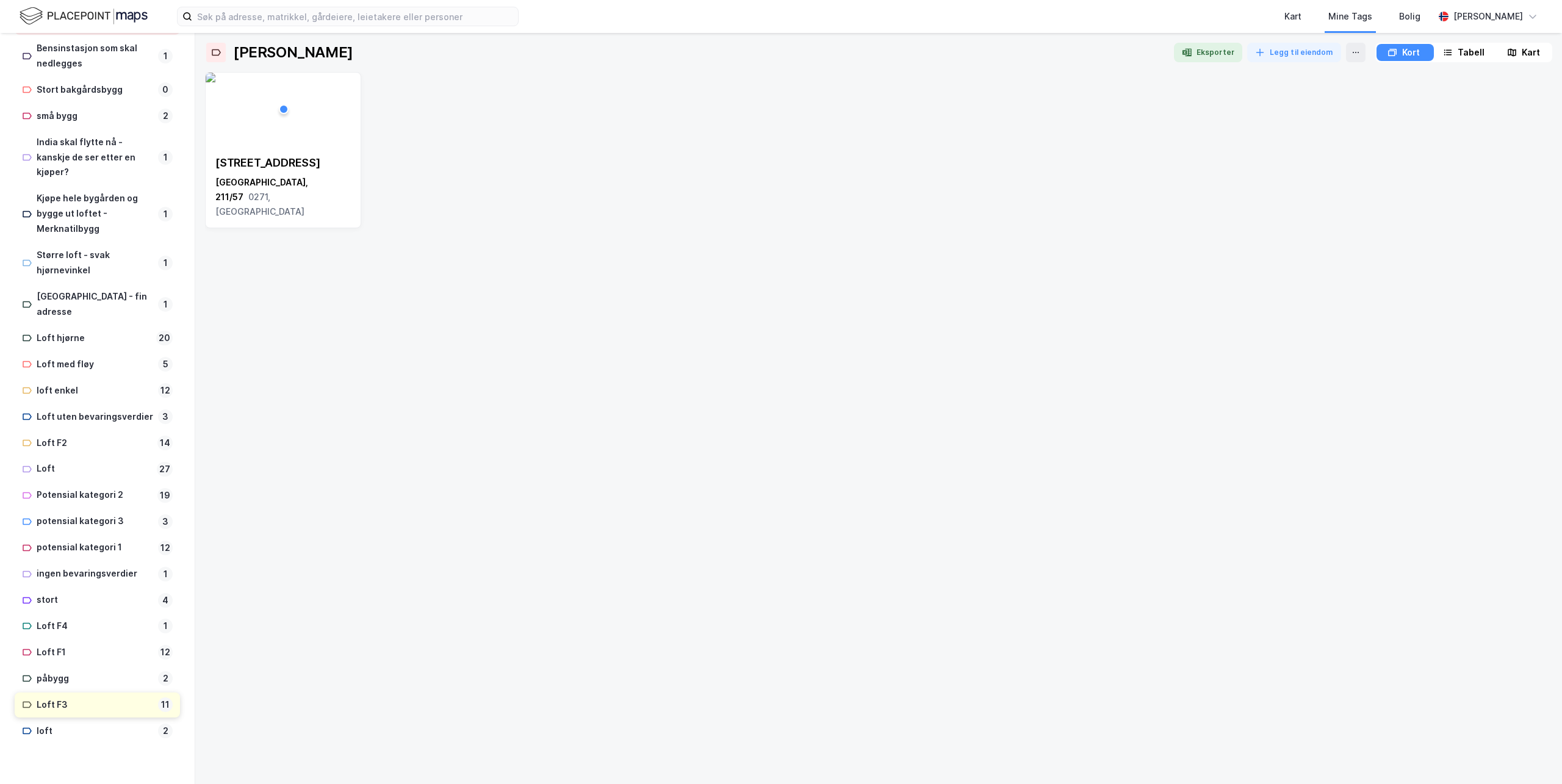
click at [50, 708] on div "Loft F3" at bounding box center [95, 704] width 117 height 15
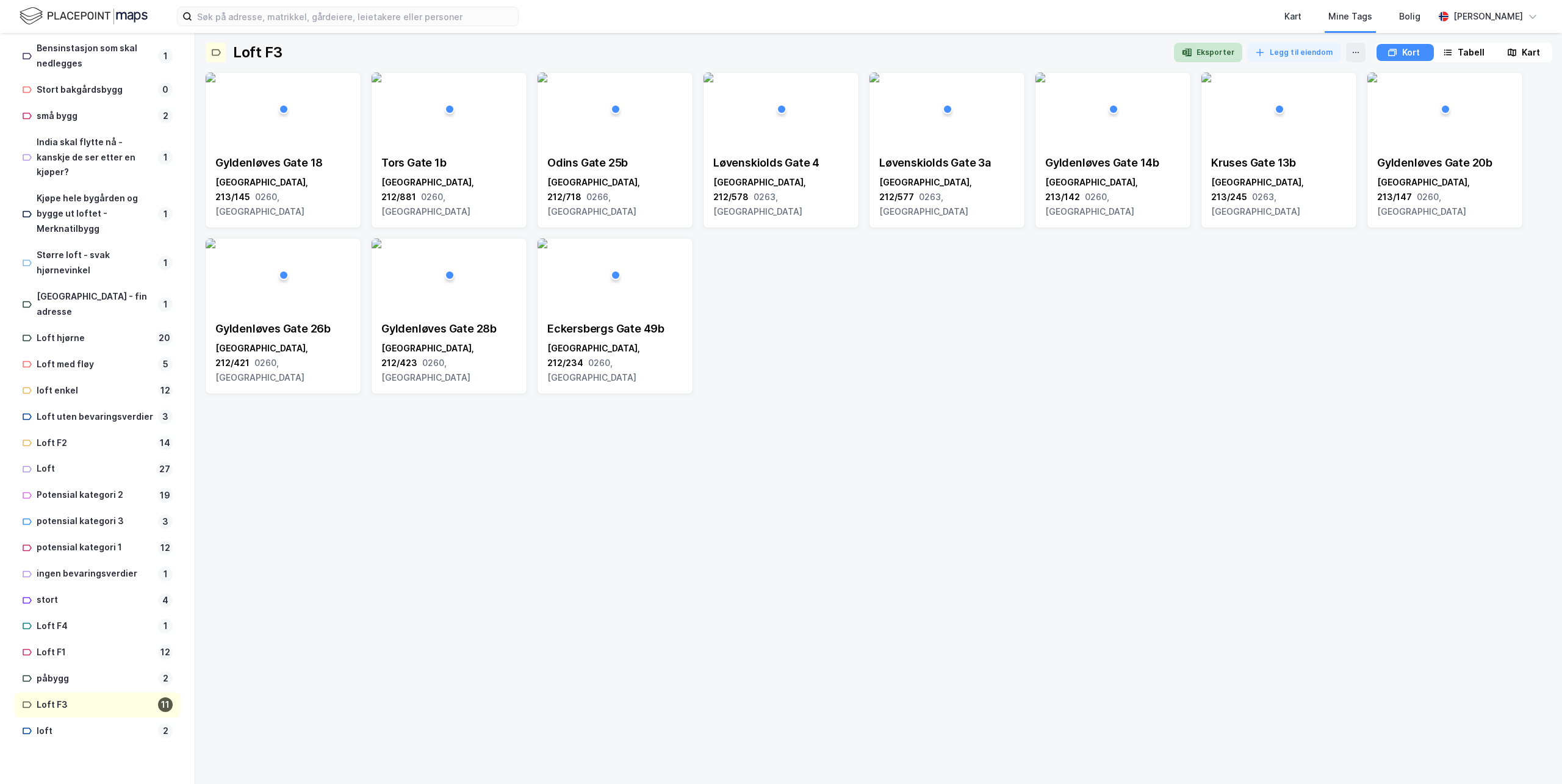
click at [1202, 48] on button "Eksporter" at bounding box center [1207, 52] width 68 height 19
